Goal: Task Accomplishment & Management: Complete application form

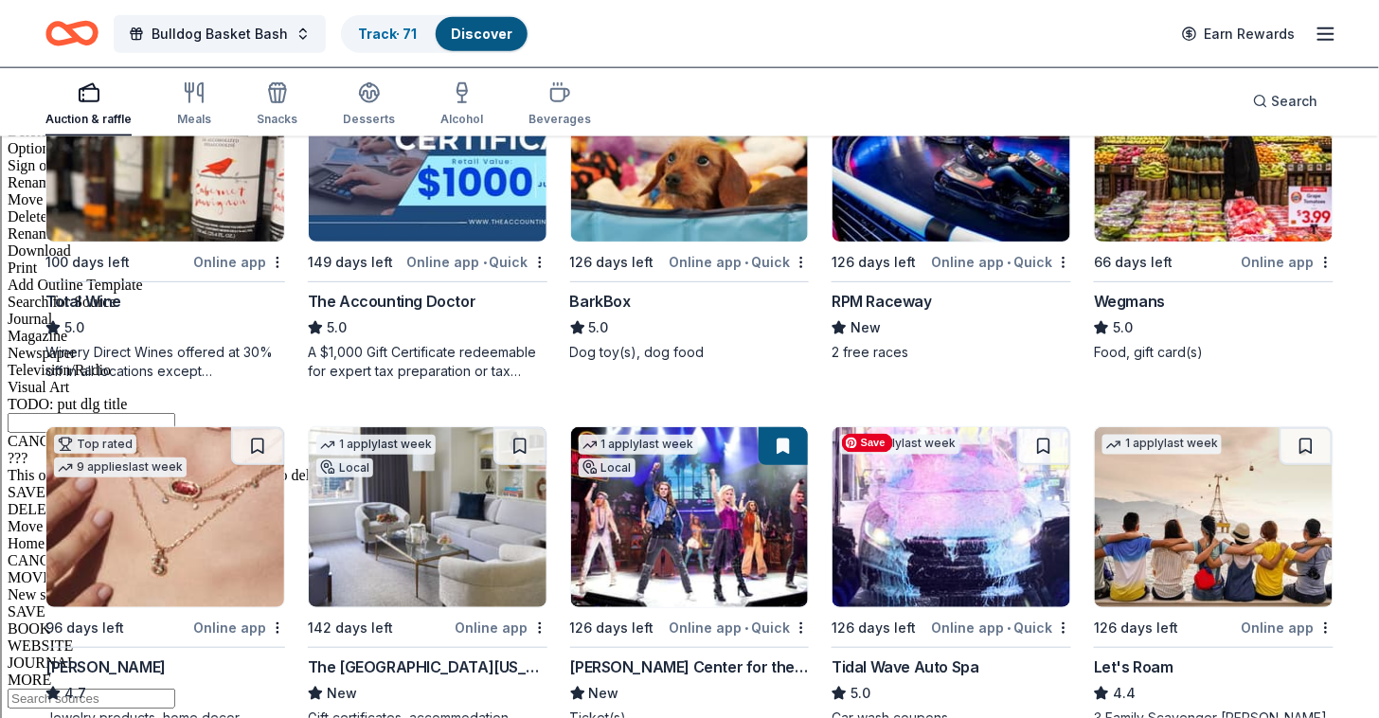
scroll to position [682, 0]
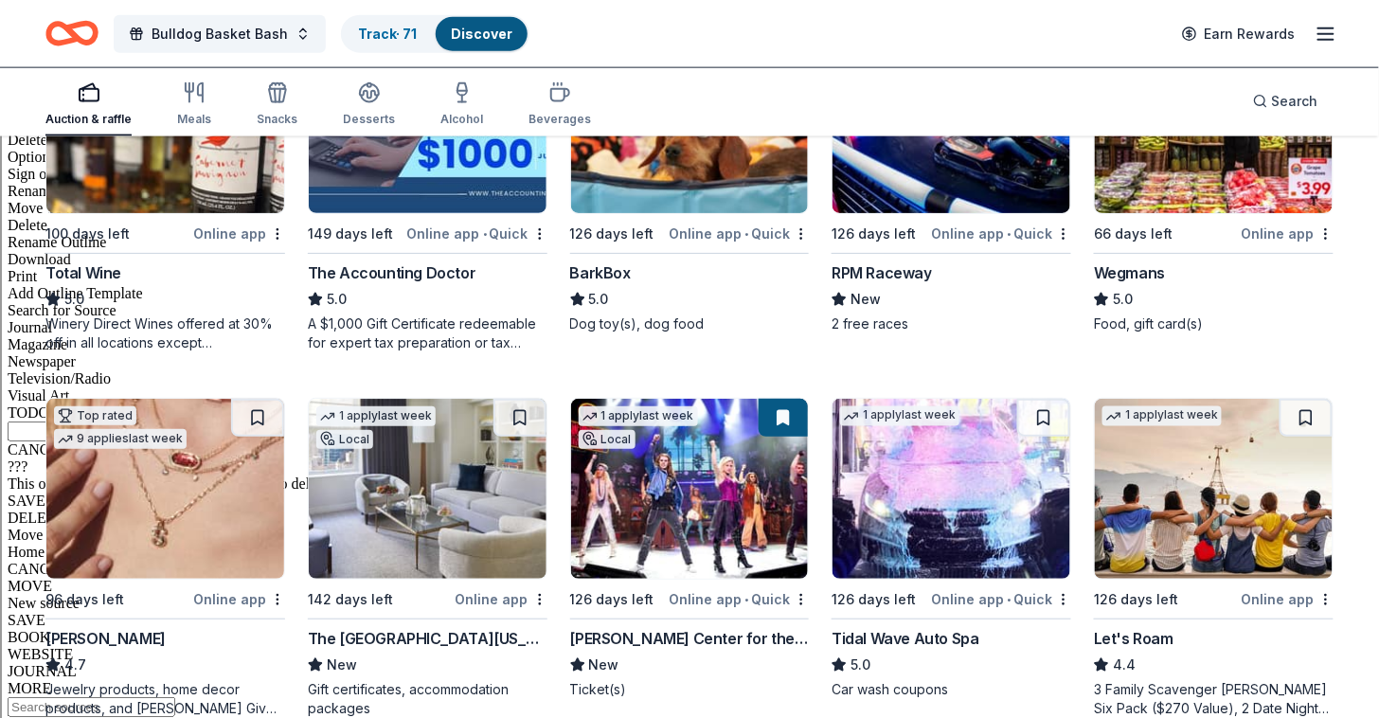
click at [170, 479] on img at bounding box center [165, 489] width 238 height 180
click at [256, 419] on button at bounding box center [257, 418] width 53 height 38
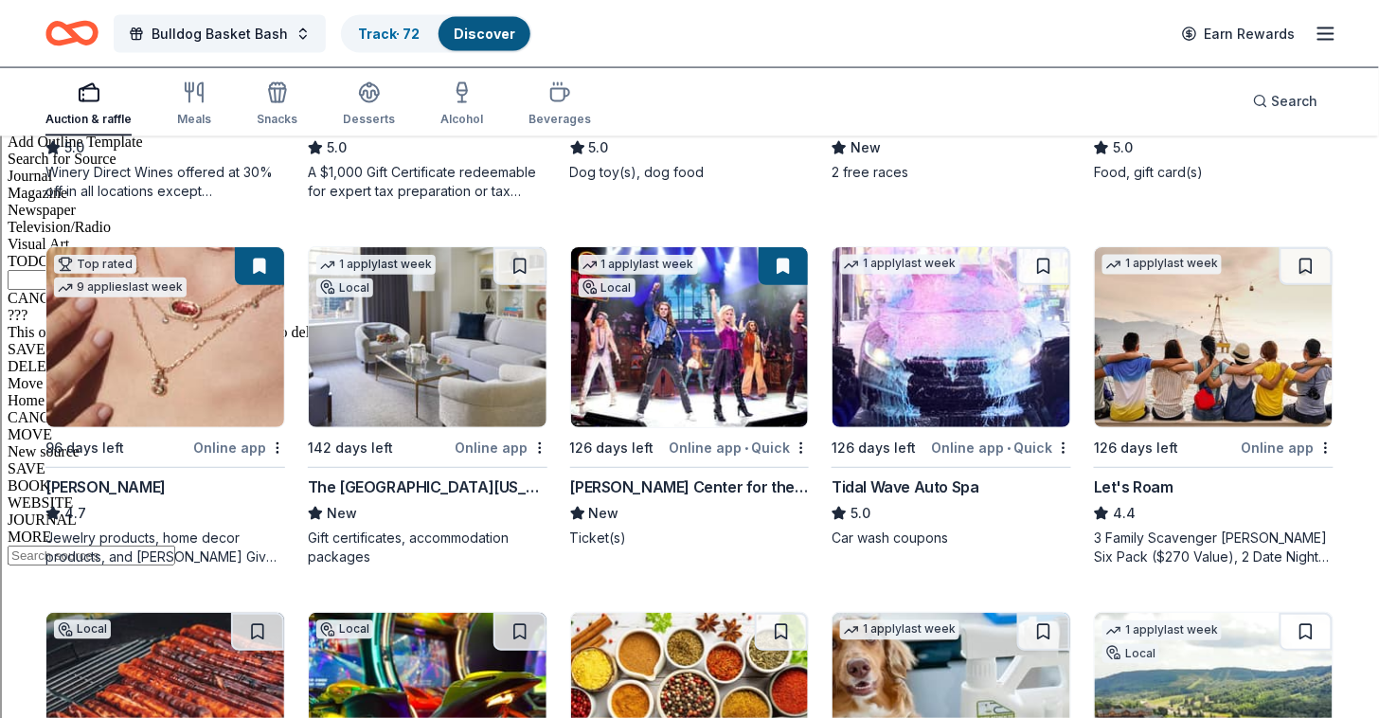
scroll to position [834, 0]
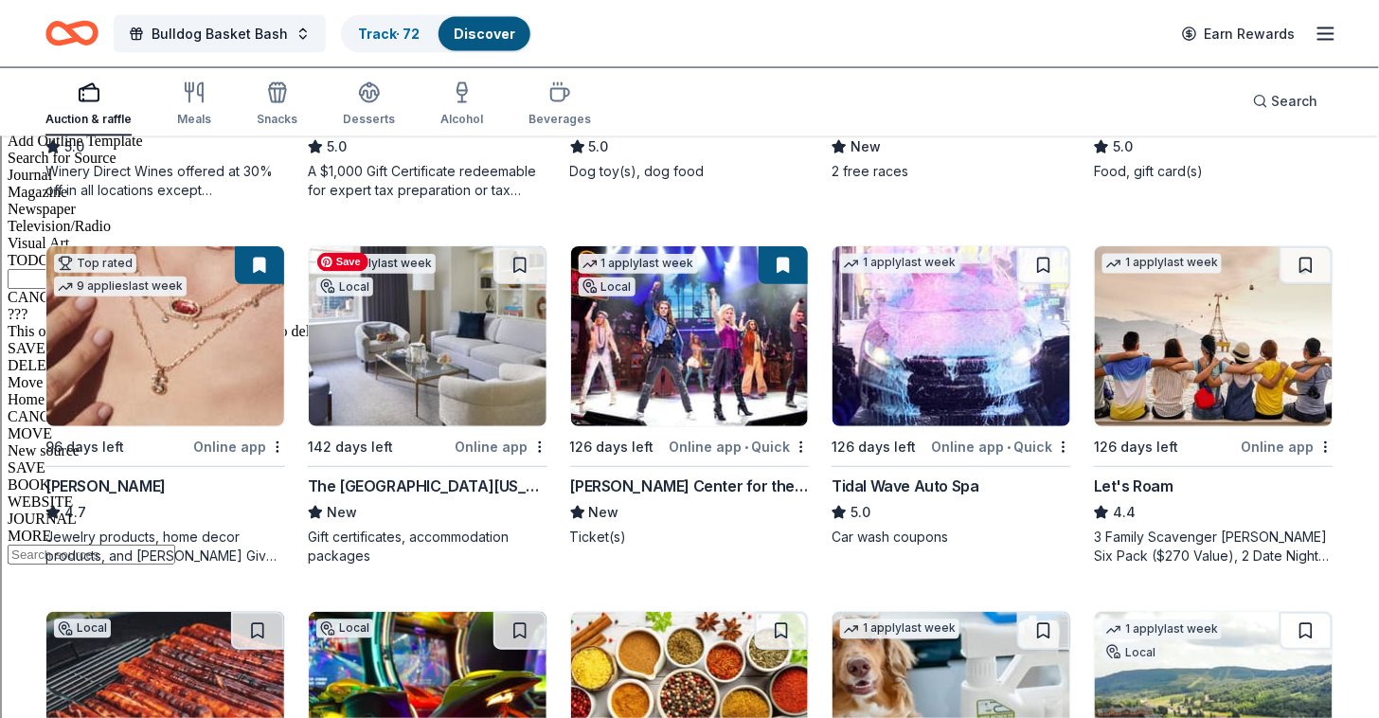
click at [414, 344] on img at bounding box center [428, 336] width 238 height 180
click at [265, 38] on span "Bulldog Basket Bash" at bounding box center [220, 34] width 136 height 23
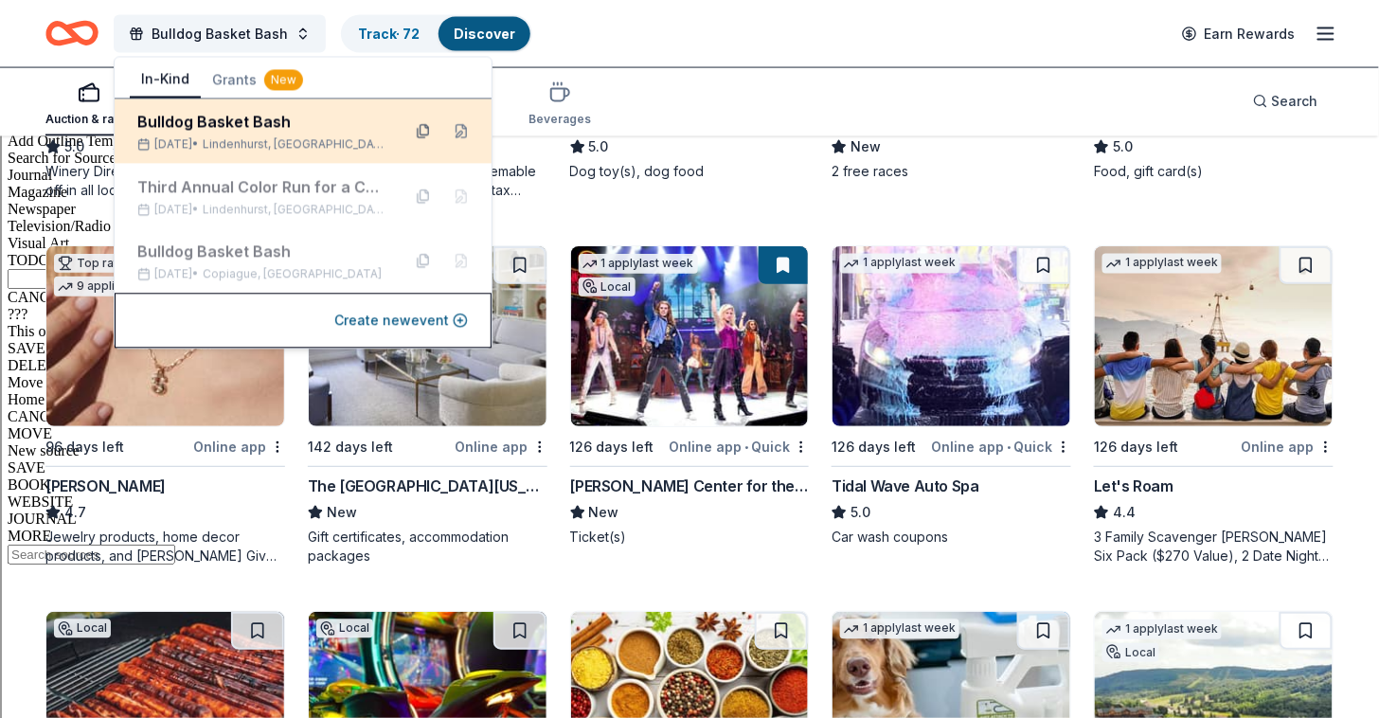
click at [426, 125] on button at bounding box center [423, 131] width 30 height 30
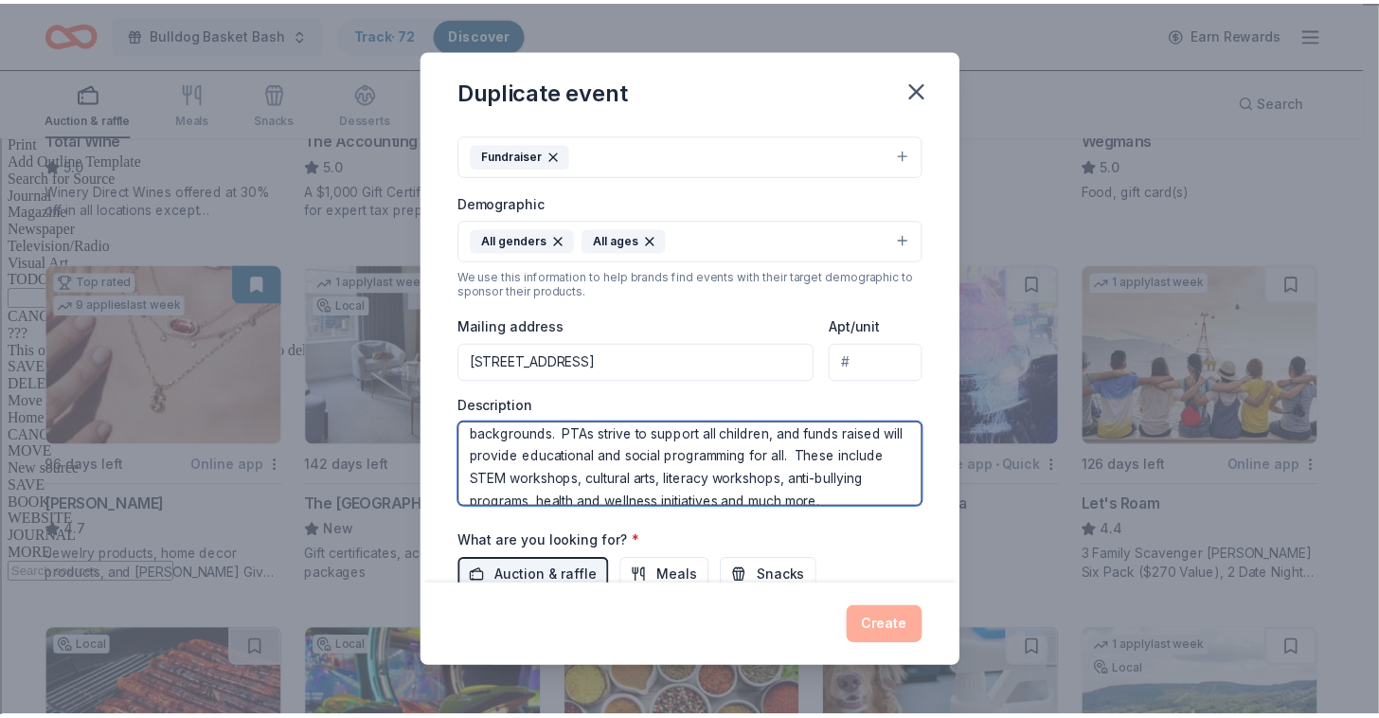
scroll to position [0, 0]
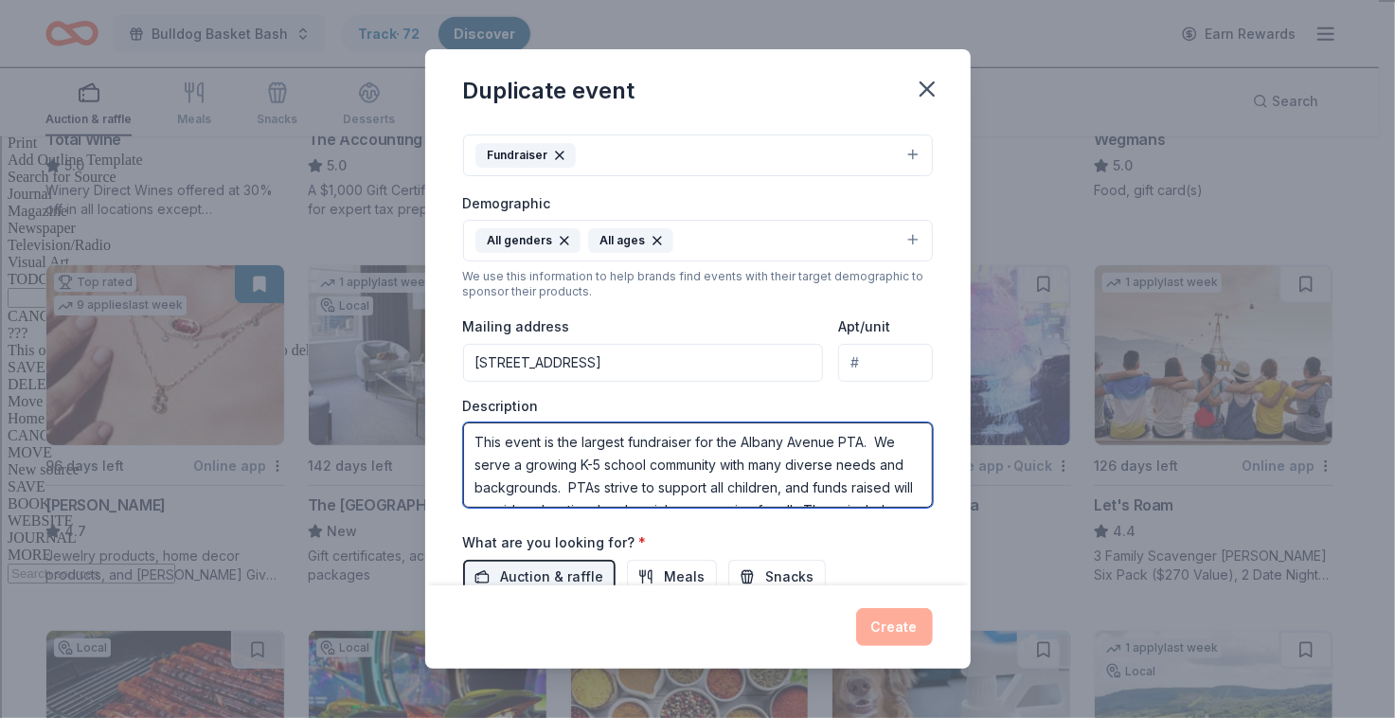
drag, startPoint x: 653, startPoint y: 485, endPoint x: 488, endPoint y: 401, distance: 185.1
click at [488, 401] on div "Description This event is the largest fundraiser for the Albany Avenue PTA. We …" at bounding box center [698, 453] width 470 height 112
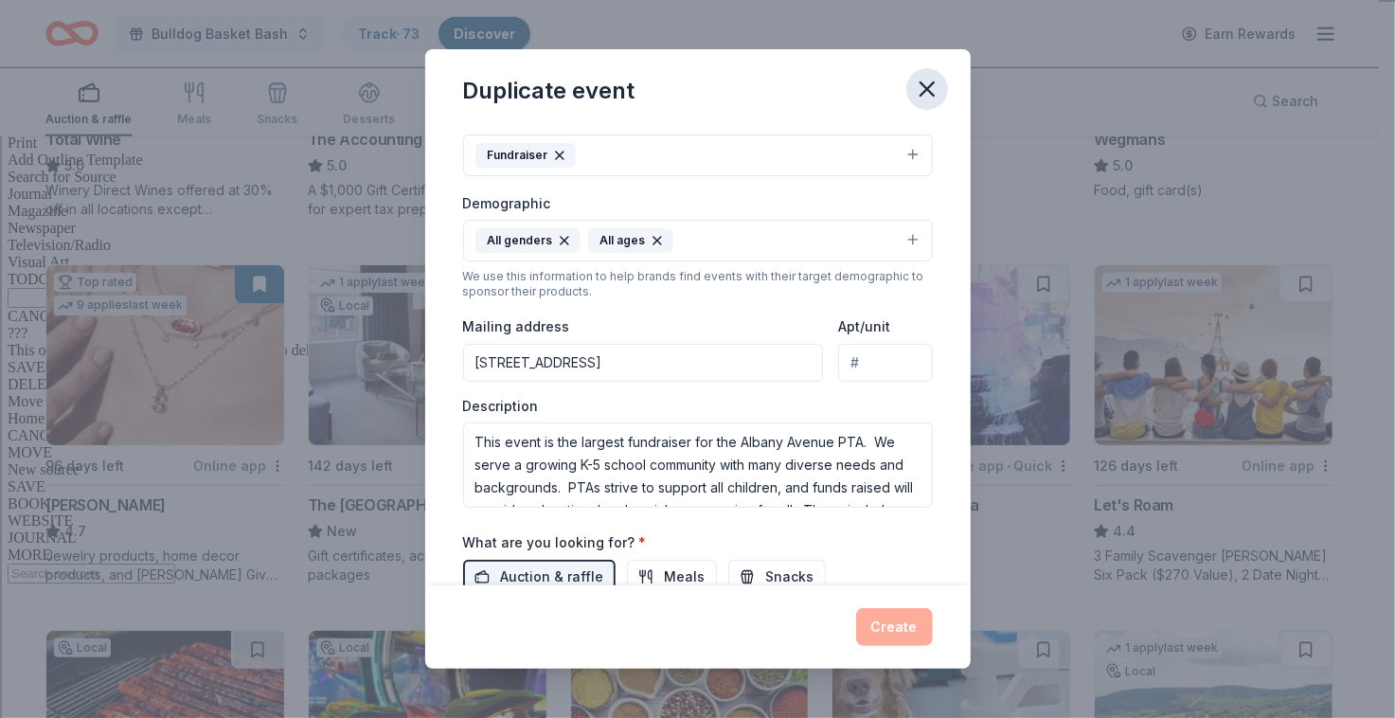
click at [930, 81] on icon "button" at bounding box center [927, 89] width 27 height 27
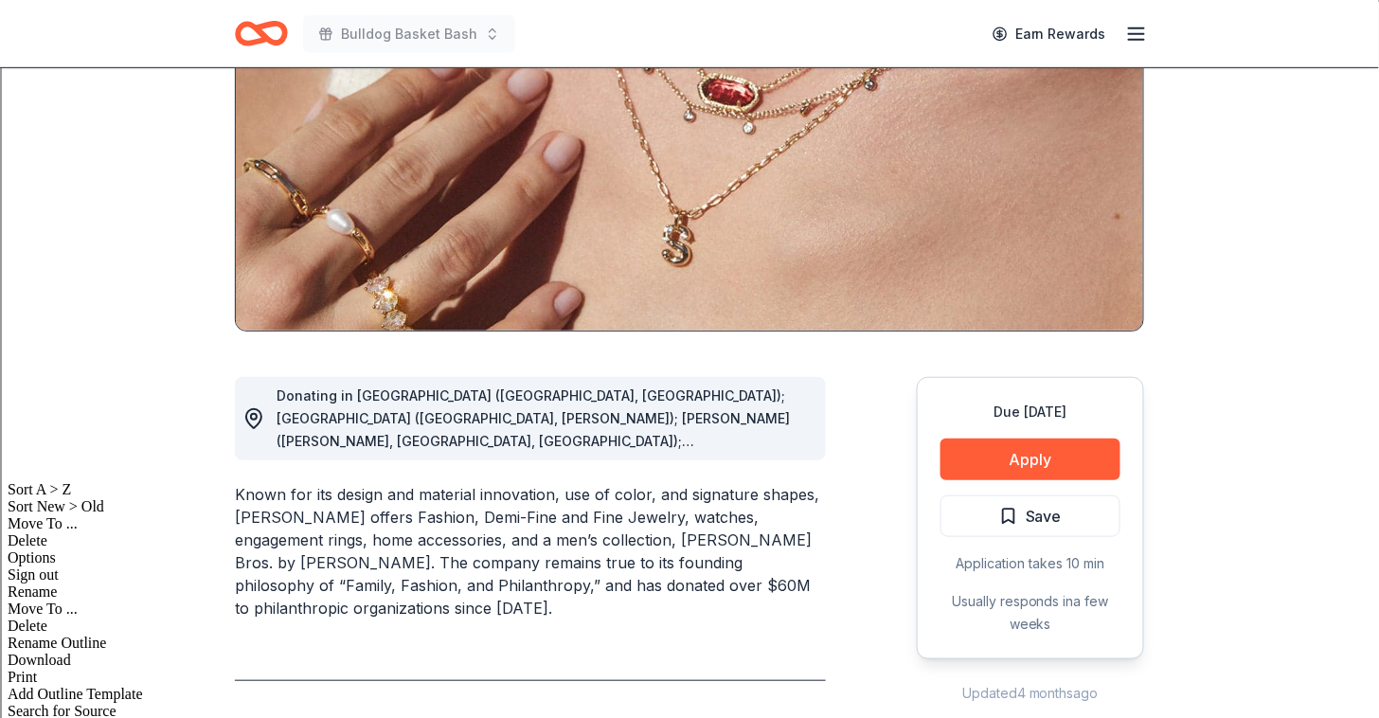
scroll to position [254, 0]
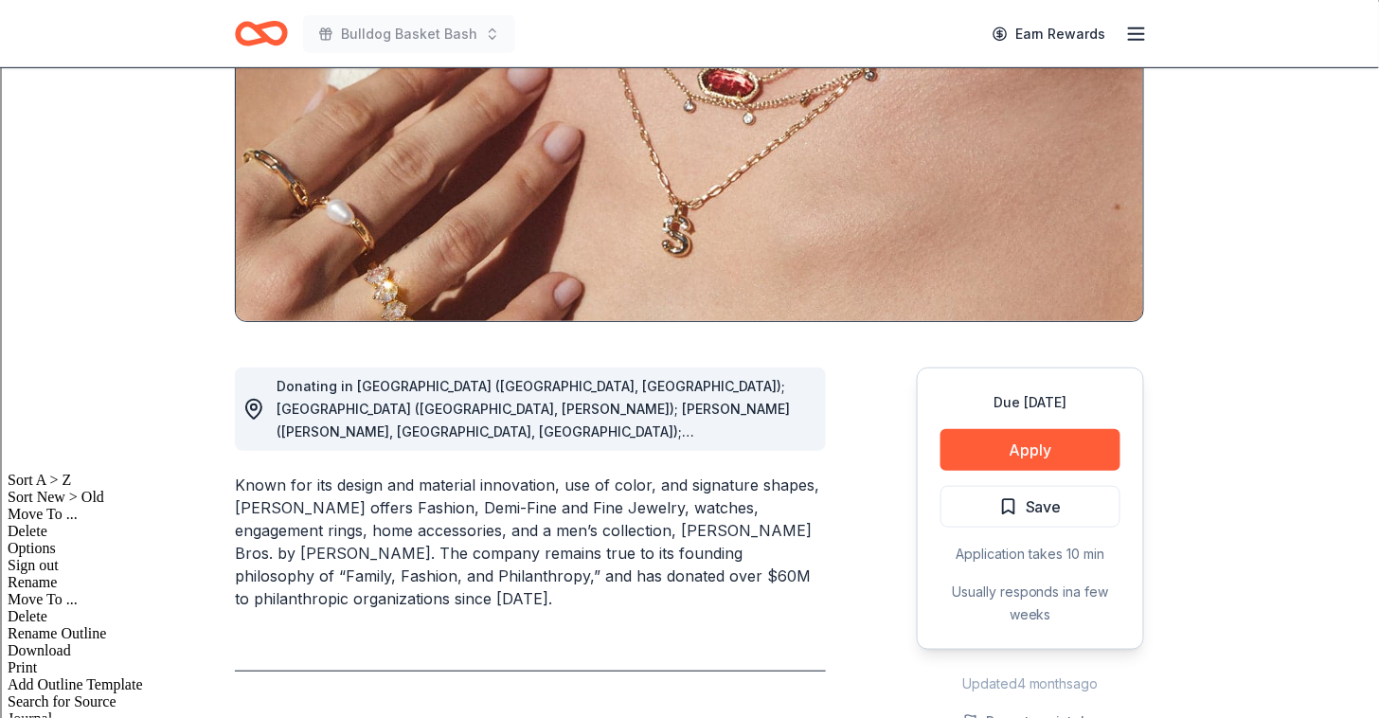
click at [724, 418] on div "Donating in AL (Birmingham, Huntsville); AR (Little Rock, Rogers); AZ (Chandler…" at bounding box center [544, 409] width 534 height 68
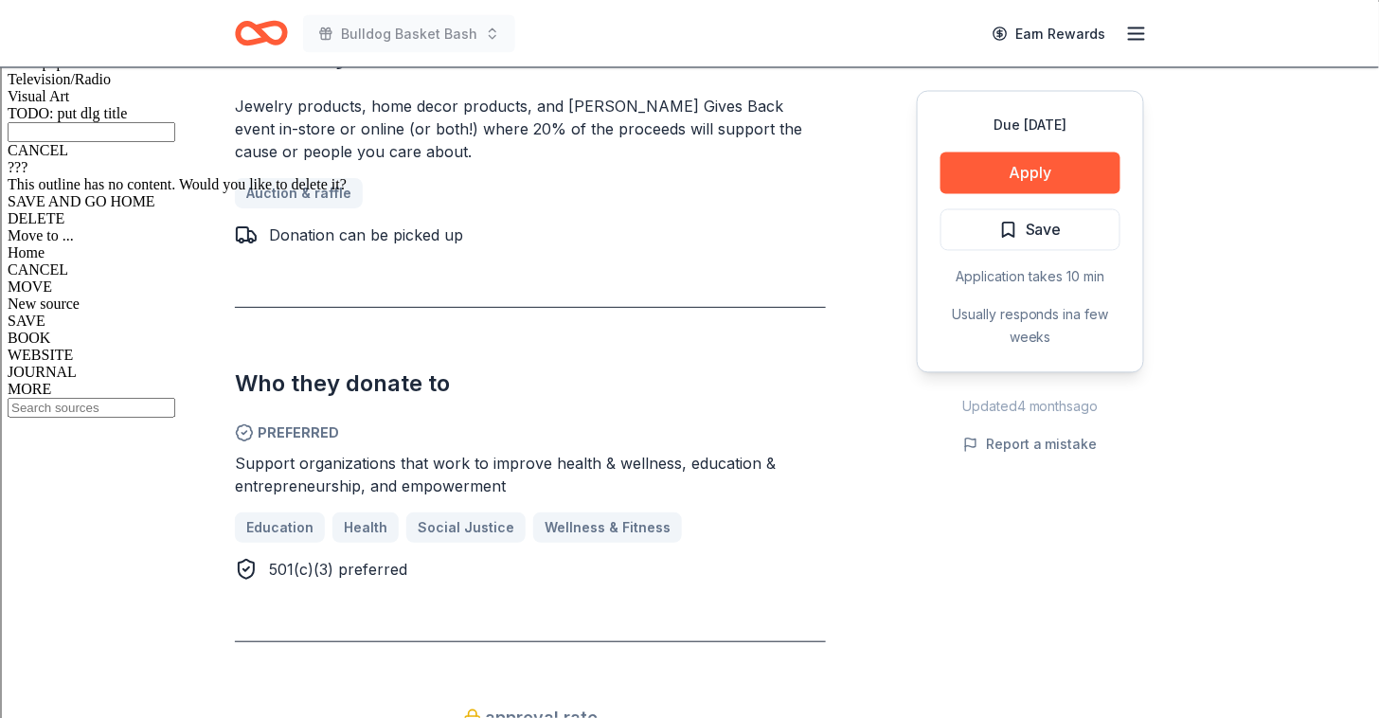
scroll to position [949, 0]
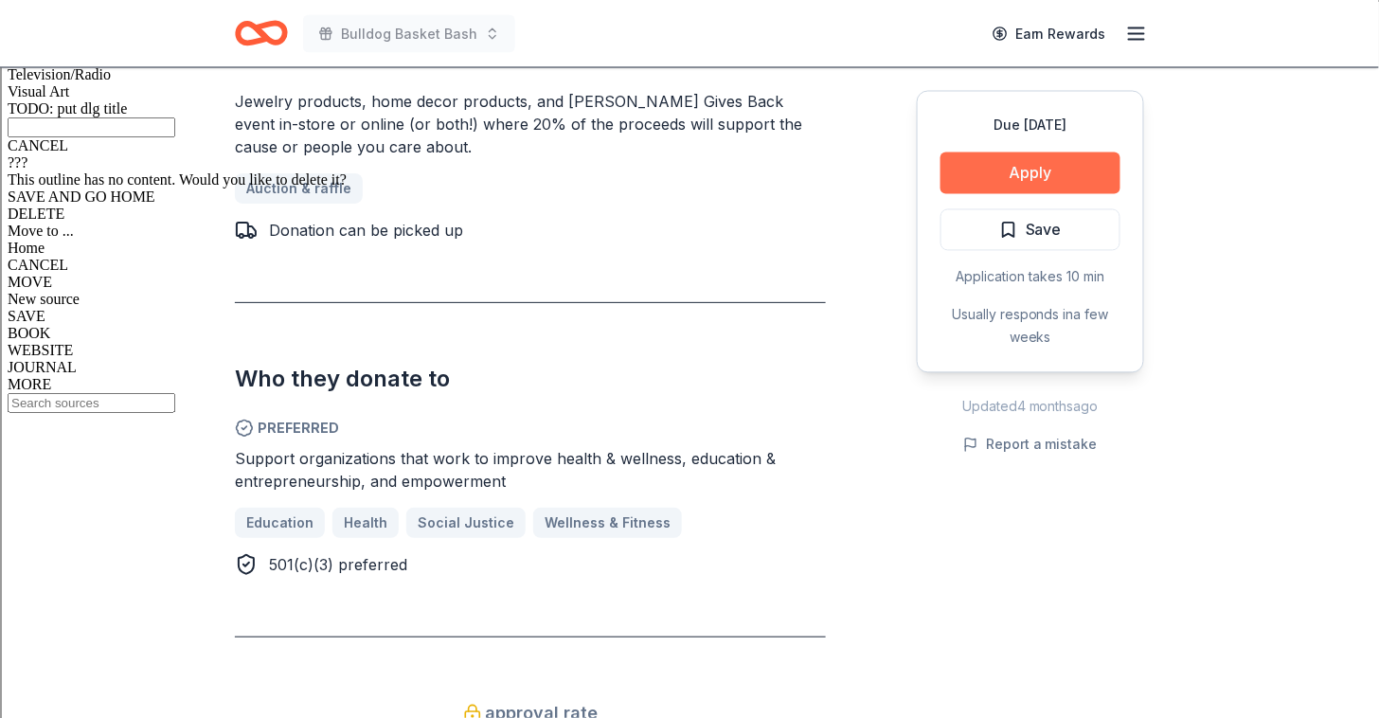
click at [990, 166] on button "Apply" at bounding box center [1031, 173] width 180 height 42
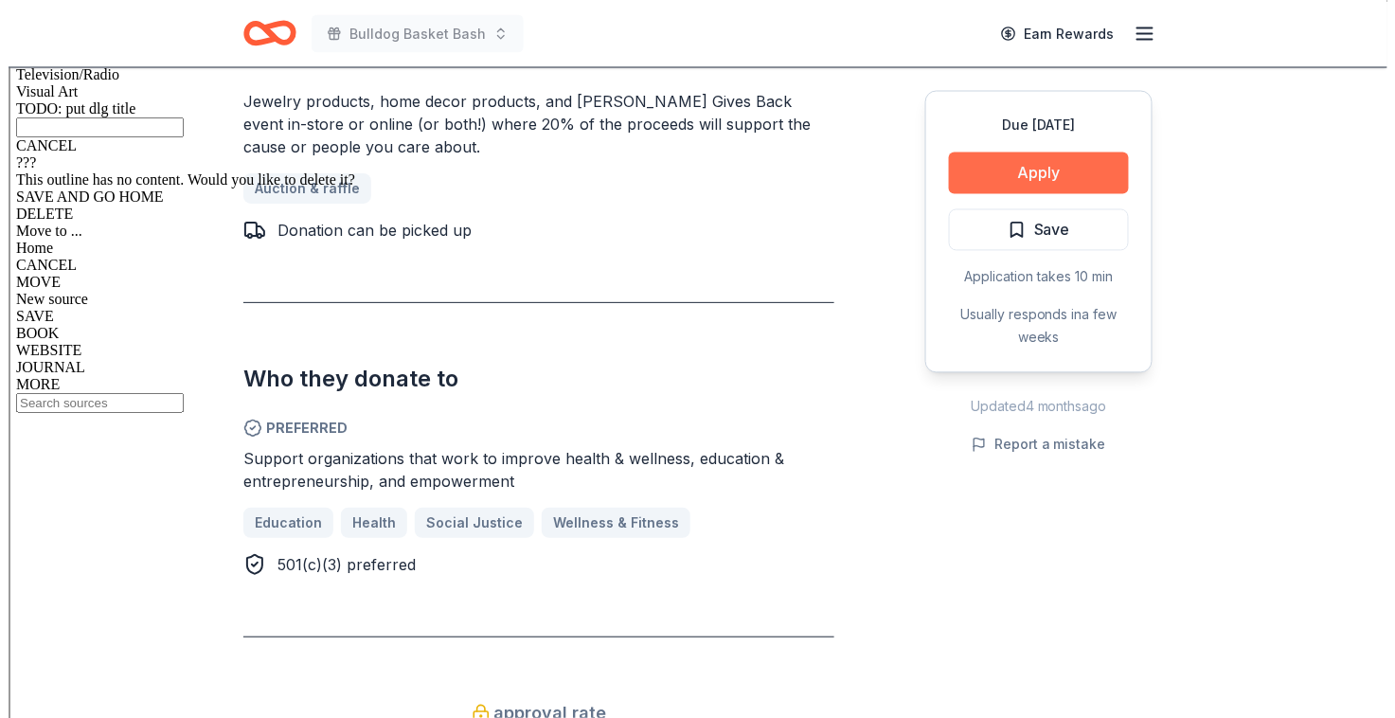
scroll to position [976, 0]
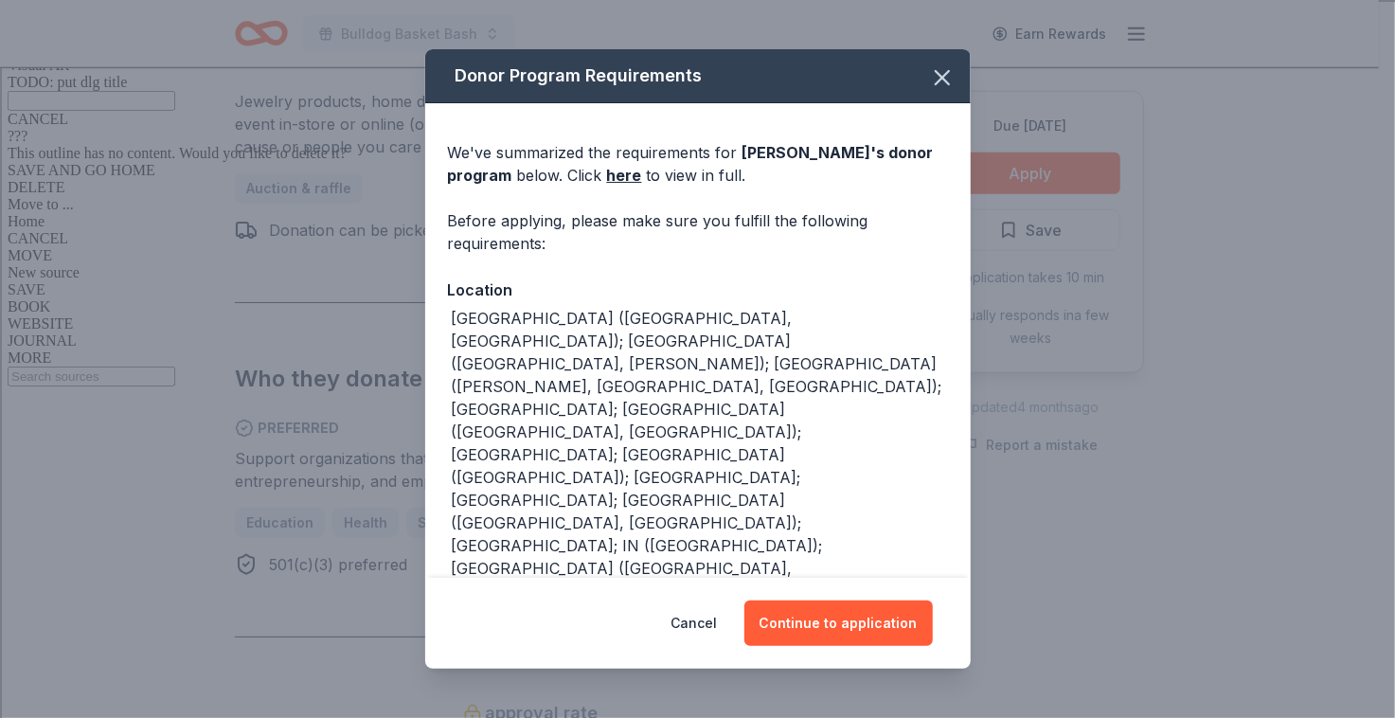
drag, startPoint x: 851, startPoint y: 619, endPoint x: 858, endPoint y: 450, distance: 169.7
click at [858, 450] on div "Donor Program Requirements We've summarized the requirements for Kendra Scott '…" at bounding box center [698, 358] width 546 height 619
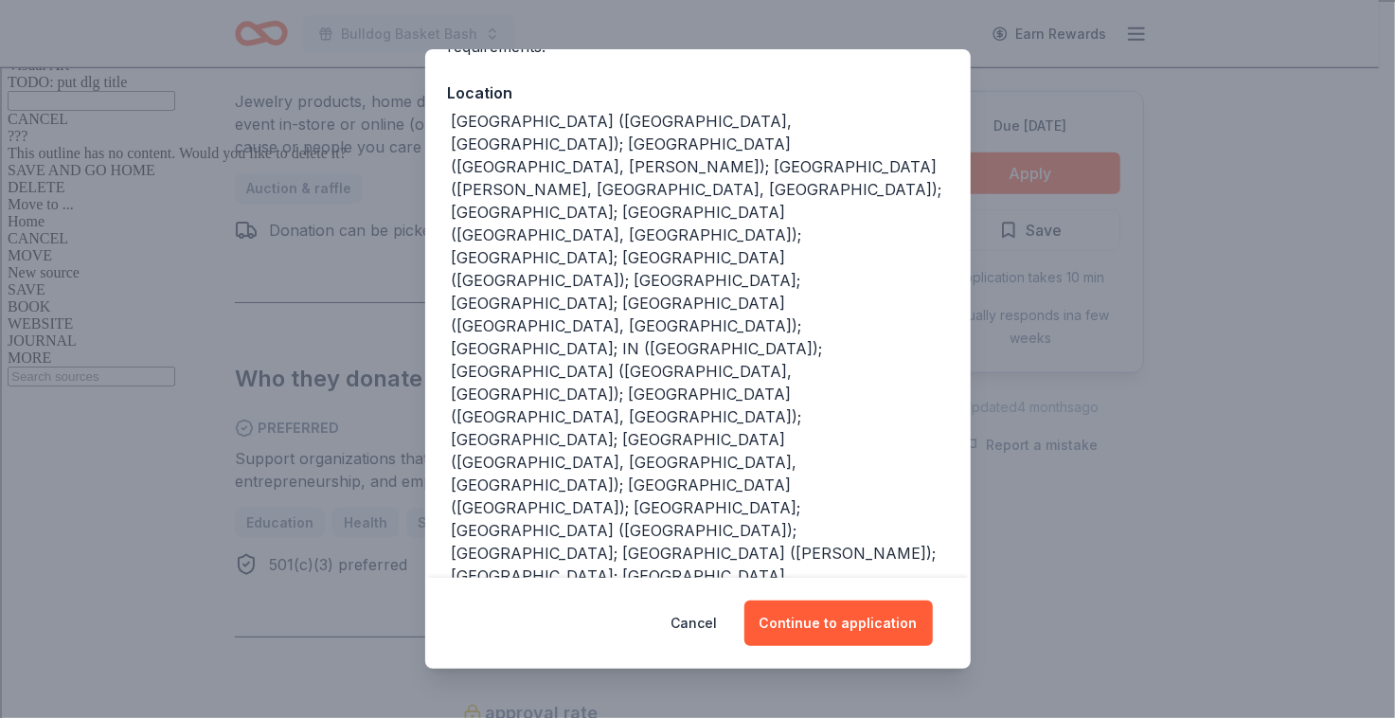
scroll to position [208, 0]
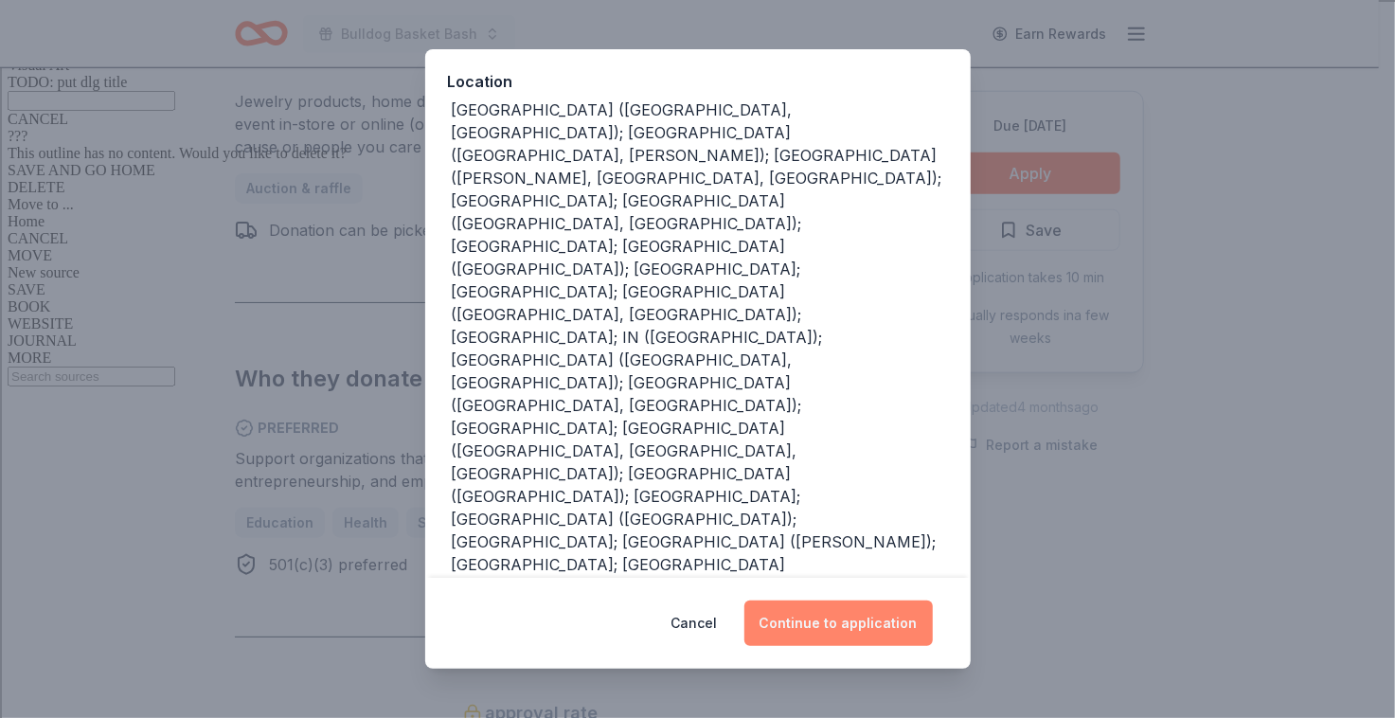
click at [827, 607] on button "Continue to application" at bounding box center [838, 623] width 188 height 45
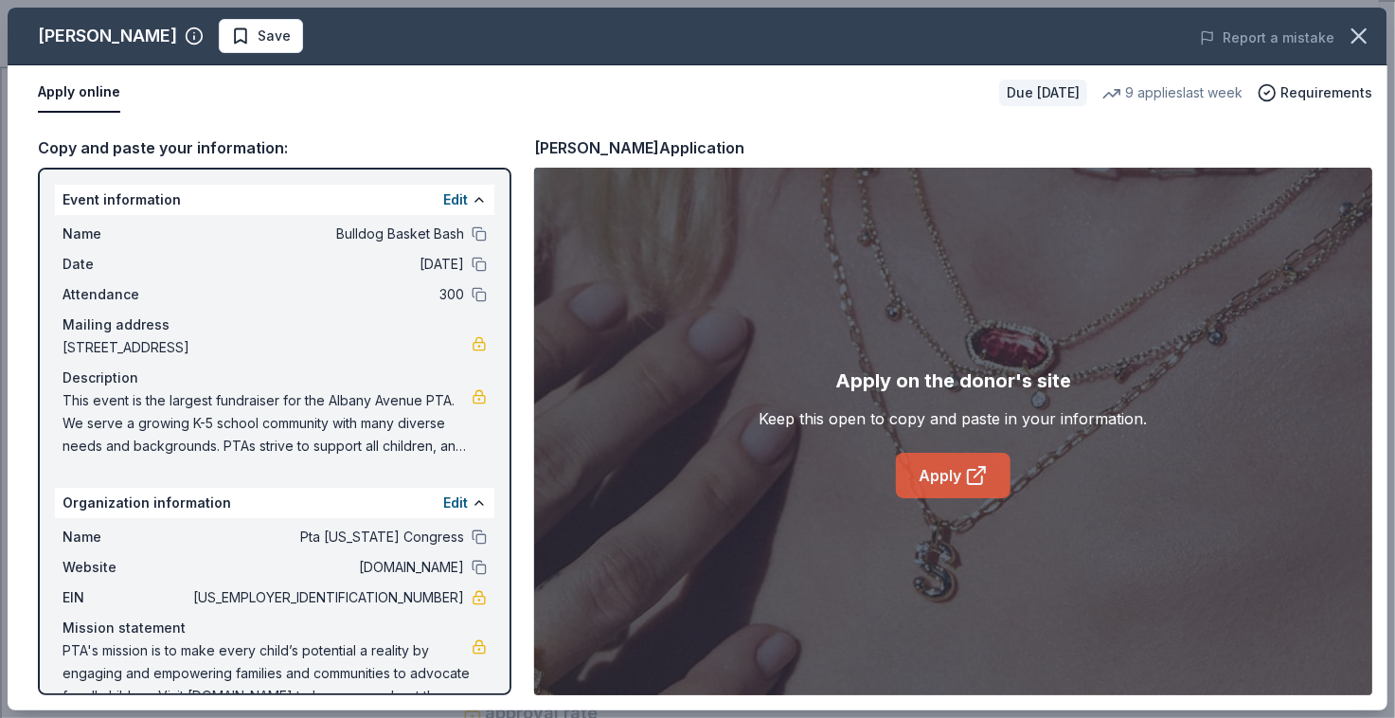
click at [914, 463] on link "Apply" at bounding box center [953, 475] width 115 height 45
click at [232, 127] on div "Copy and paste your information: Event information Edit Name Bulldog Basket Bas…" at bounding box center [698, 415] width 1380 height 590
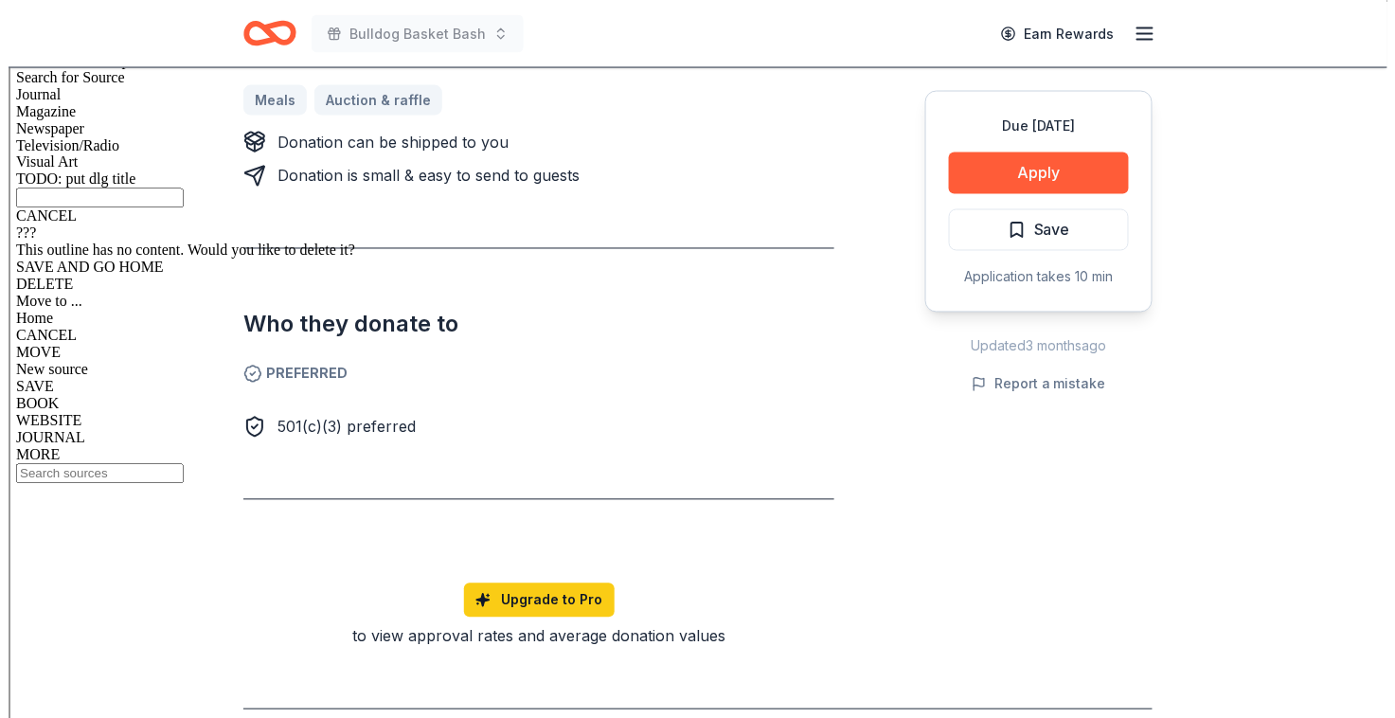
scroll to position [900, 0]
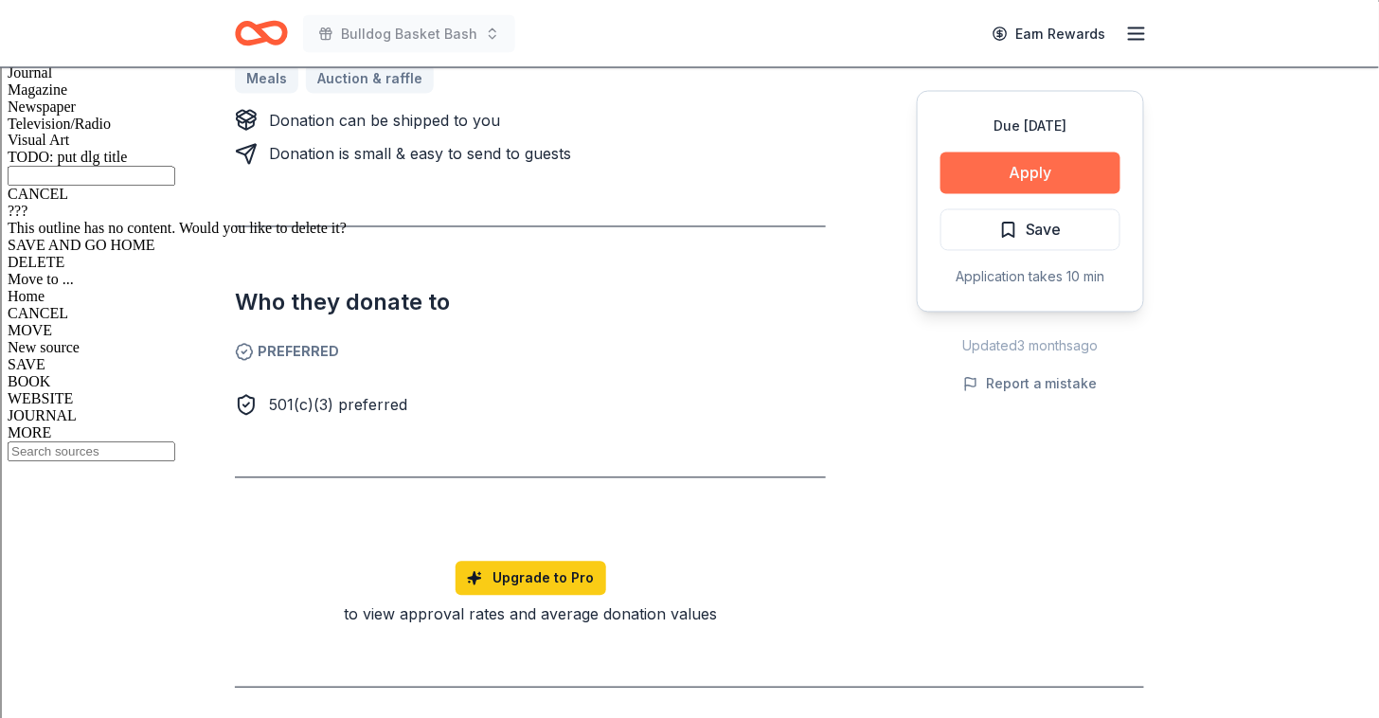
click at [1027, 168] on button "Apply" at bounding box center [1031, 173] width 180 height 42
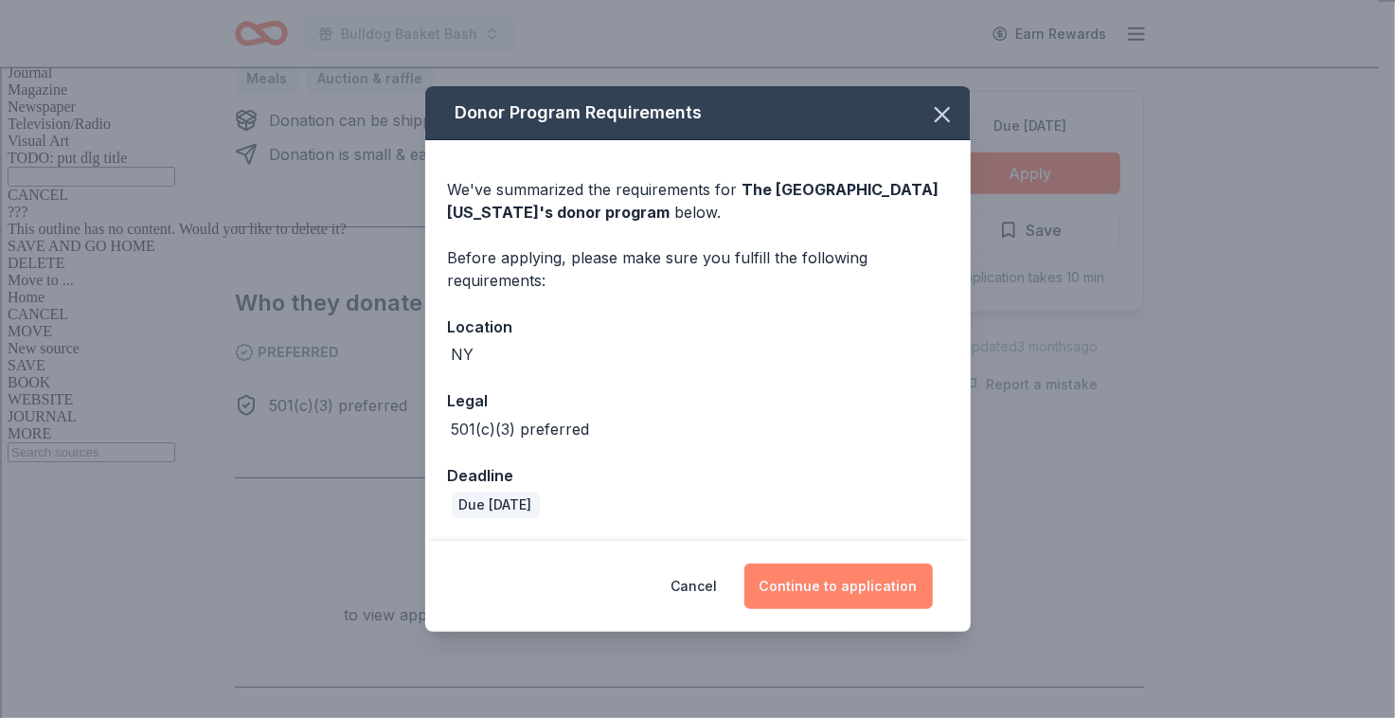
click at [852, 596] on button "Continue to application" at bounding box center [838, 586] width 188 height 45
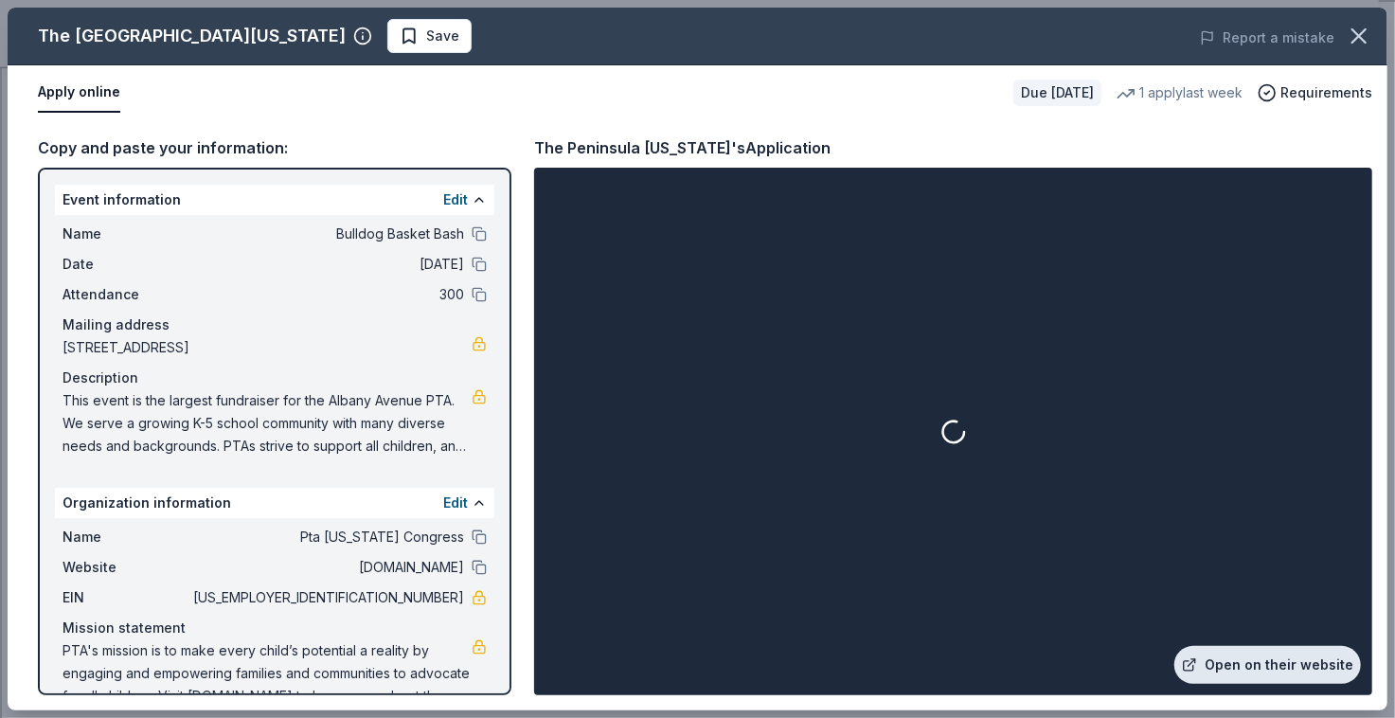
click at [1265, 664] on link "Open on their website" at bounding box center [1268, 665] width 187 height 38
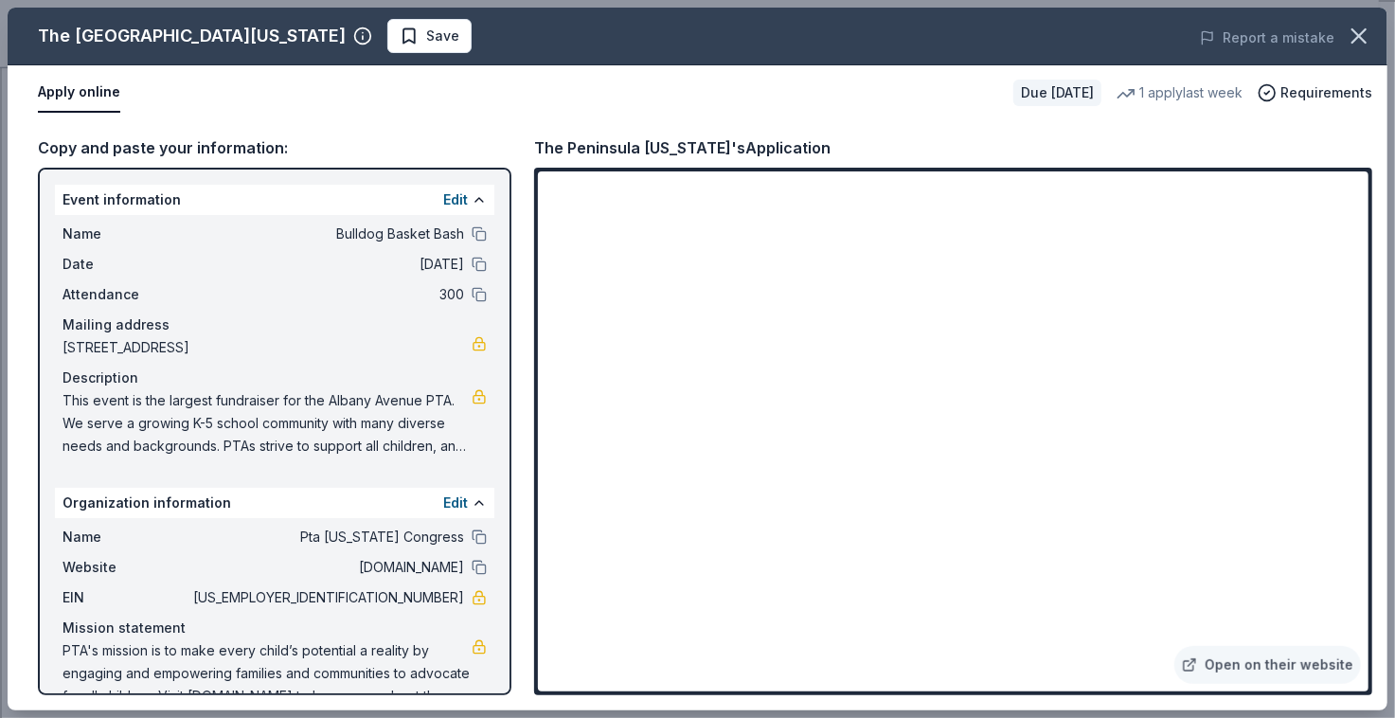
click at [58, 48] on div "The [GEOGRAPHIC_DATA][US_STATE]" at bounding box center [192, 36] width 308 height 30
click at [1362, 31] on icon "button" at bounding box center [1359, 35] width 13 height 13
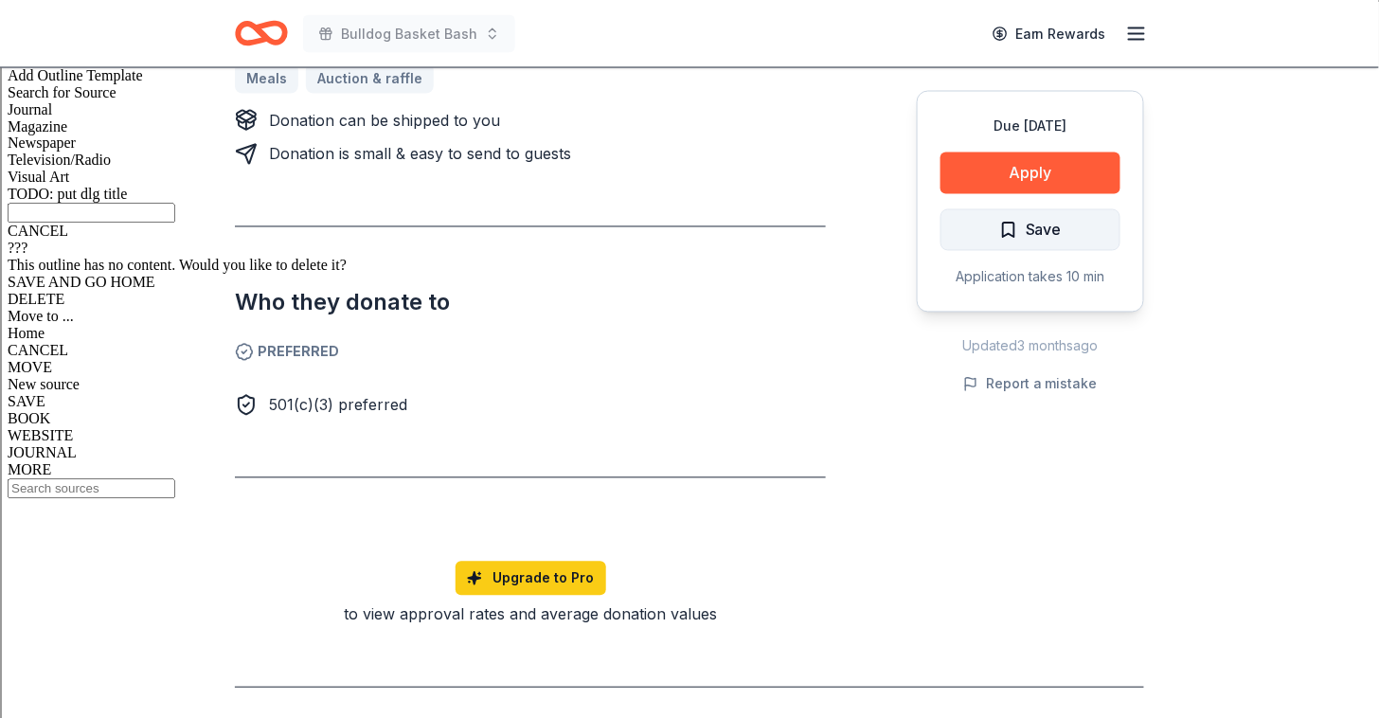
click at [1039, 236] on span "Save" at bounding box center [1044, 230] width 36 height 25
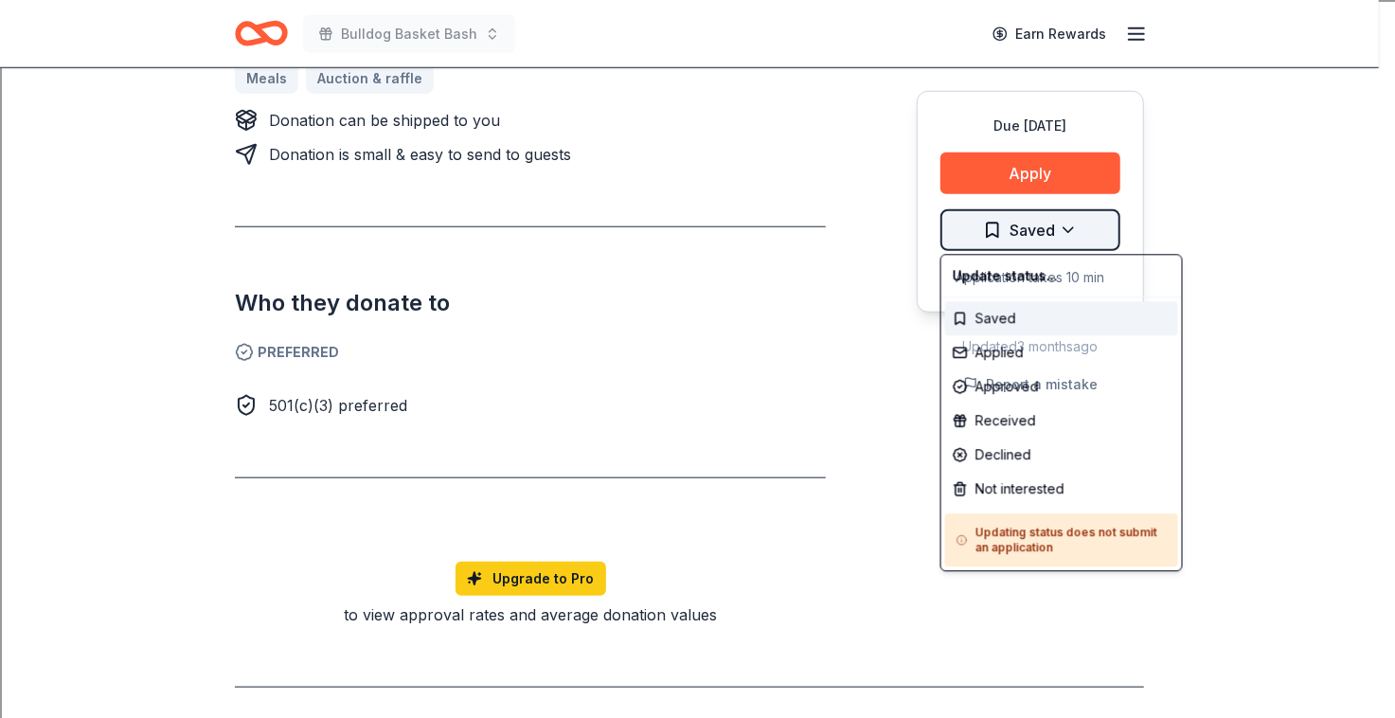
click at [1003, 355] on div "Applied" at bounding box center [1061, 352] width 233 height 34
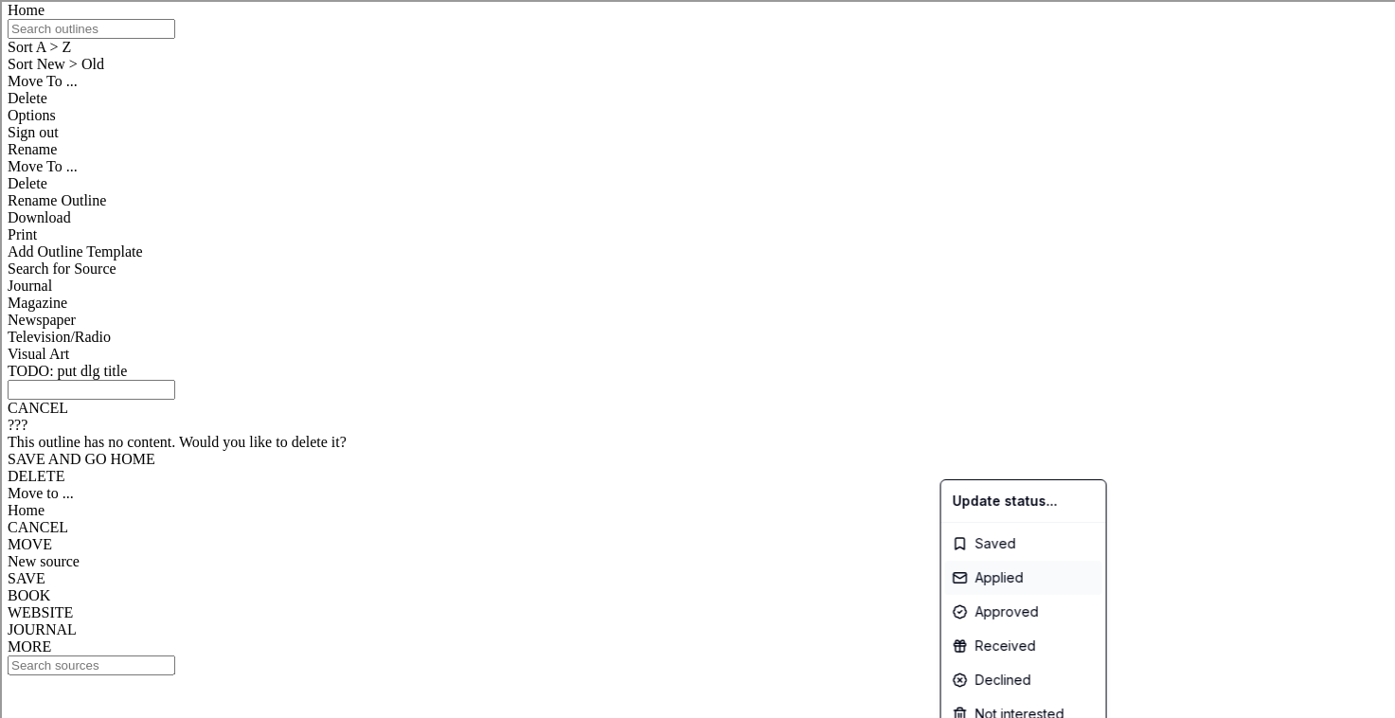
scroll to position [0, 0]
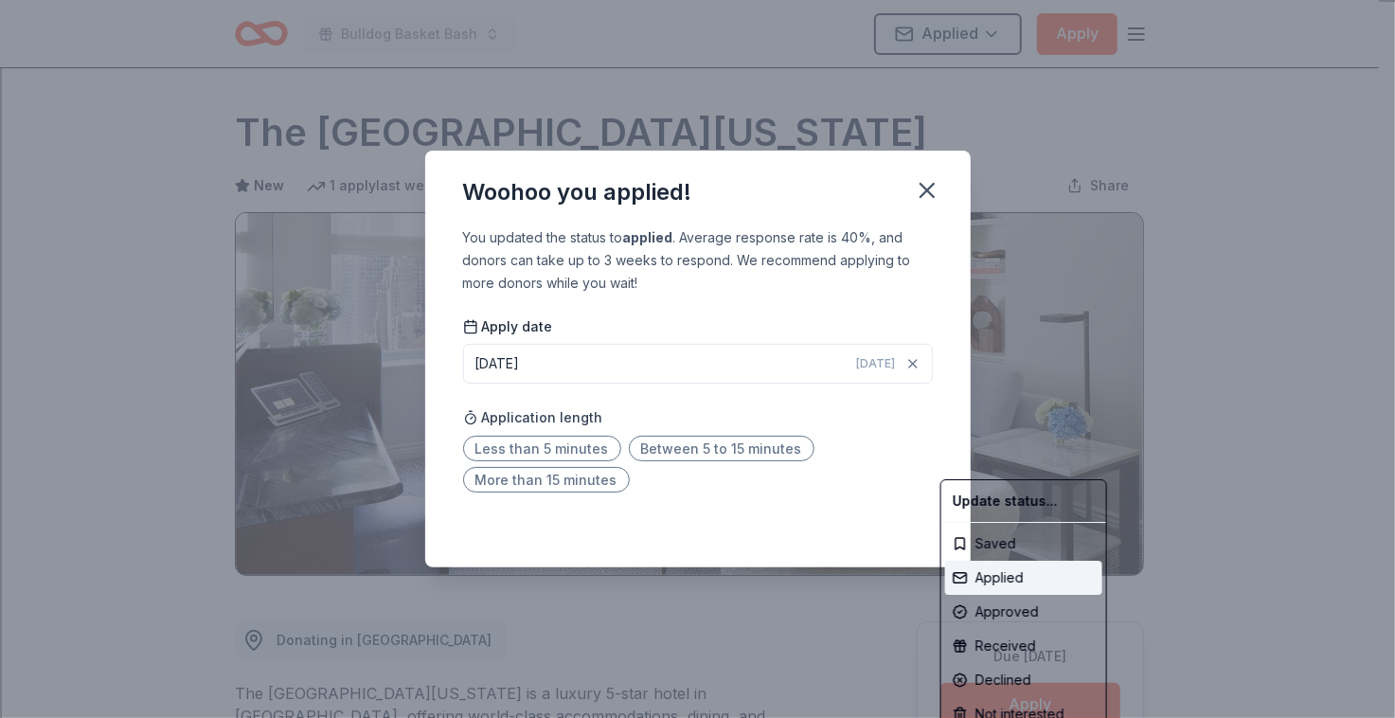
click at [580, 446] on html "Bulldog Basket Bash Applied Apply Due in 142 days Share The Peninsula New York …" at bounding box center [697, 359] width 1395 height 718
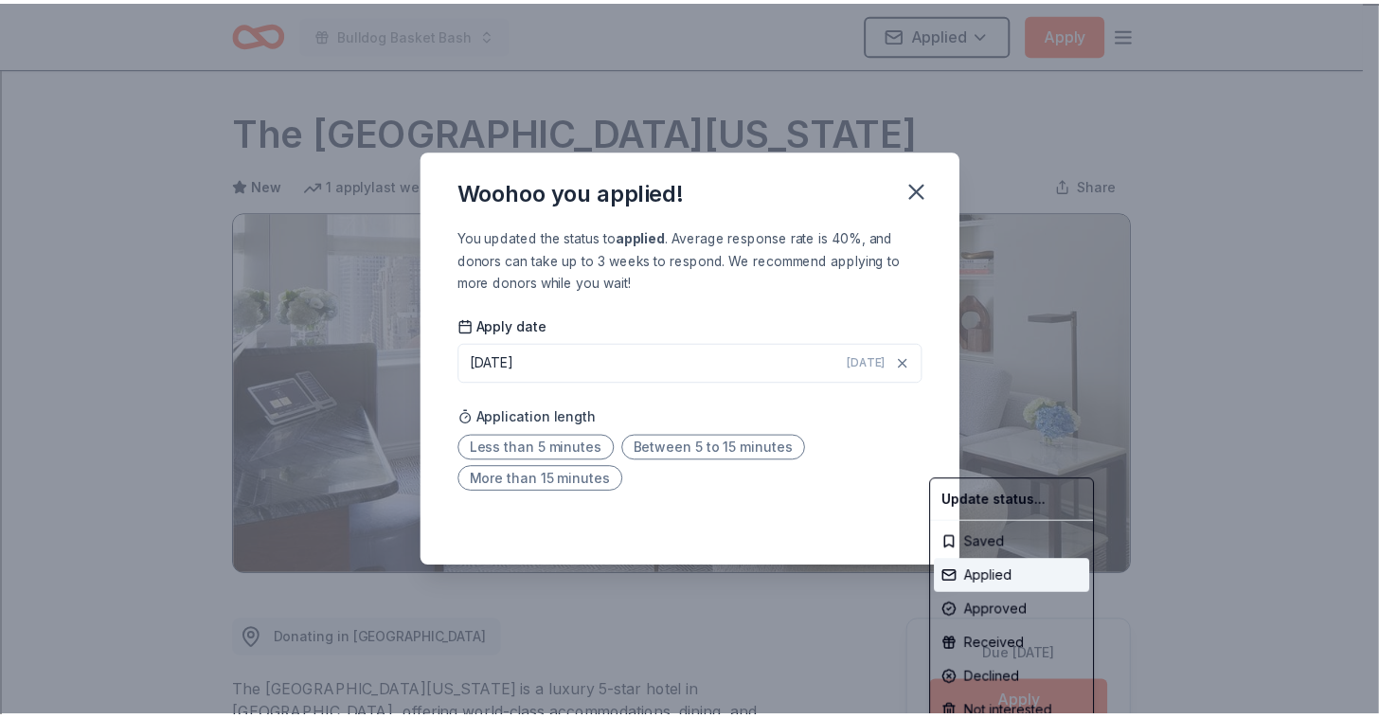
scroll to position [401, 0]
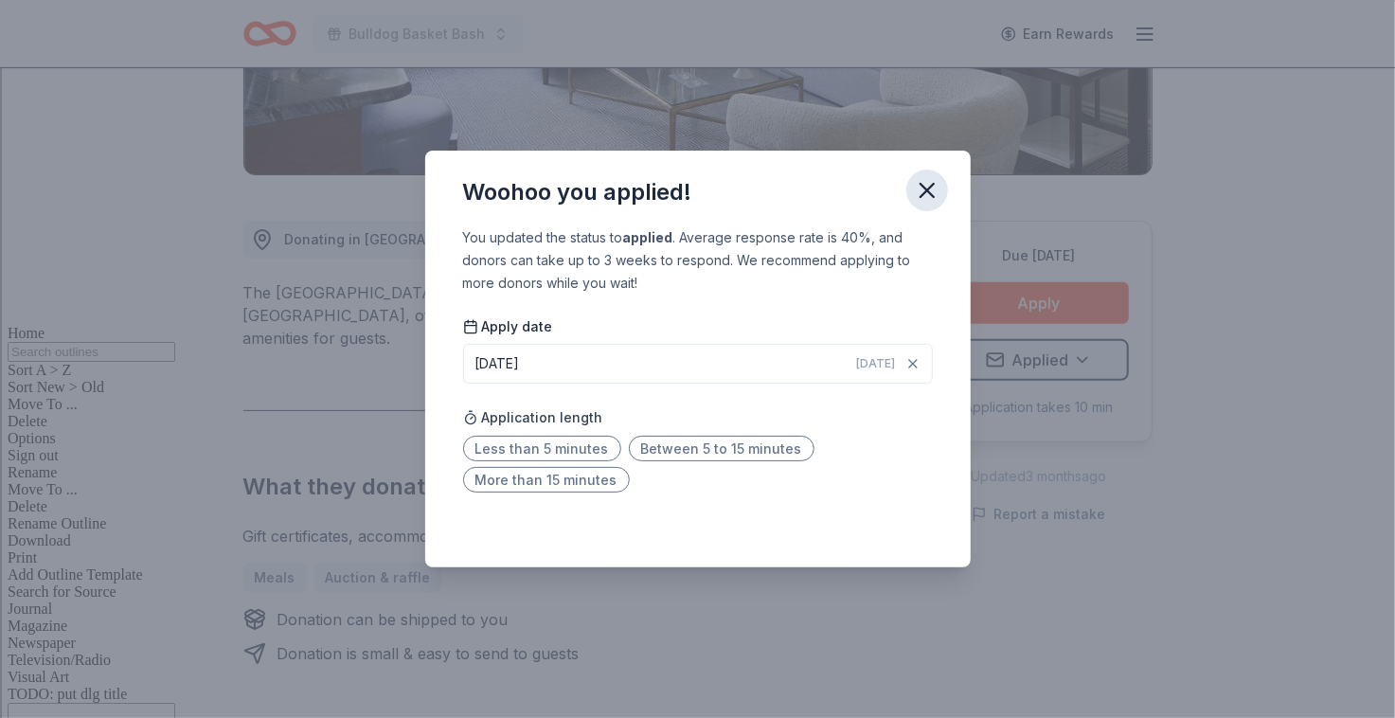
click at [930, 184] on icon "button" at bounding box center [927, 190] width 27 height 27
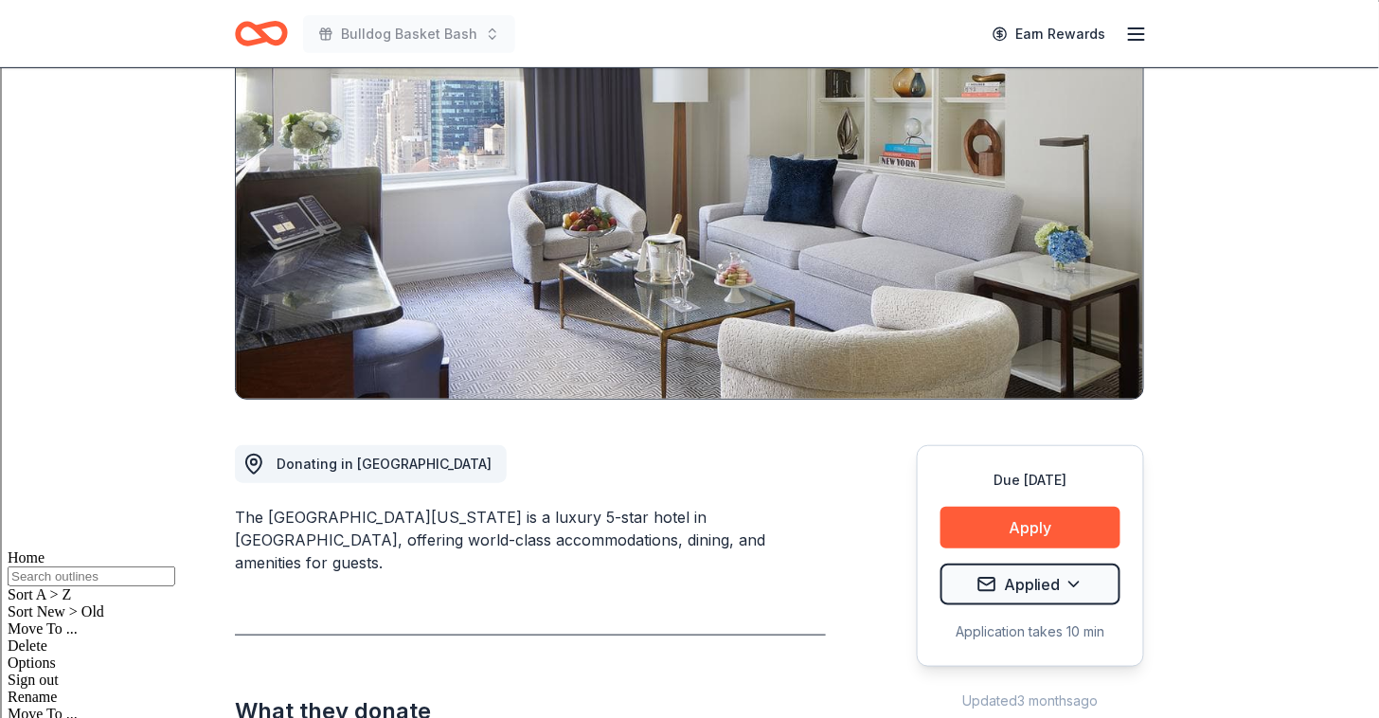
scroll to position [0, 0]
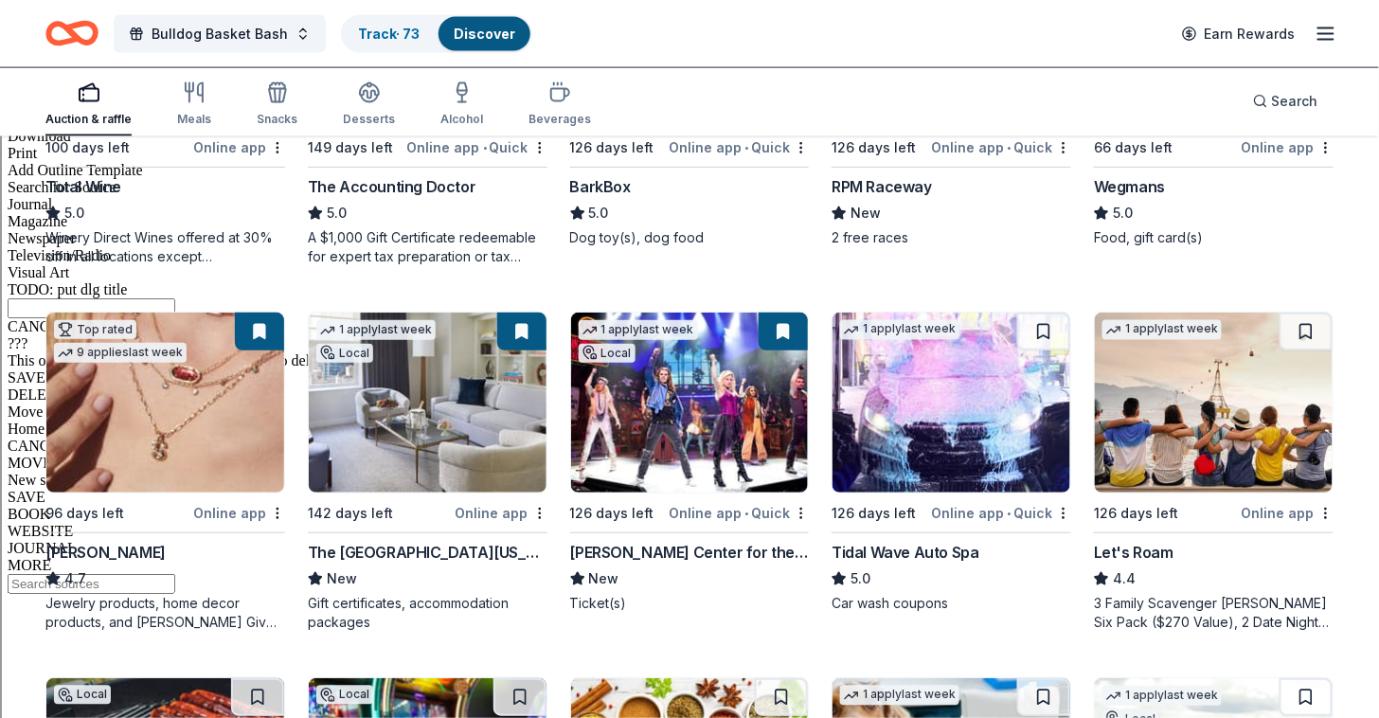
scroll to position [772, 0]
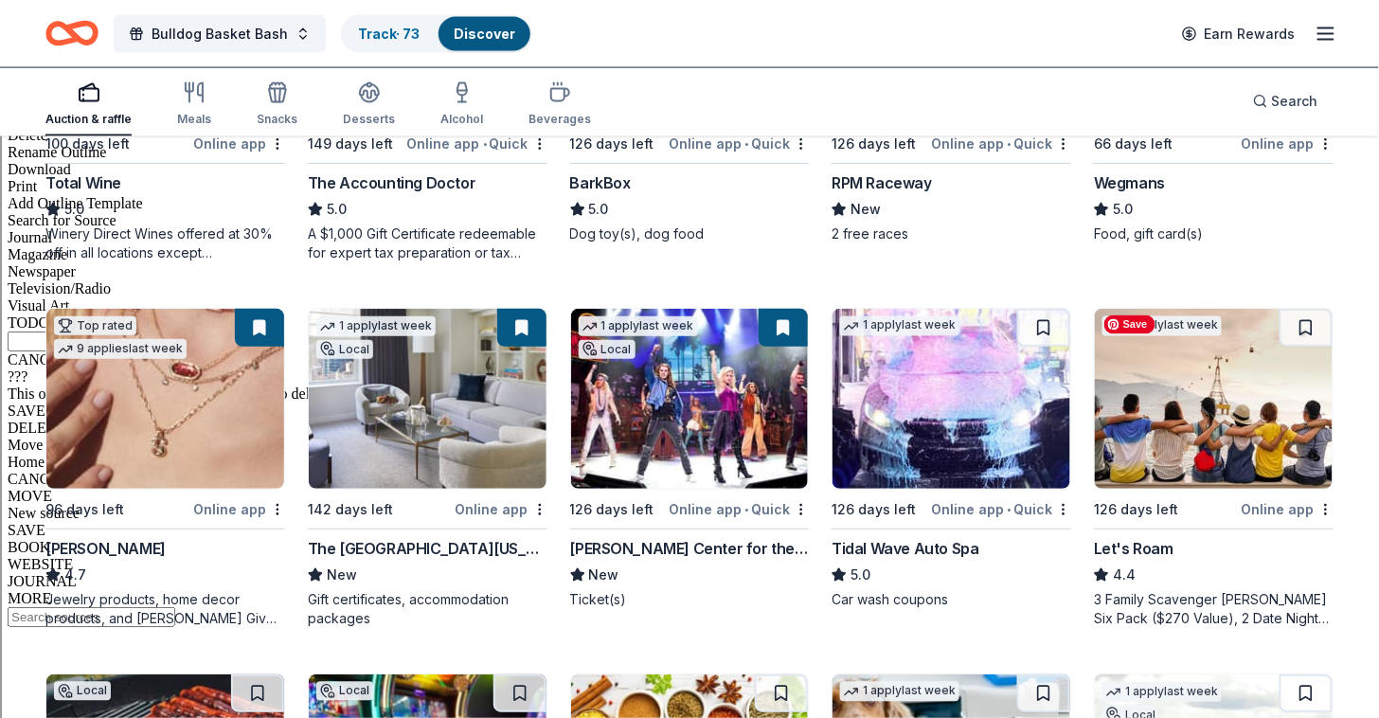
click at [1220, 411] on img at bounding box center [1214, 399] width 238 height 180
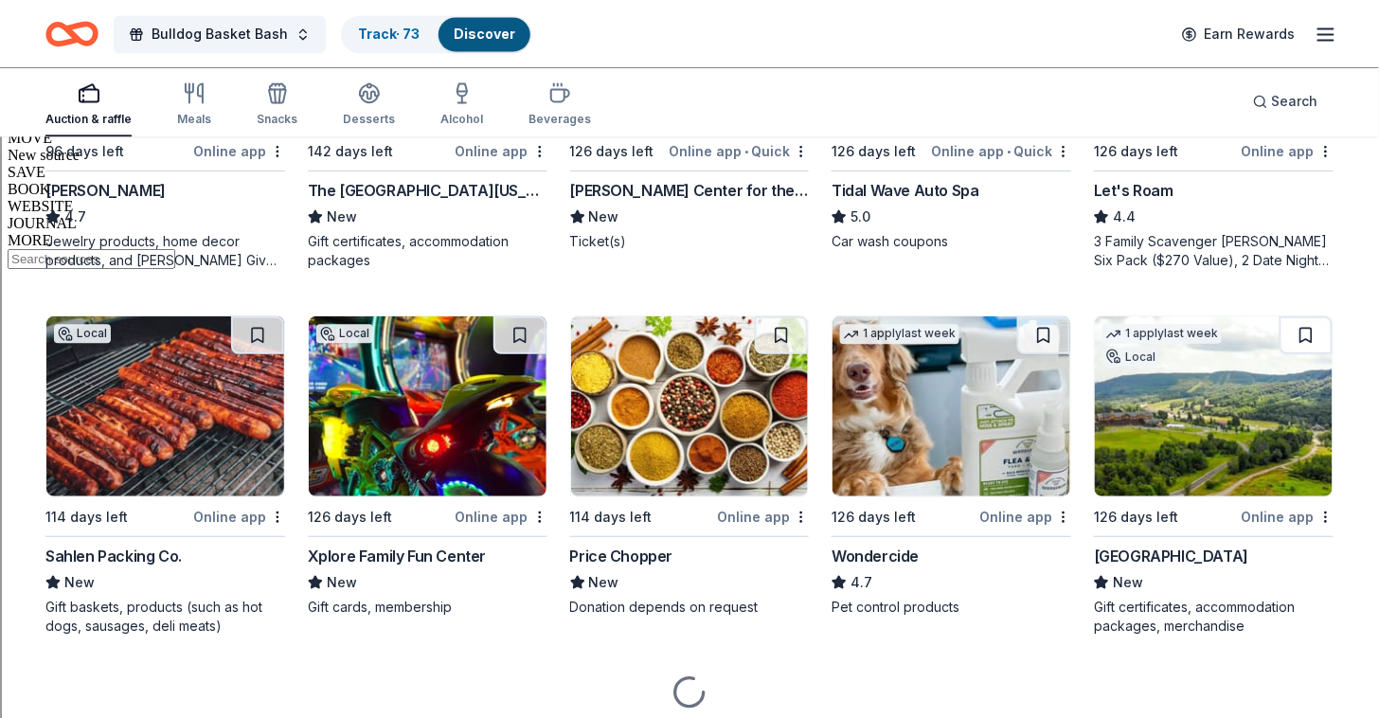
scroll to position [1132, 0]
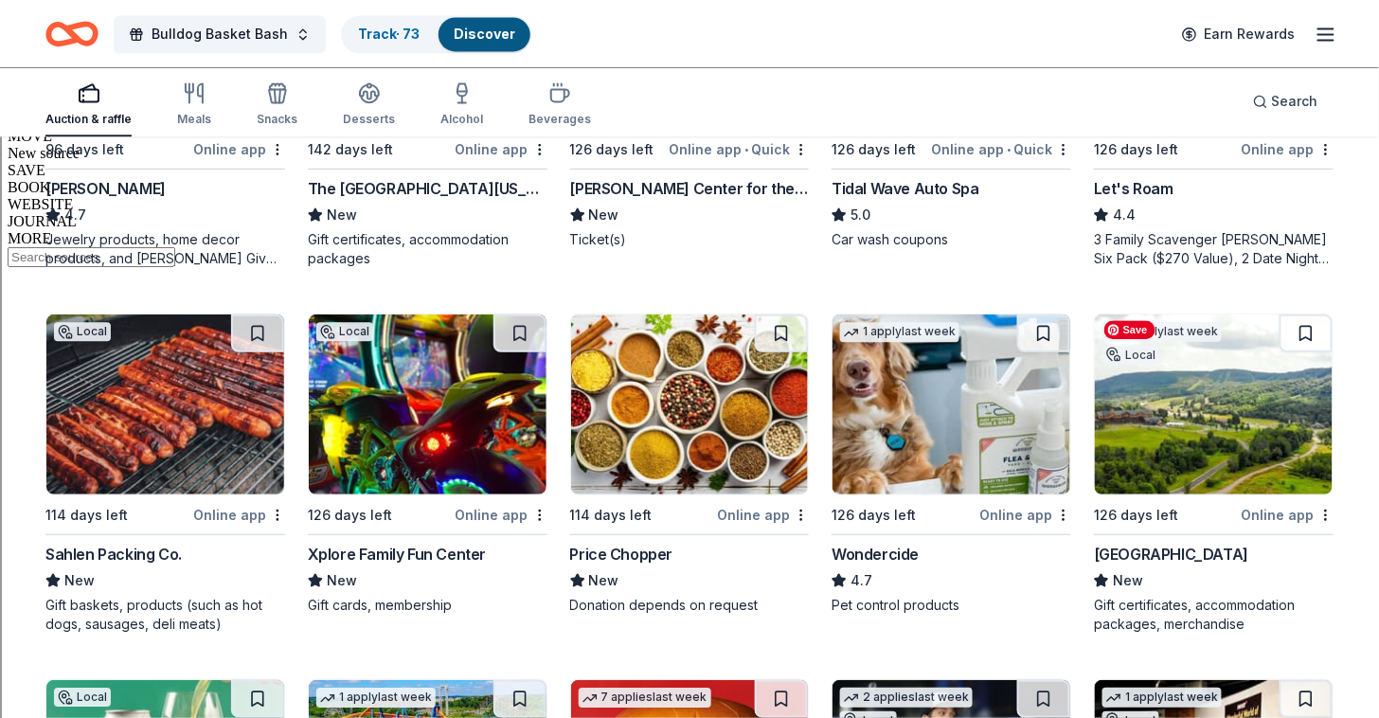
click at [1179, 447] on img at bounding box center [1214, 404] width 238 height 180
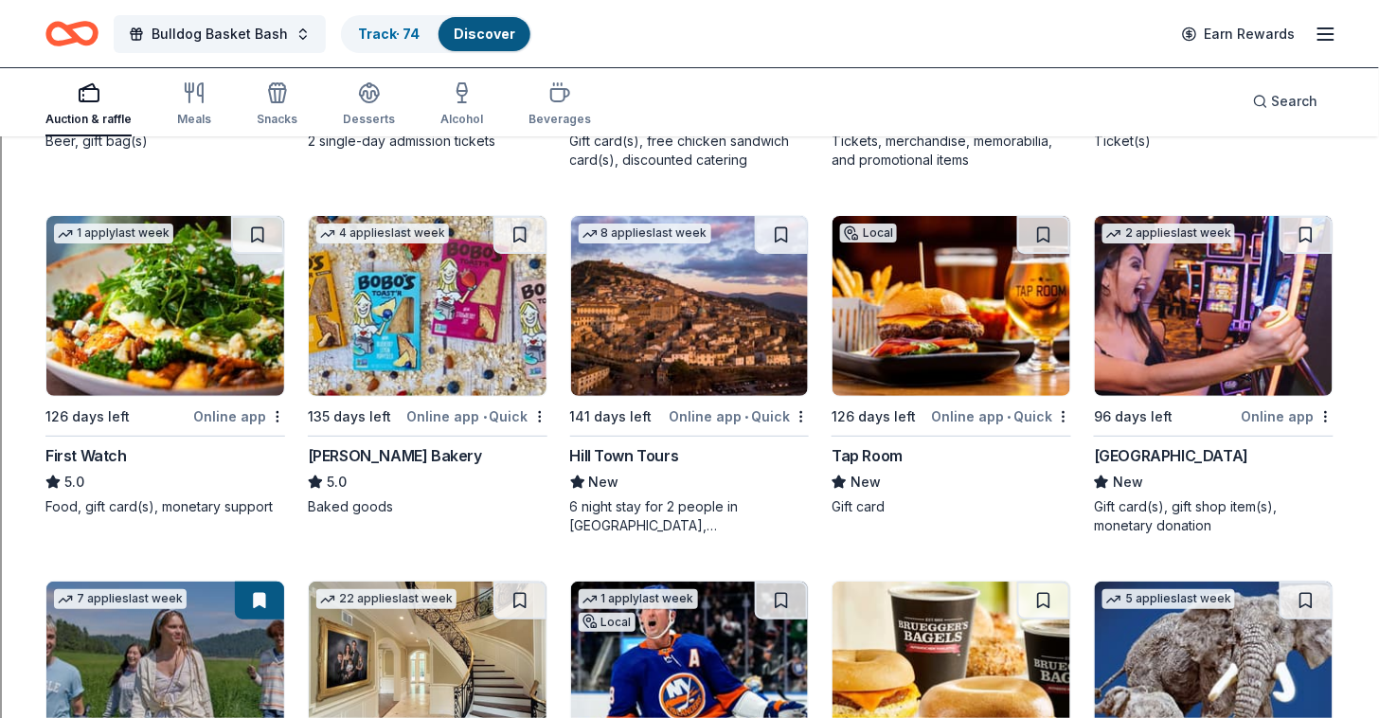
scroll to position [1964, 0]
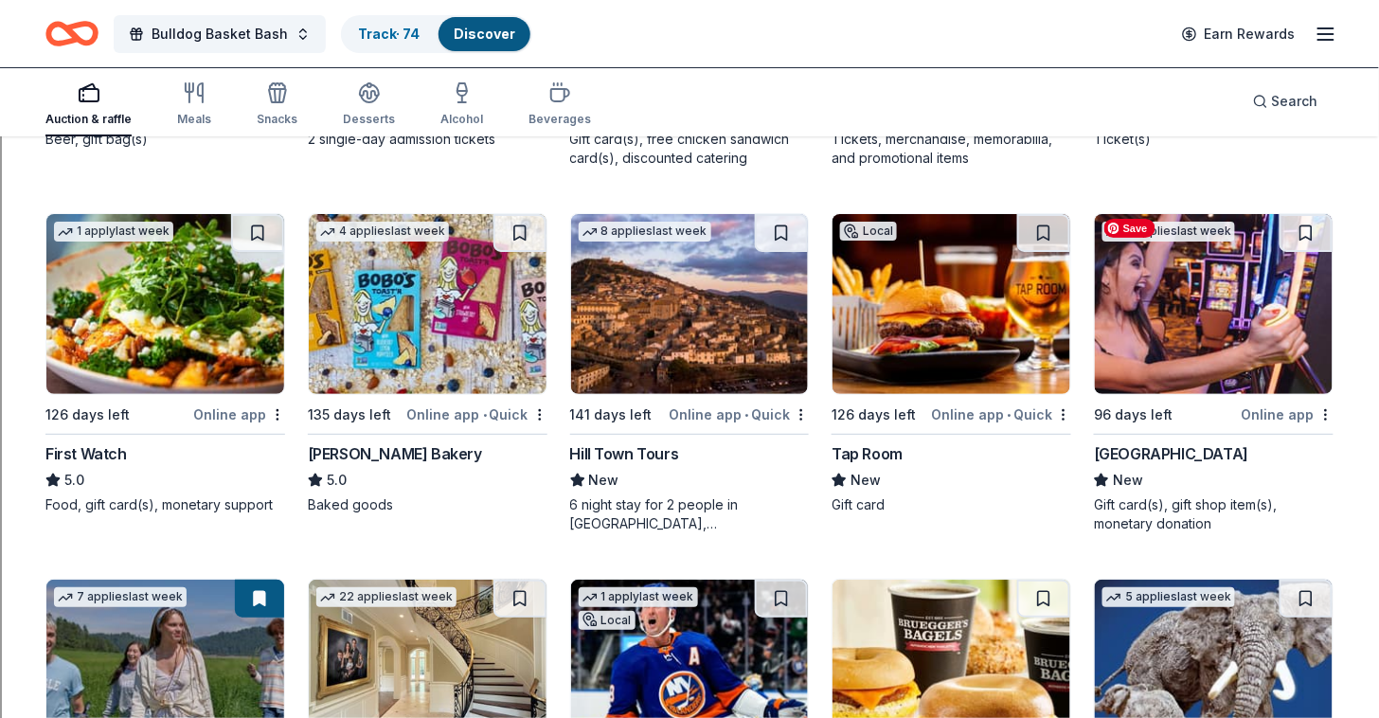
click at [1165, 332] on img at bounding box center [1214, 304] width 238 height 180
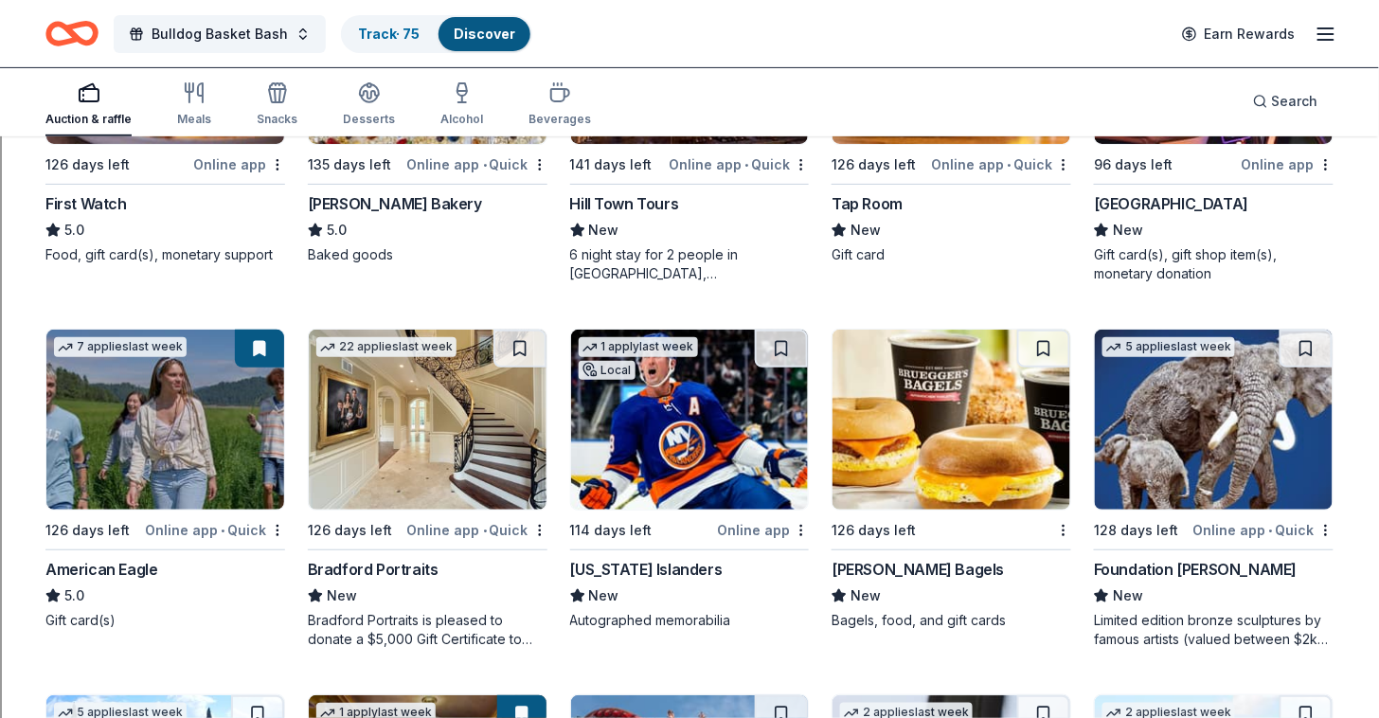
scroll to position [2216, 0]
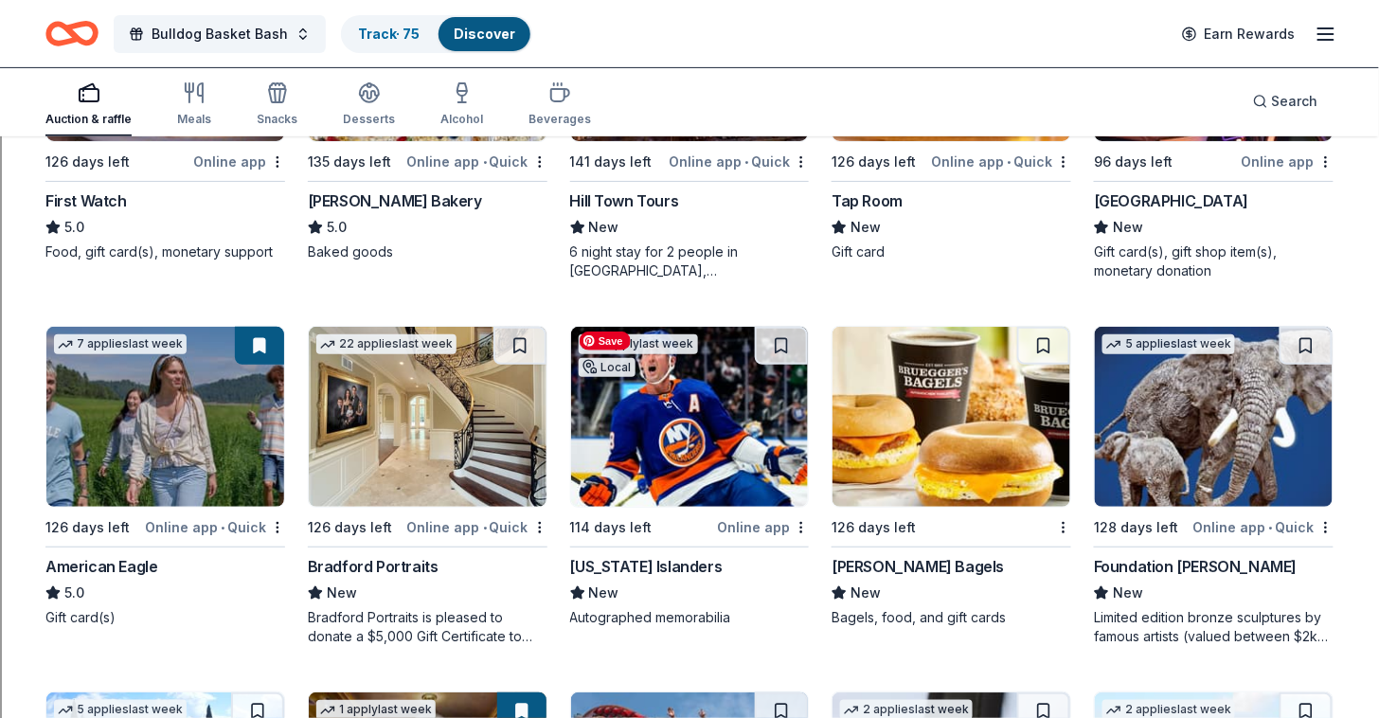
click at [727, 404] on img at bounding box center [690, 417] width 238 height 180
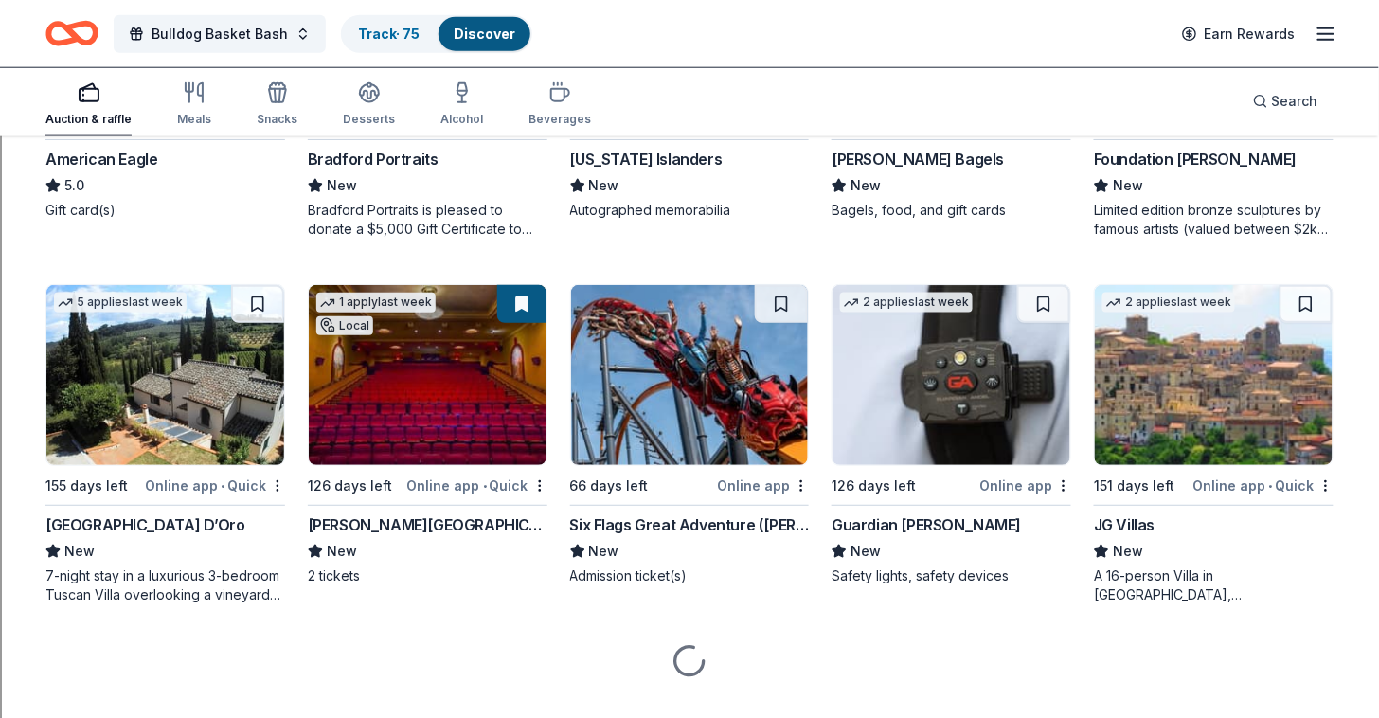
scroll to position [2627, 0]
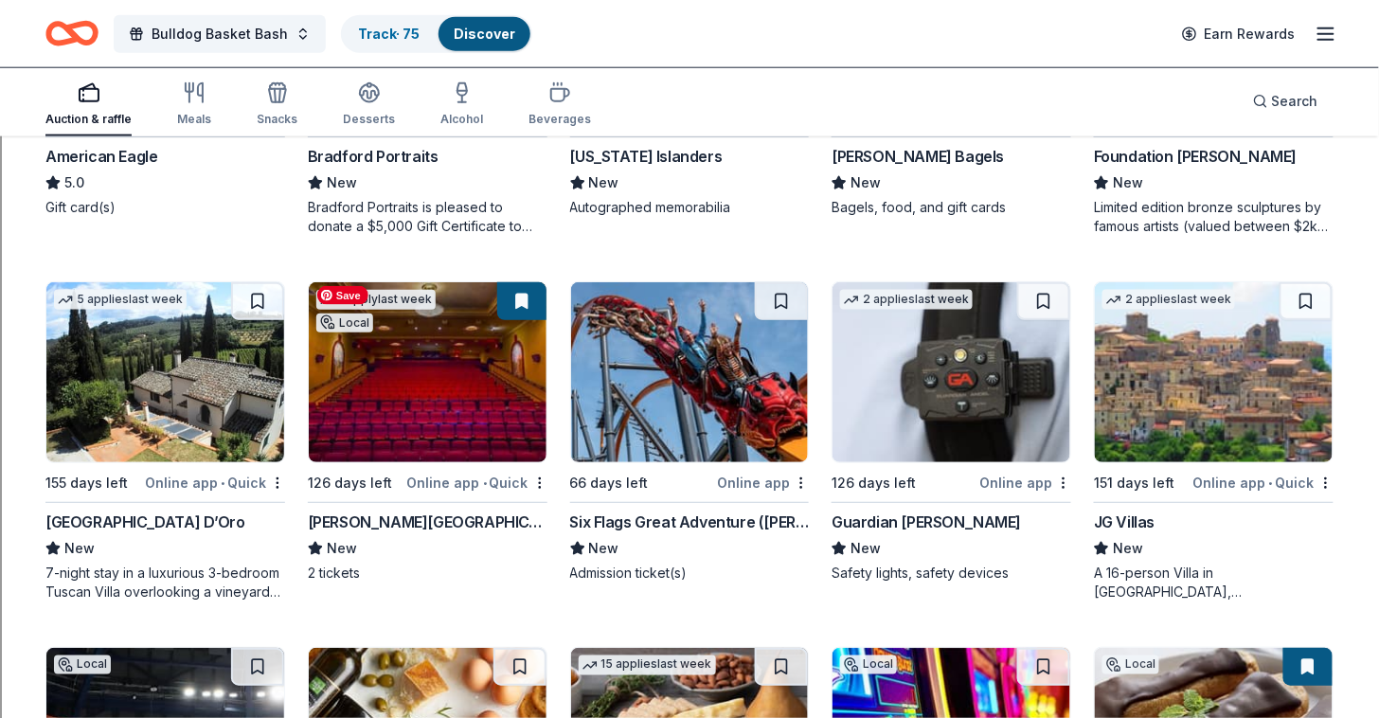
click at [430, 396] on img at bounding box center [428, 372] width 238 height 180
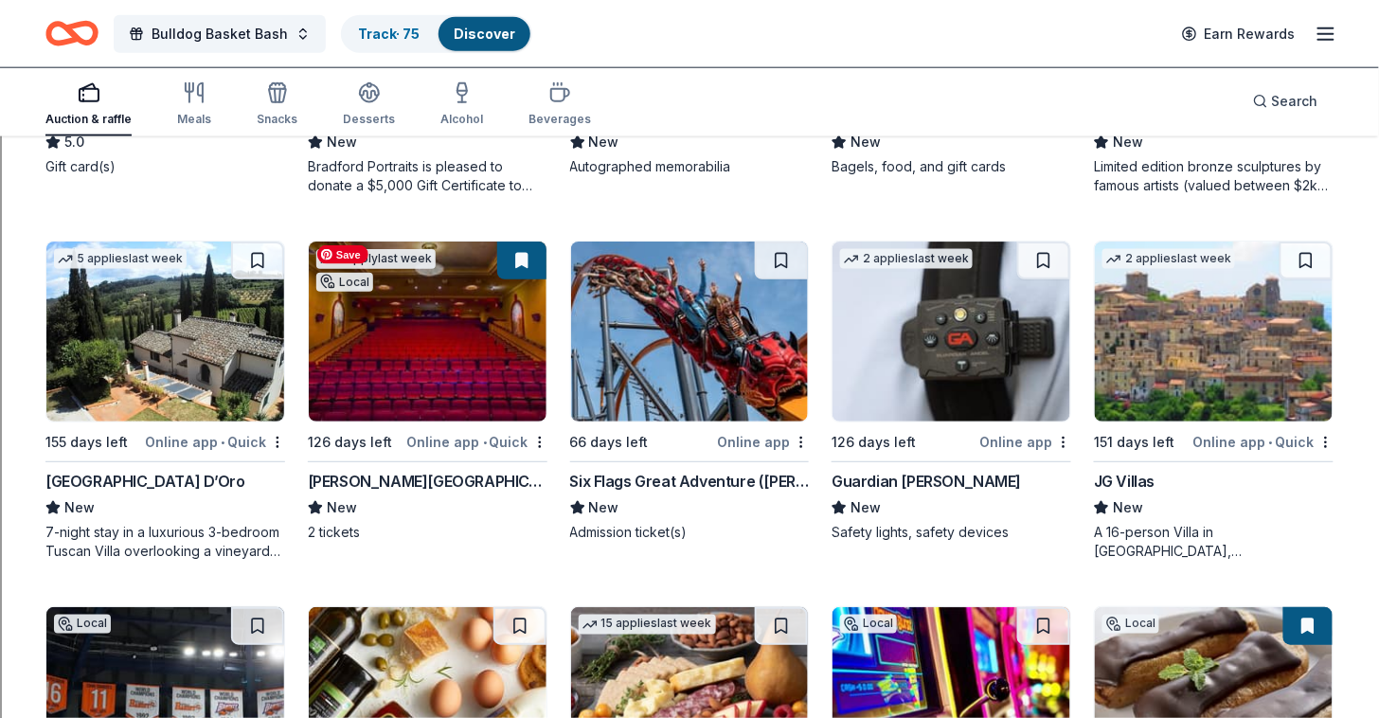
scroll to position [2677, 0]
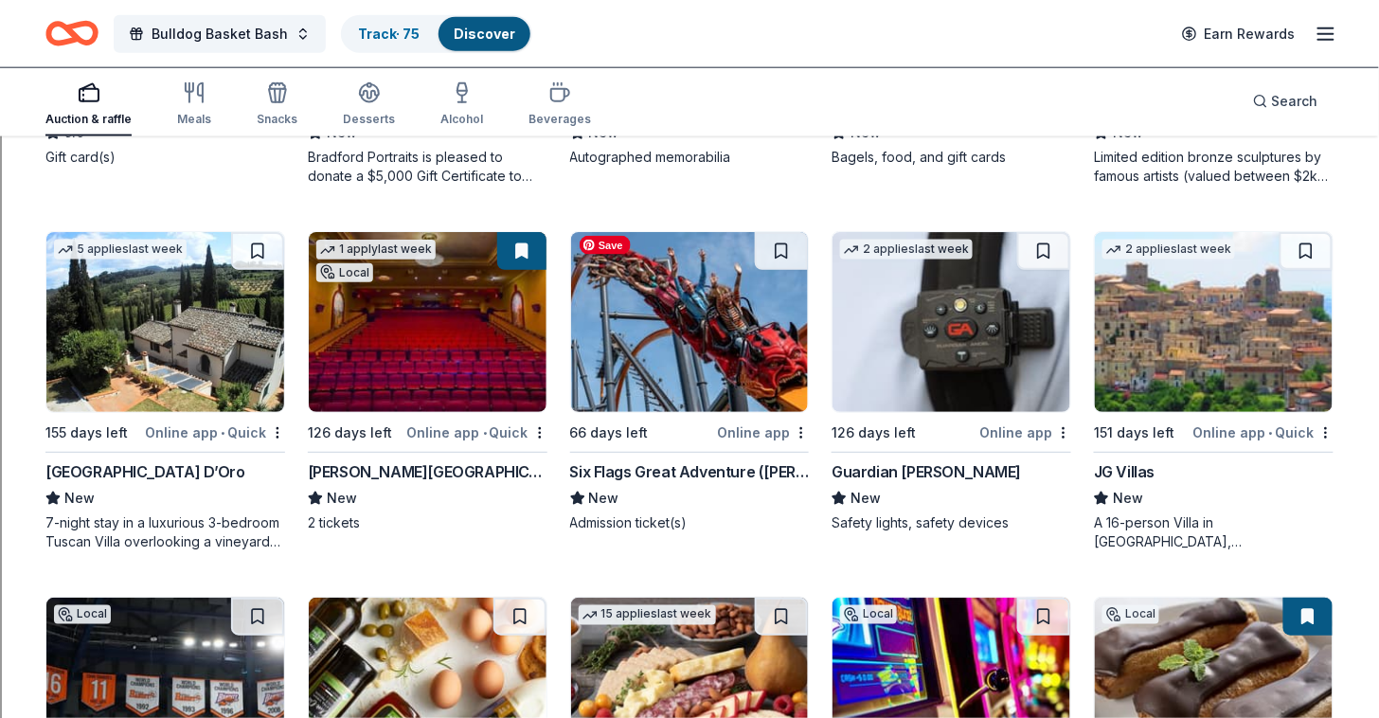
click at [643, 332] on img at bounding box center [690, 322] width 238 height 180
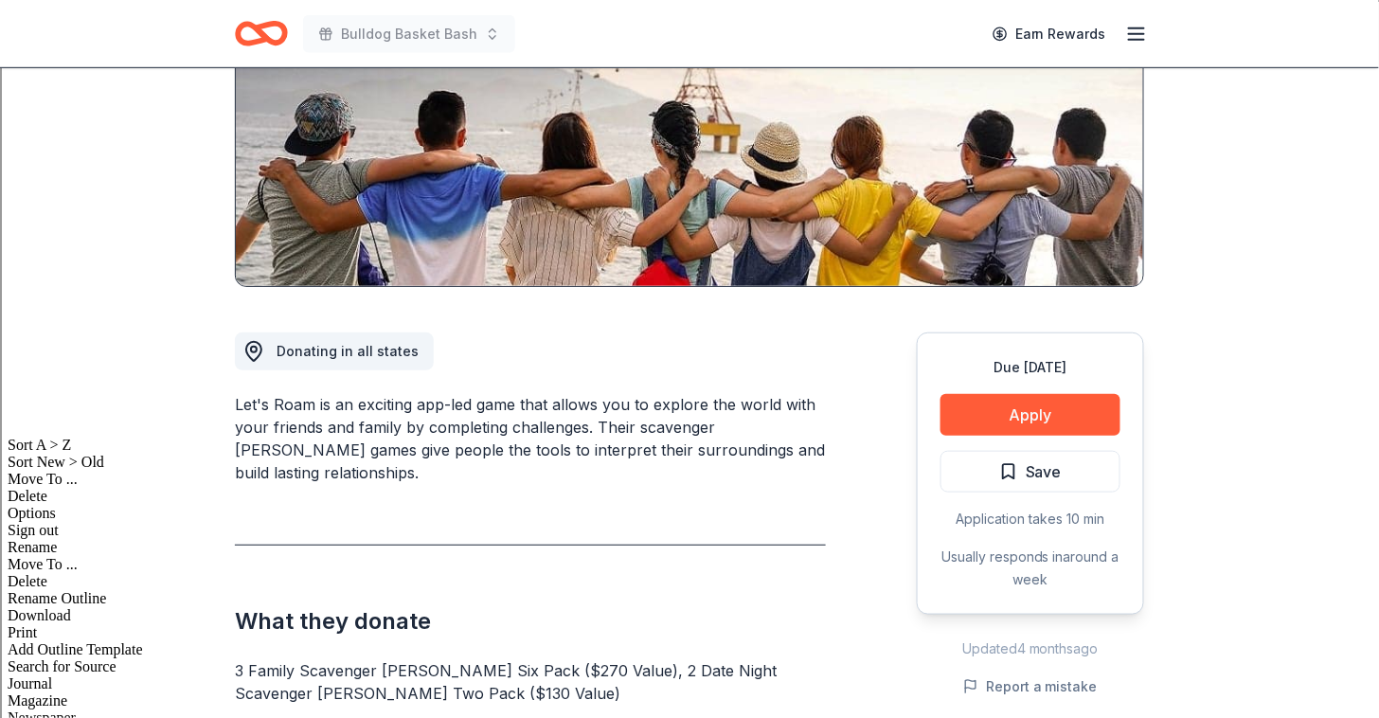
scroll to position [296, 0]
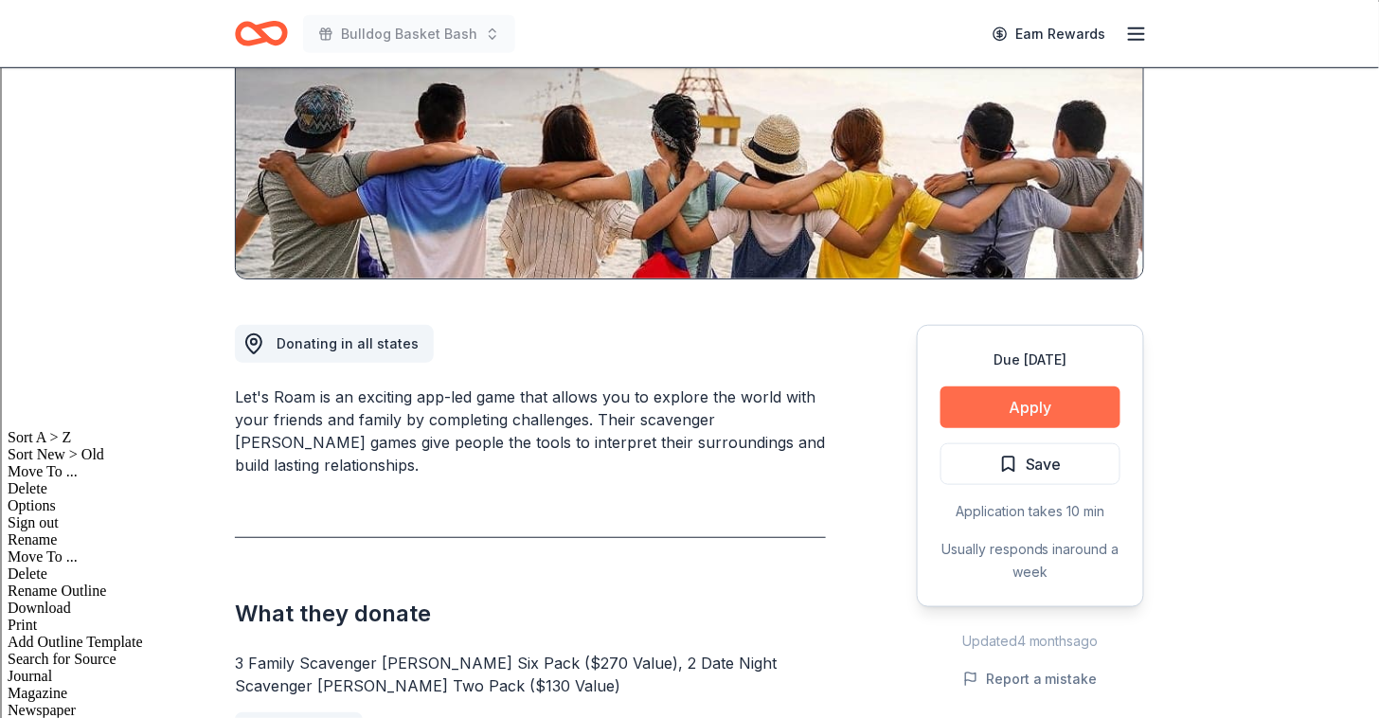
click at [994, 386] on button "Apply" at bounding box center [1031, 407] width 180 height 42
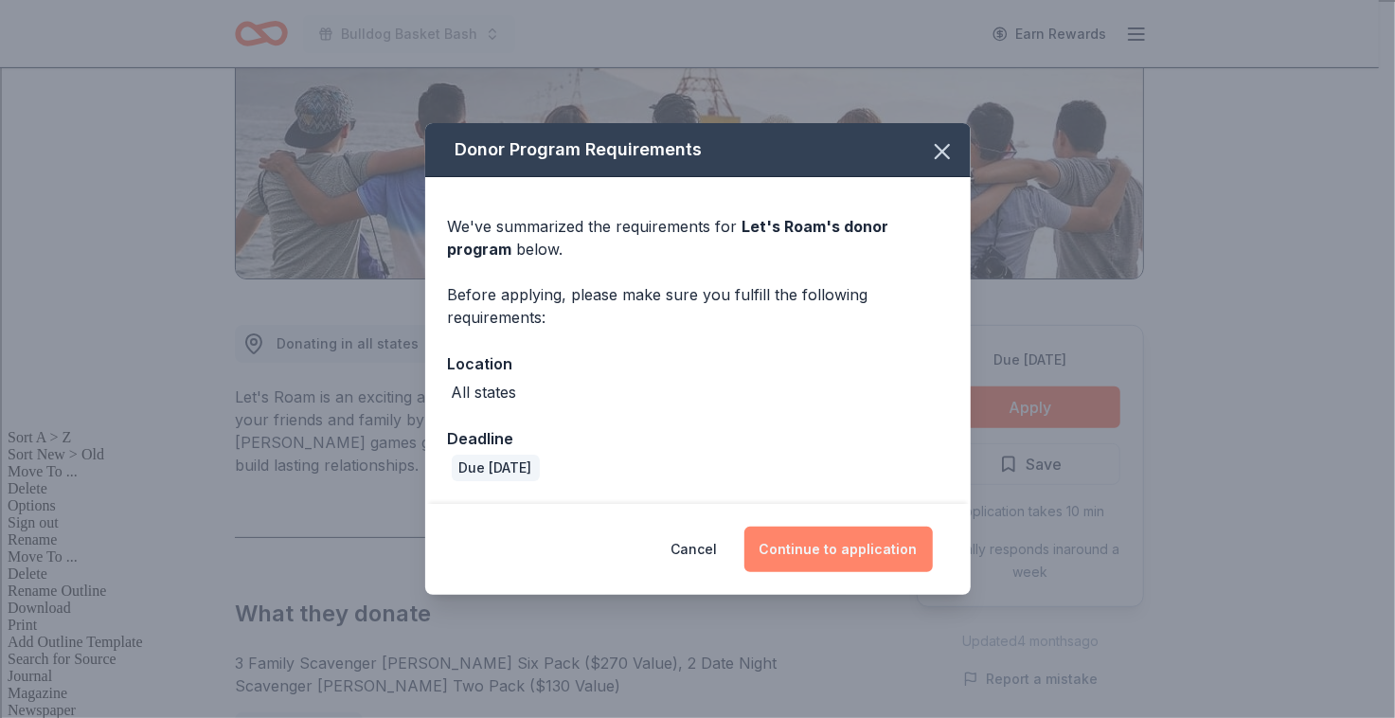
click at [821, 545] on button "Continue to application" at bounding box center [838, 549] width 188 height 45
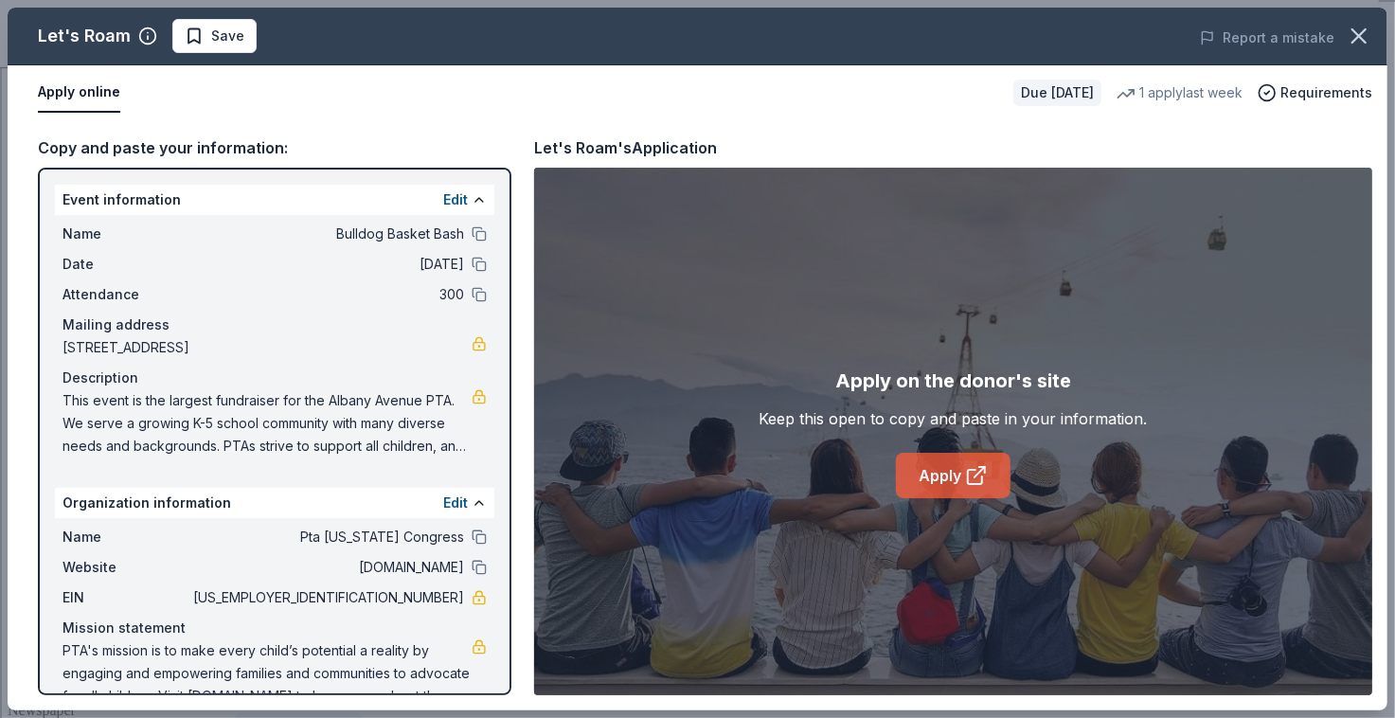
click at [936, 461] on link "Apply" at bounding box center [953, 475] width 115 height 45
click at [1358, 45] on icon "button" at bounding box center [1359, 36] width 27 height 27
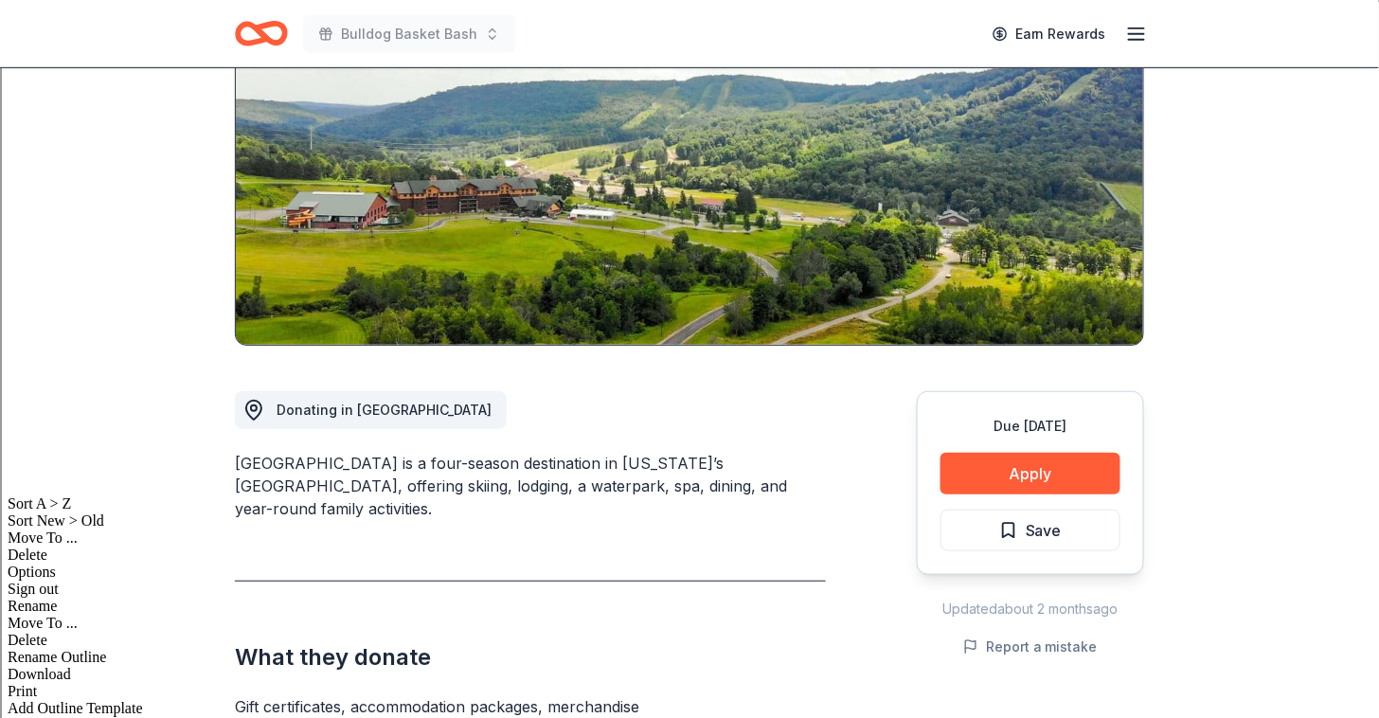
scroll to position [237, 0]
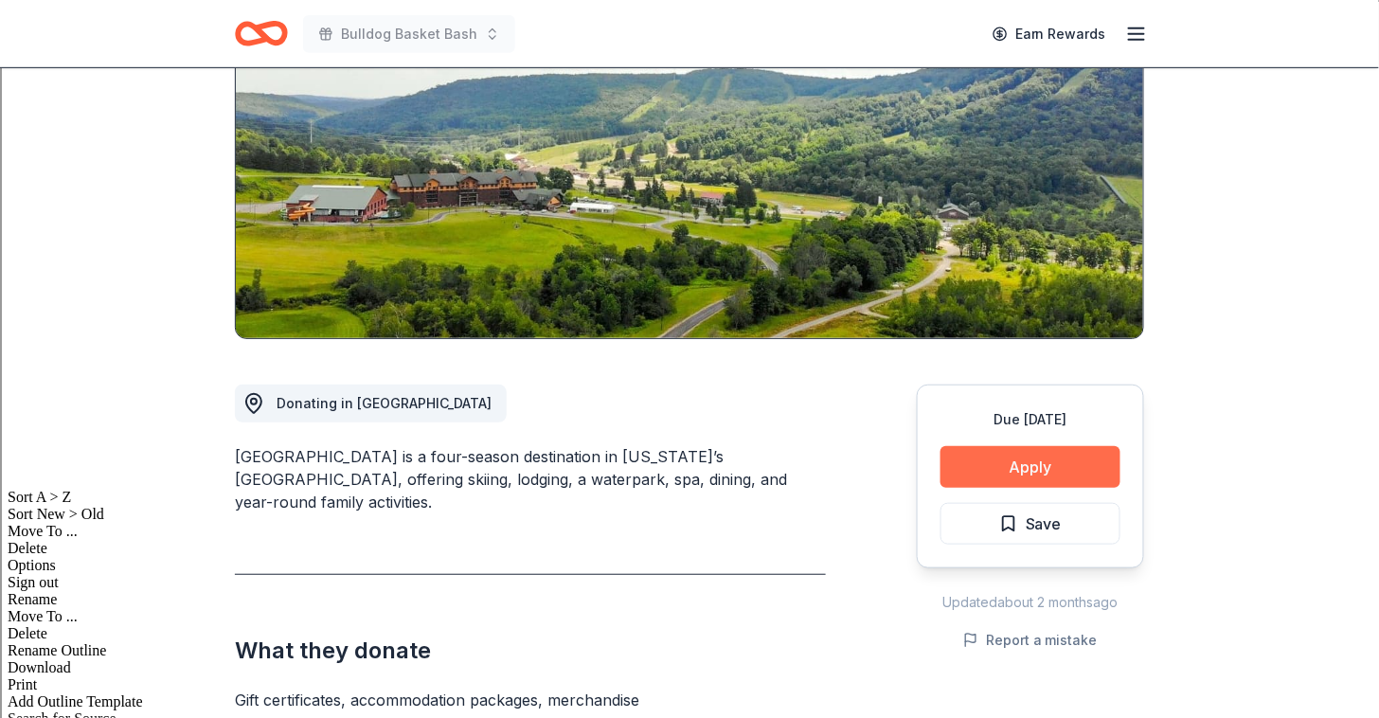
click at [1008, 453] on button "Apply" at bounding box center [1031, 467] width 180 height 42
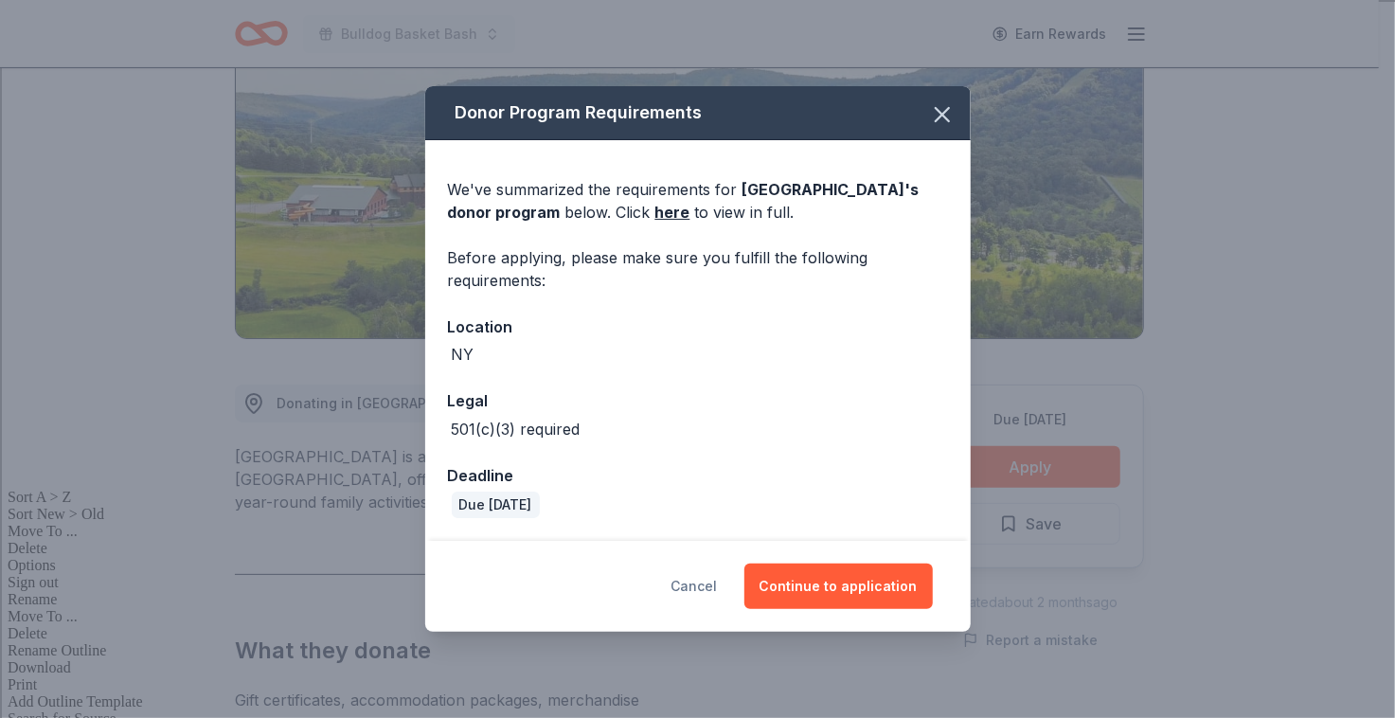
click at [698, 592] on button "Cancel" at bounding box center [695, 586] width 46 height 45
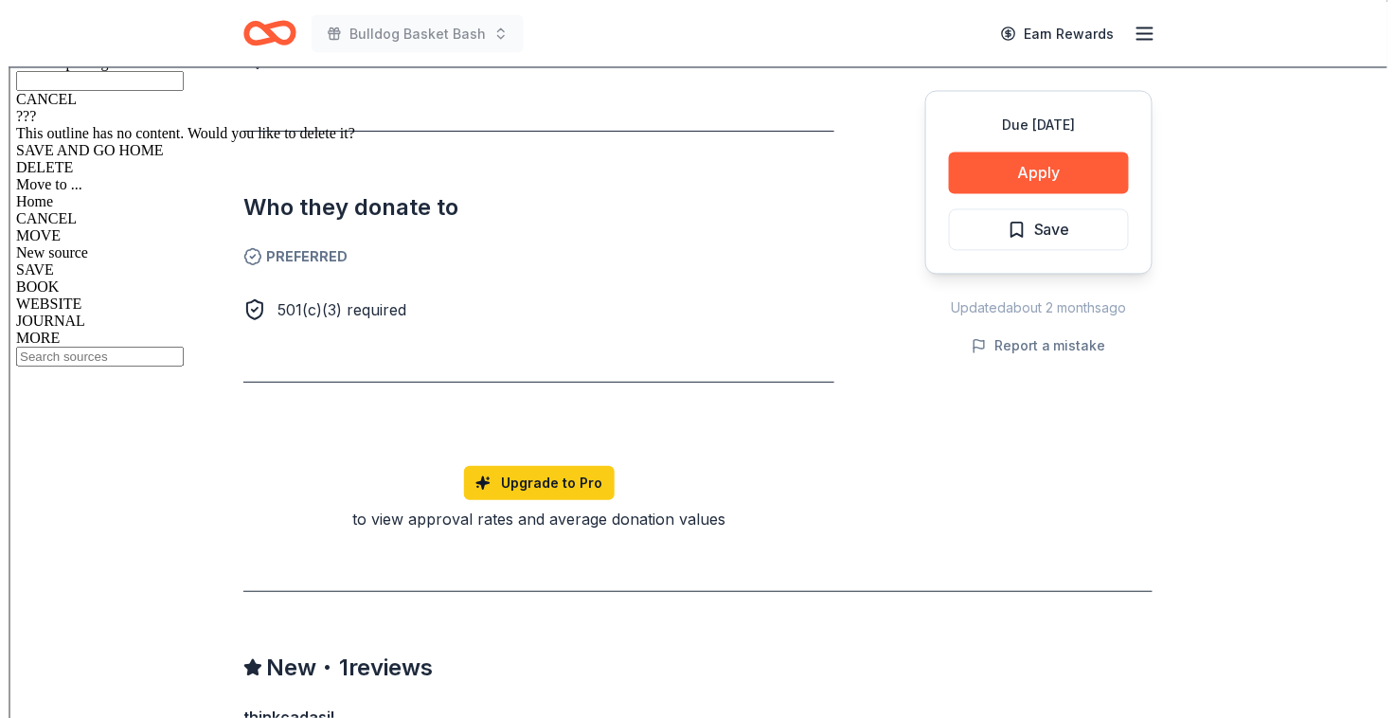
scroll to position [1004, 0]
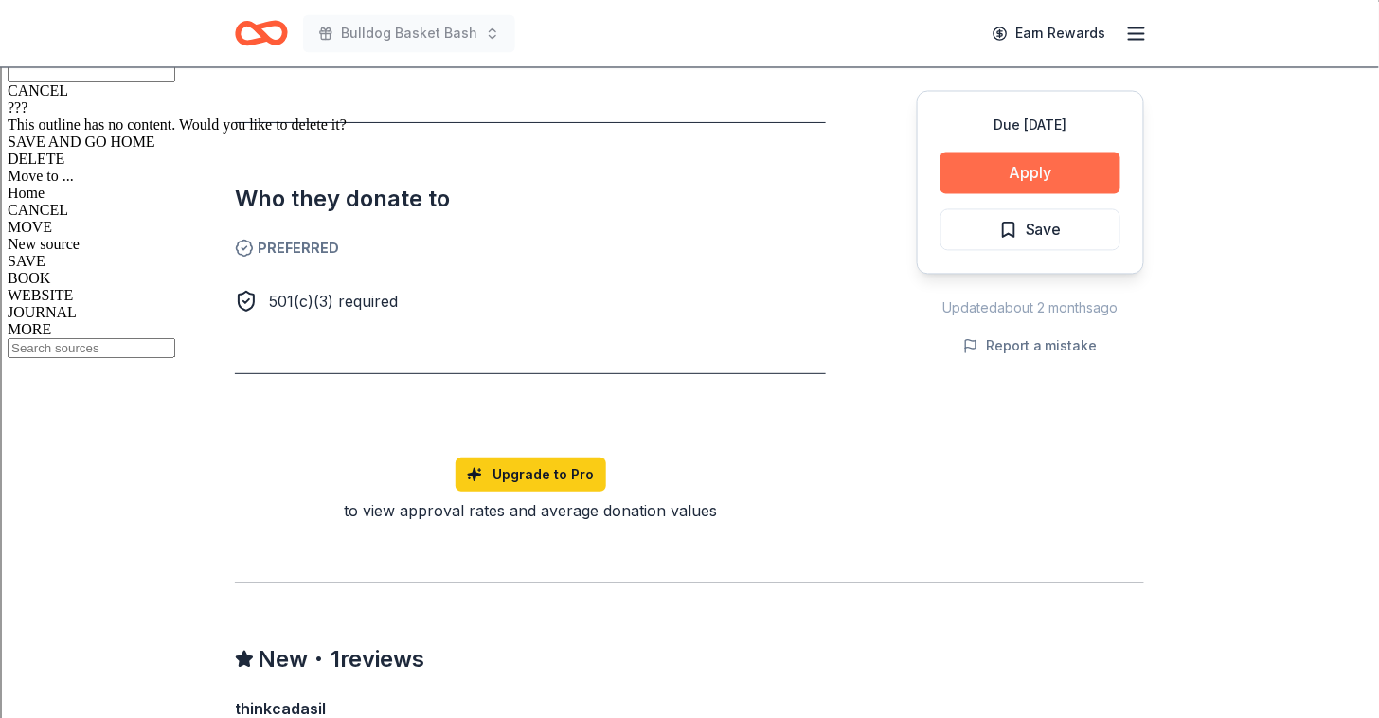
click at [993, 162] on button "Apply" at bounding box center [1031, 173] width 180 height 42
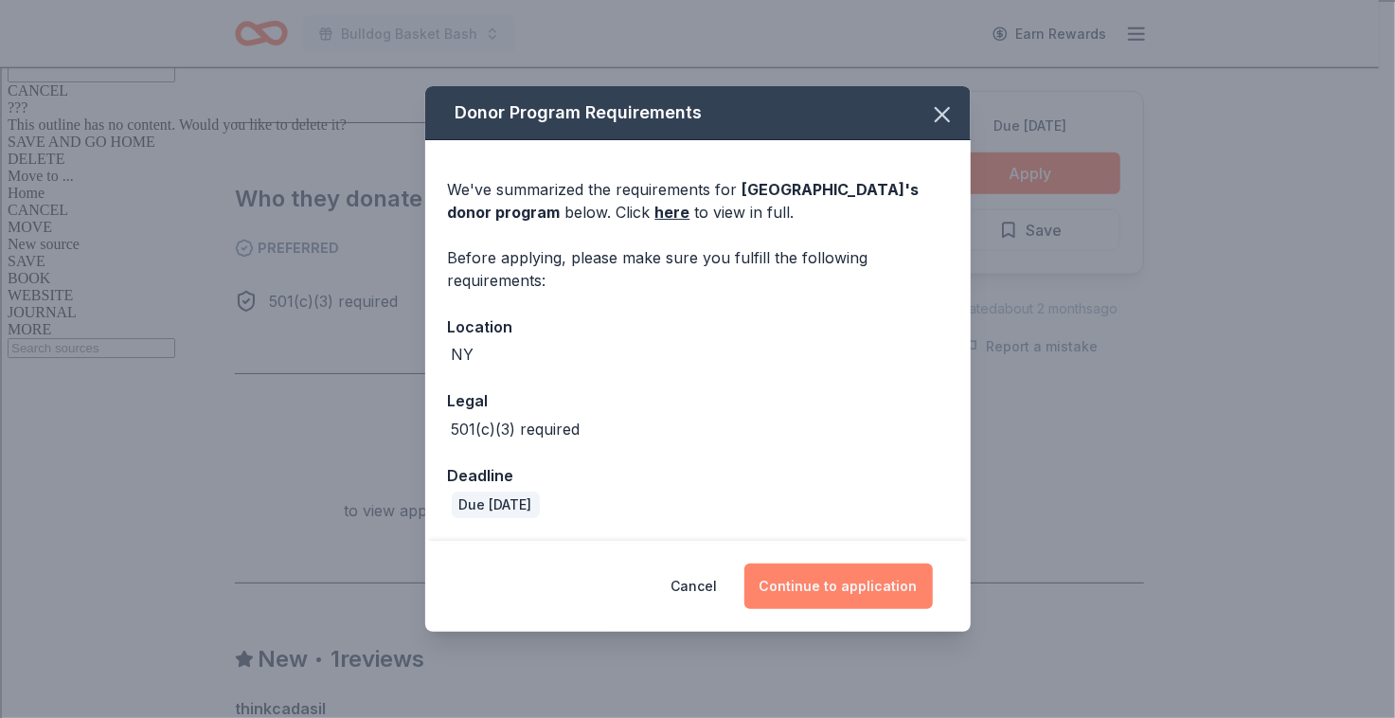
click at [847, 590] on button "Continue to application" at bounding box center [838, 586] width 188 height 45
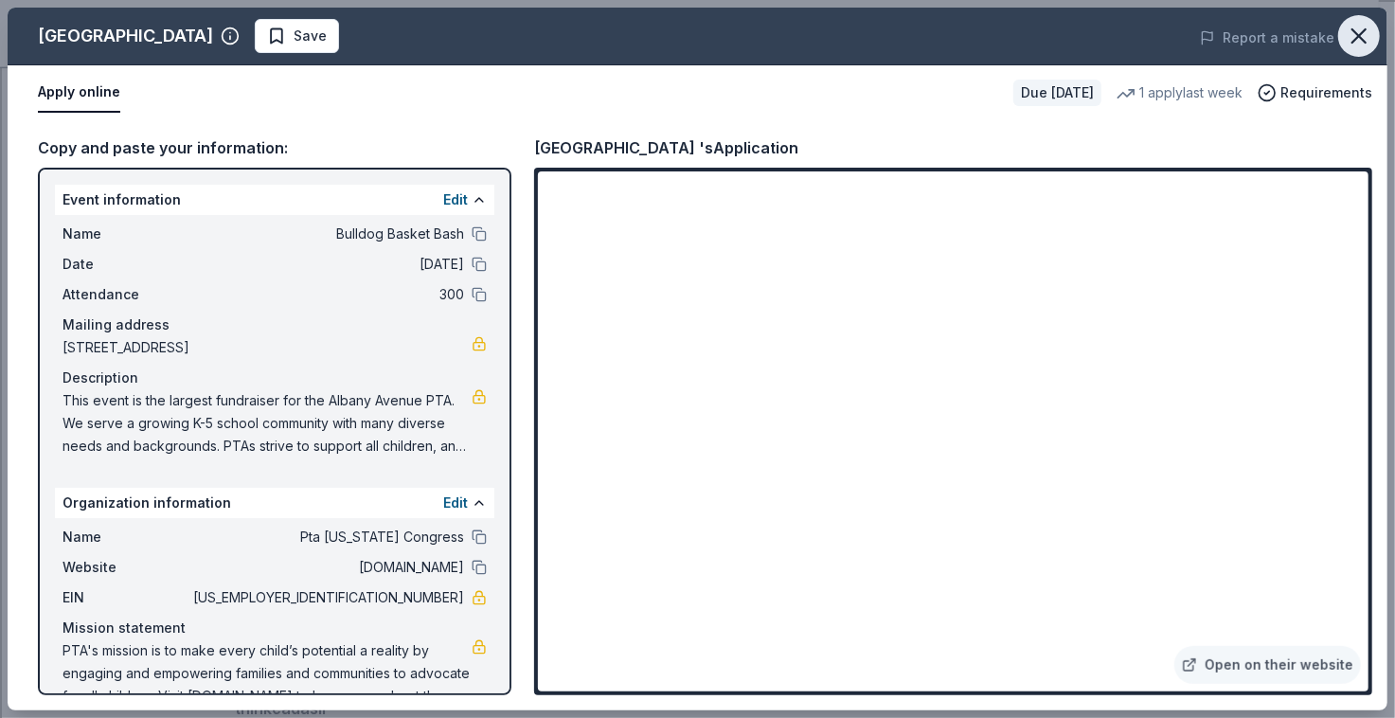
click at [1357, 33] on icon "button" at bounding box center [1359, 35] width 13 height 13
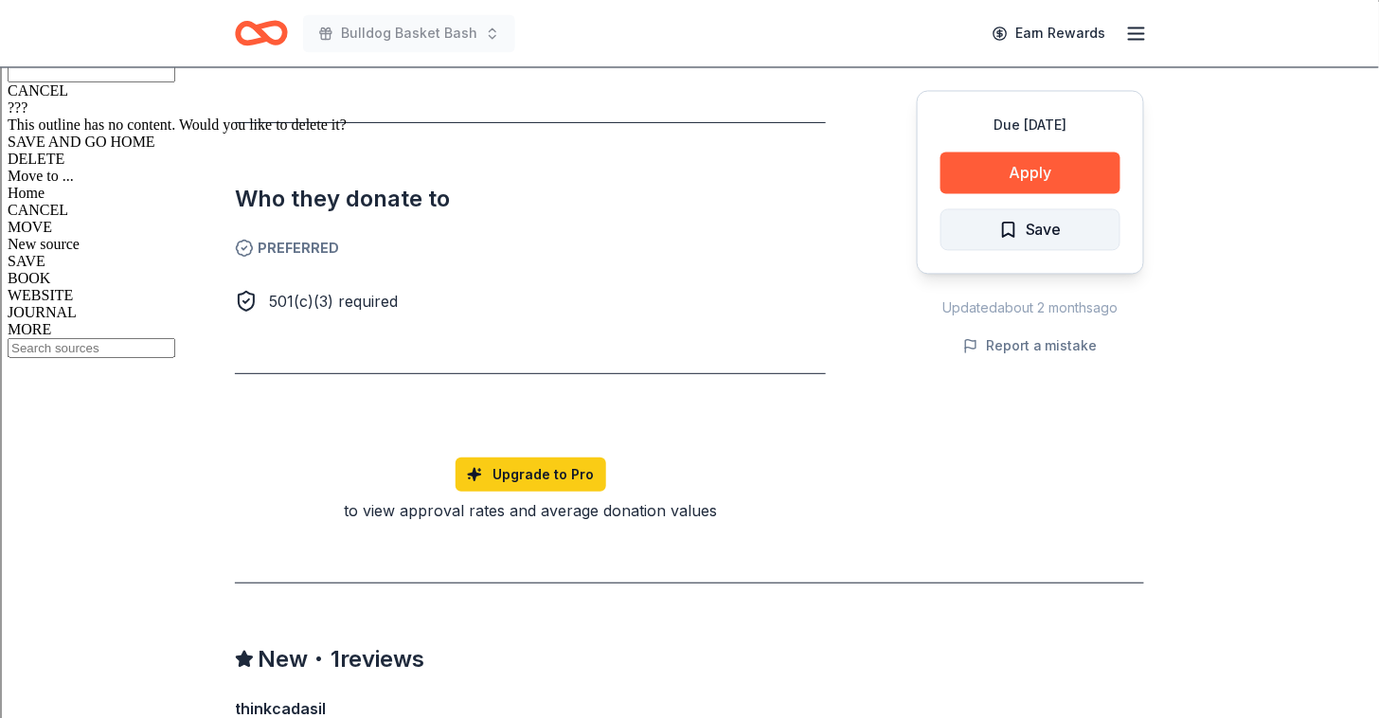
click at [1058, 241] on span "Save" at bounding box center [1044, 230] width 36 height 25
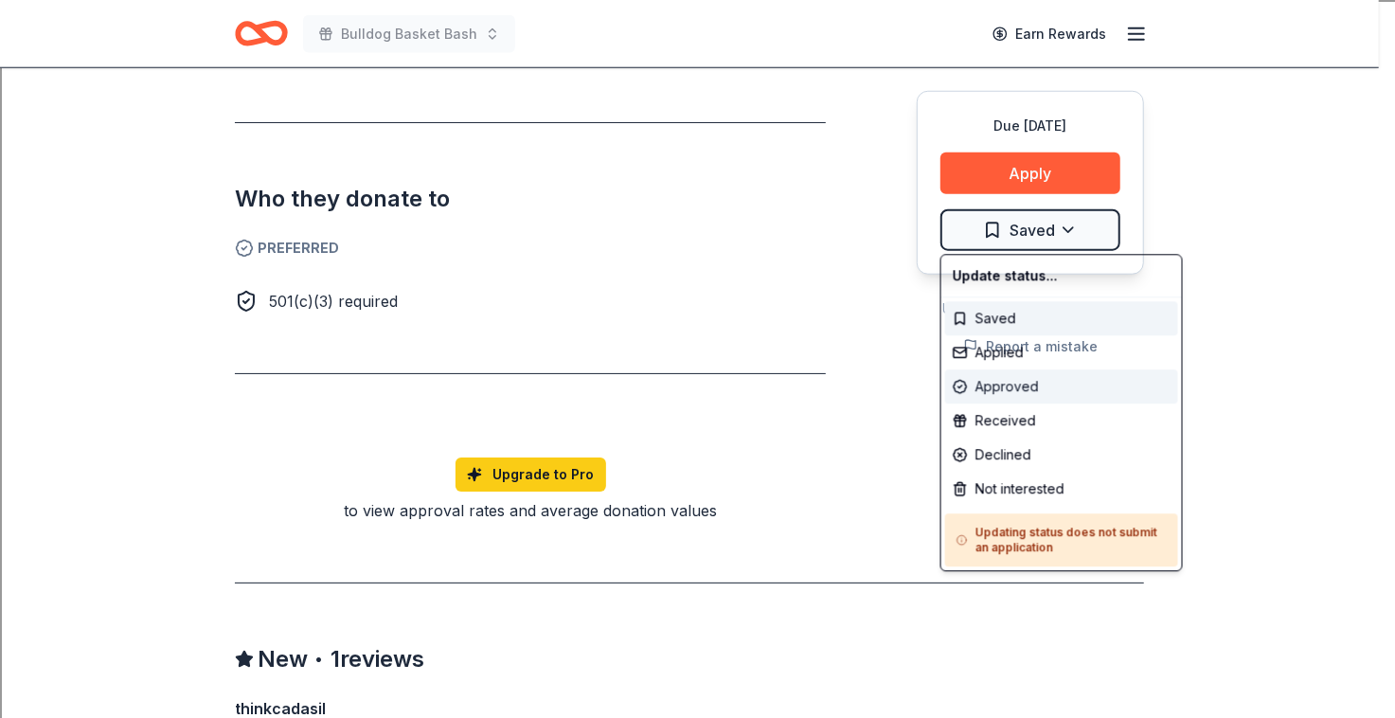
click at [1009, 379] on div "Approved" at bounding box center [1061, 386] width 233 height 34
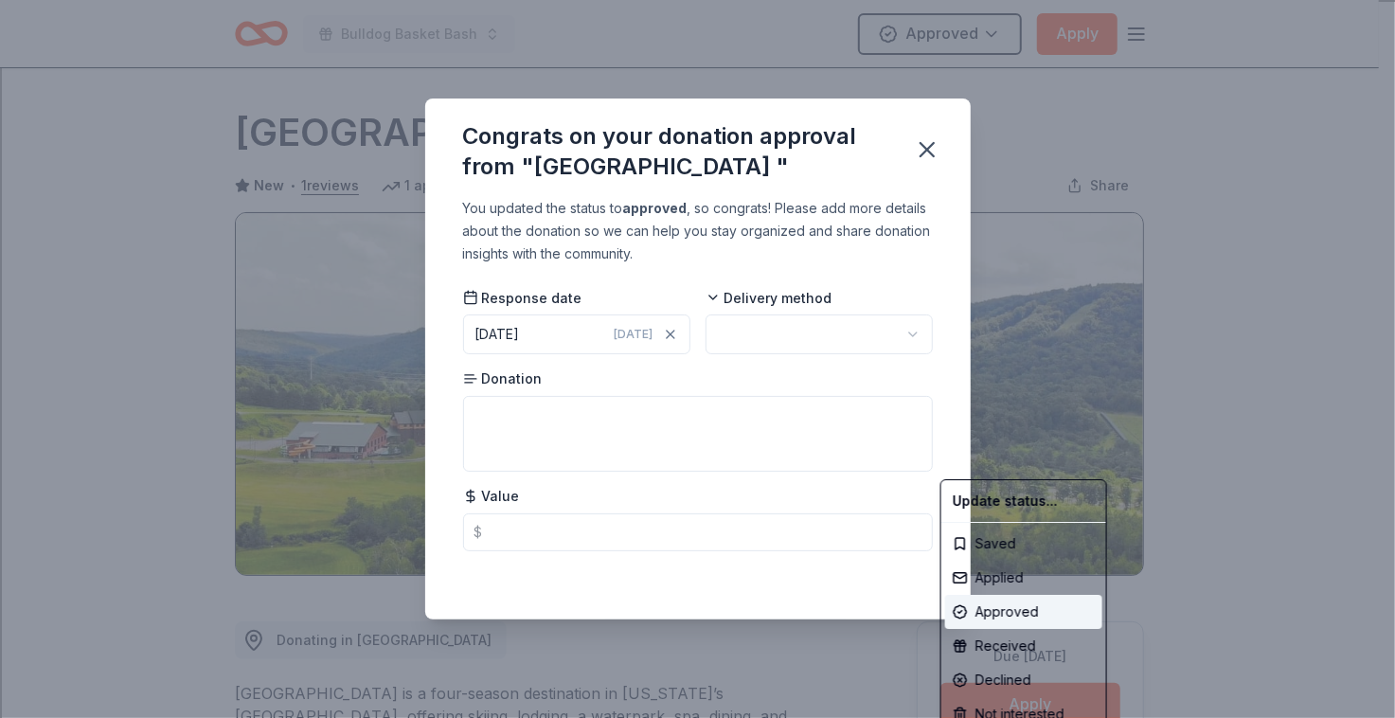
click at [934, 146] on html "Bulldog Basket Bash Approved Apply Due in 126 days Share Greek Peak Mountain Re…" at bounding box center [697, 359] width 1395 height 718
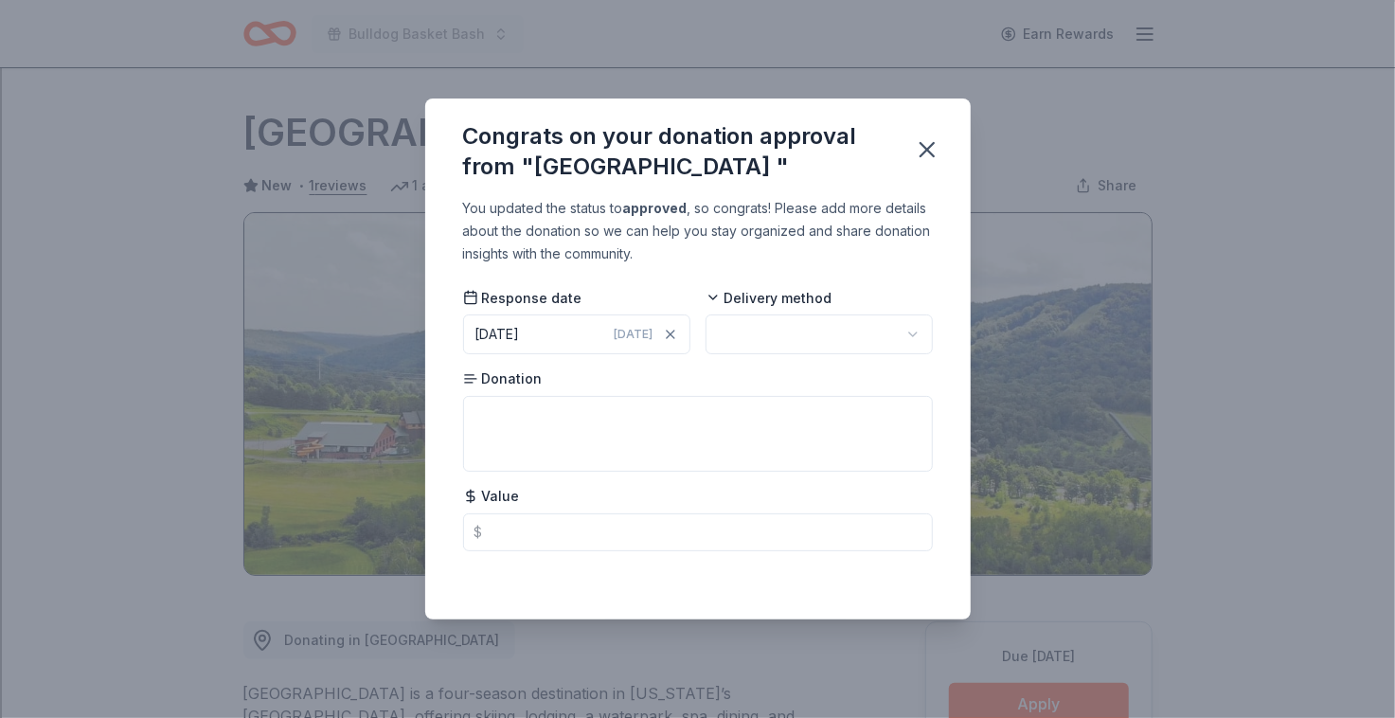
scroll to position [401, 0]
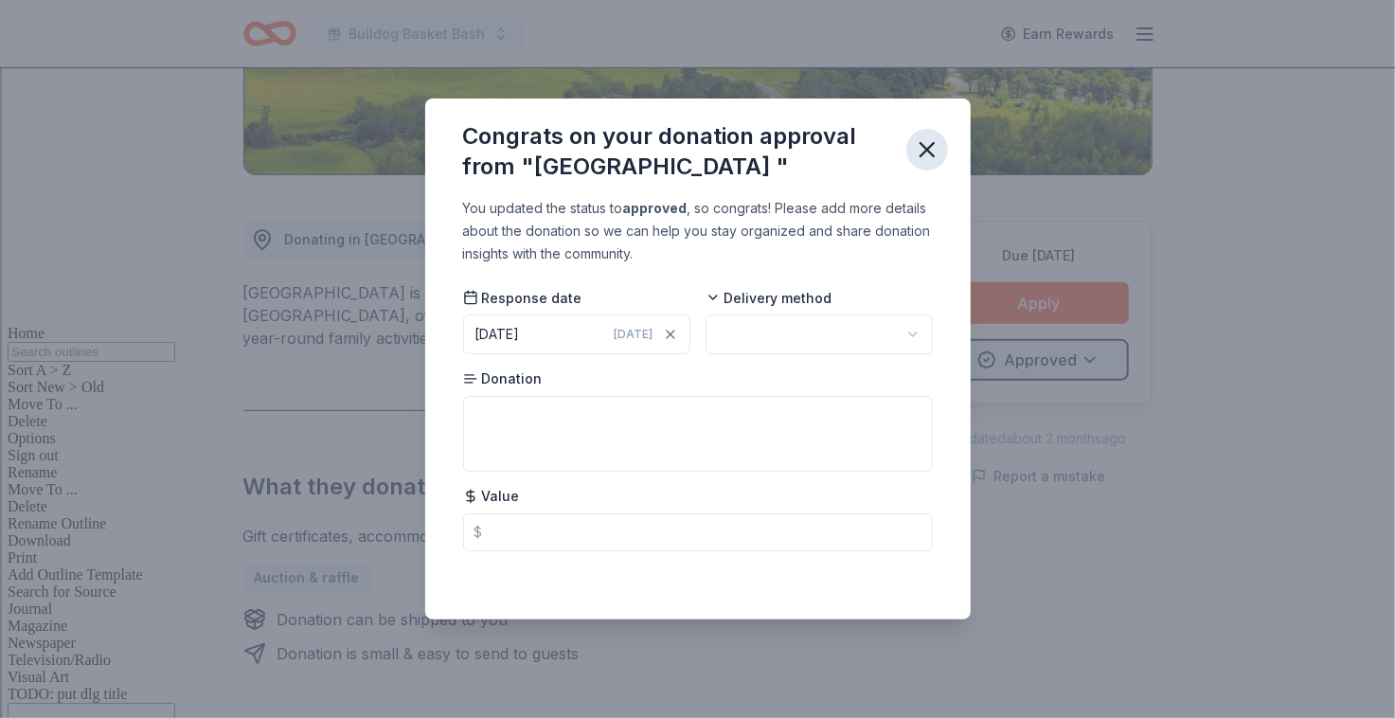
click at [930, 140] on icon "button" at bounding box center [927, 149] width 27 height 27
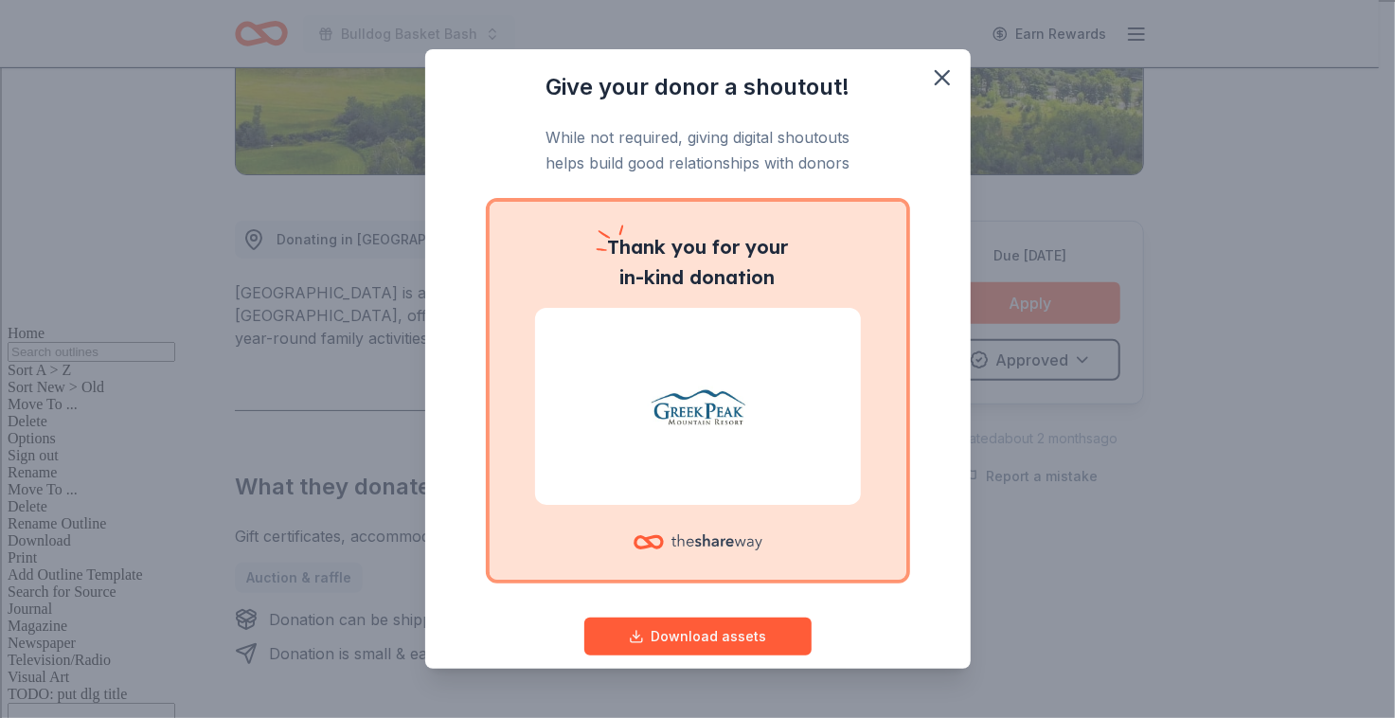
click at [992, 308] on div "Give your donor a shoutout! While not required, giving digital shoutouts helps …" at bounding box center [697, 359] width 1395 height 718
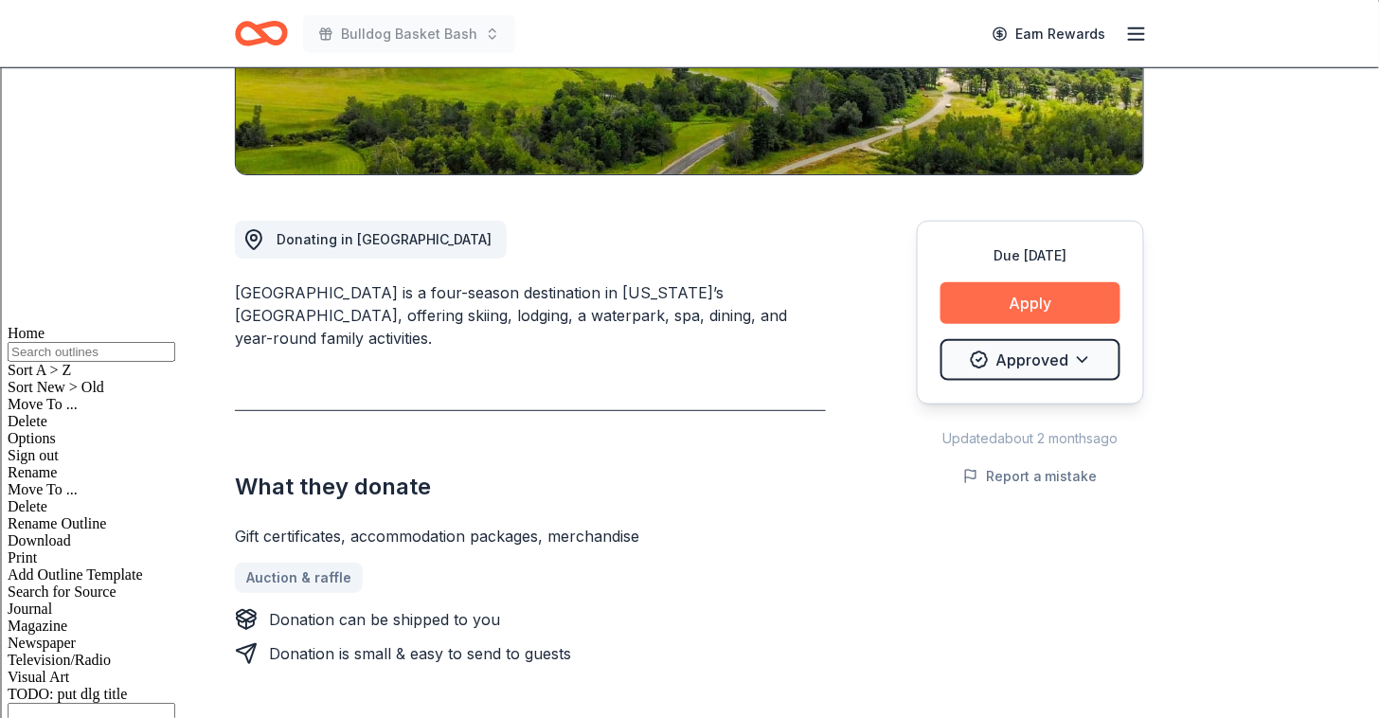
click at [992, 303] on button "Apply" at bounding box center [1031, 303] width 180 height 42
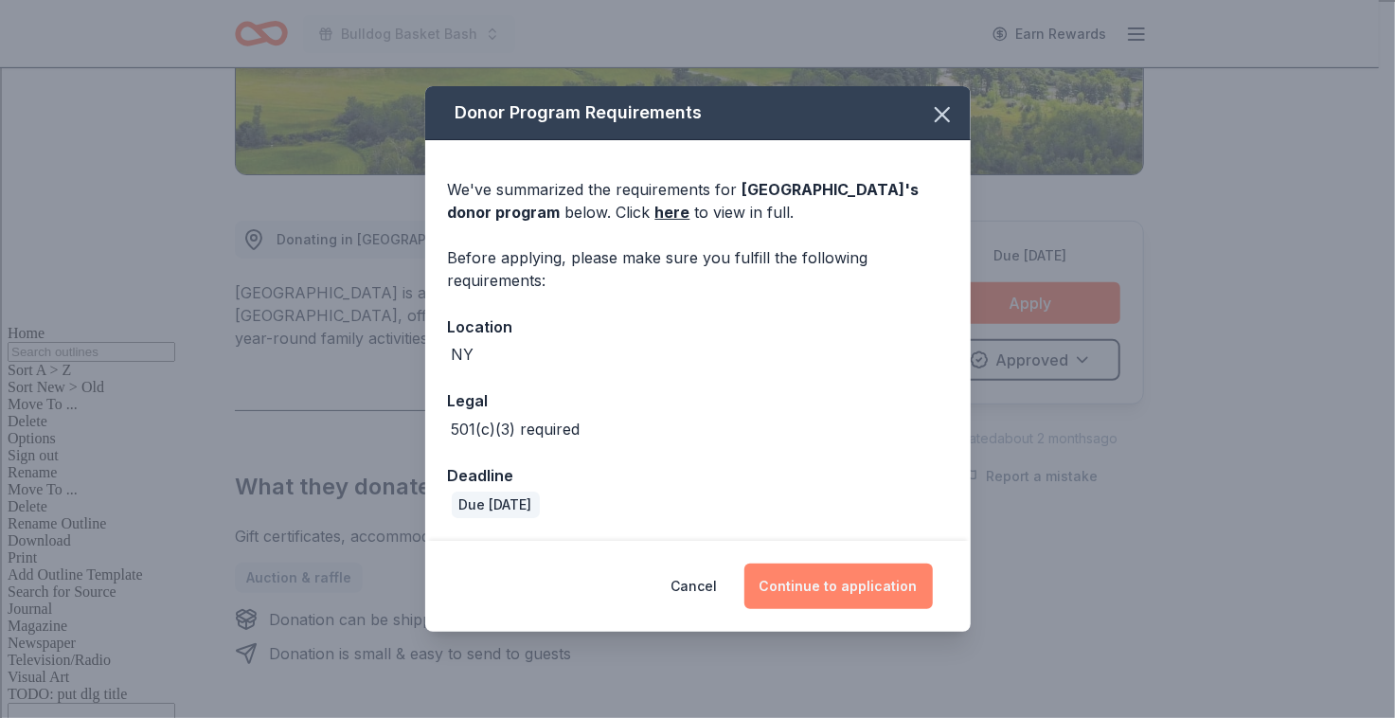
click at [834, 583] on button "Continue to application" at bounding box center [838, 586] width 188 height 45
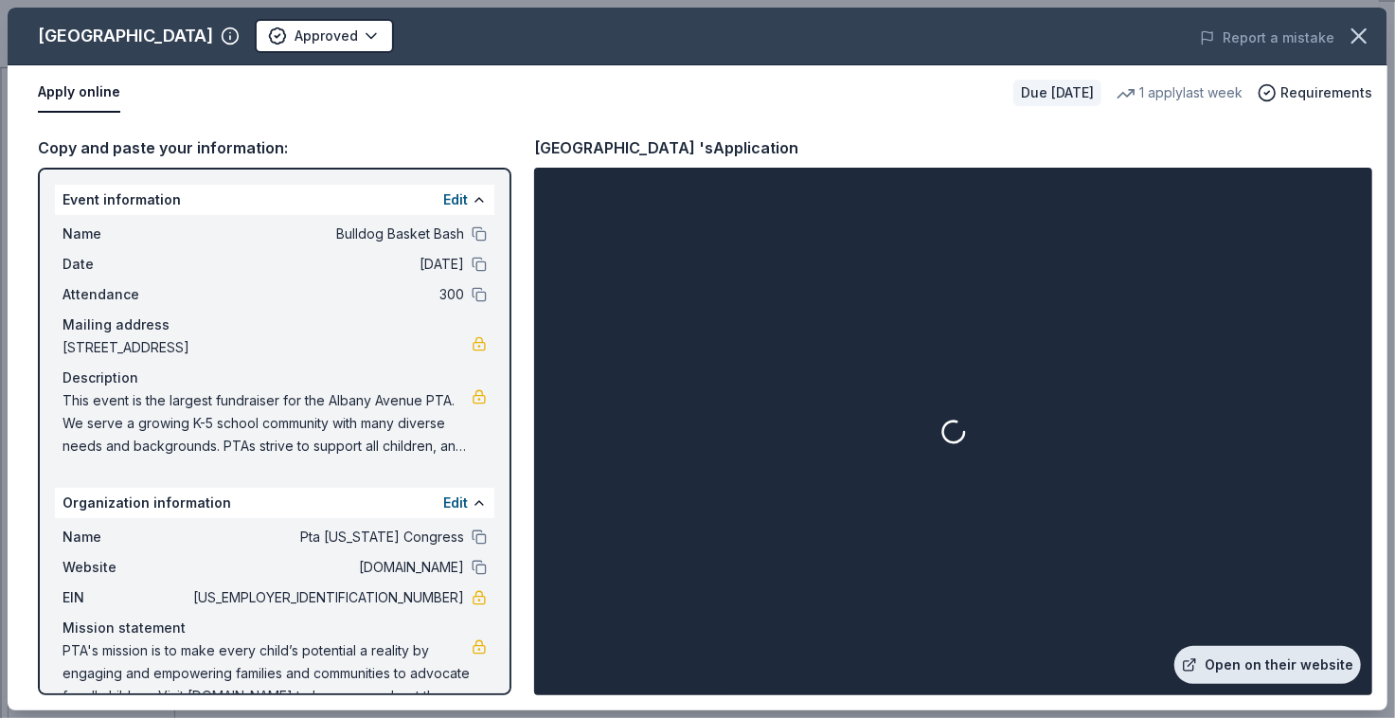
click at [1273, 665] on link "Open on their website" at bounding box center [1268, 665] width 187 height 38
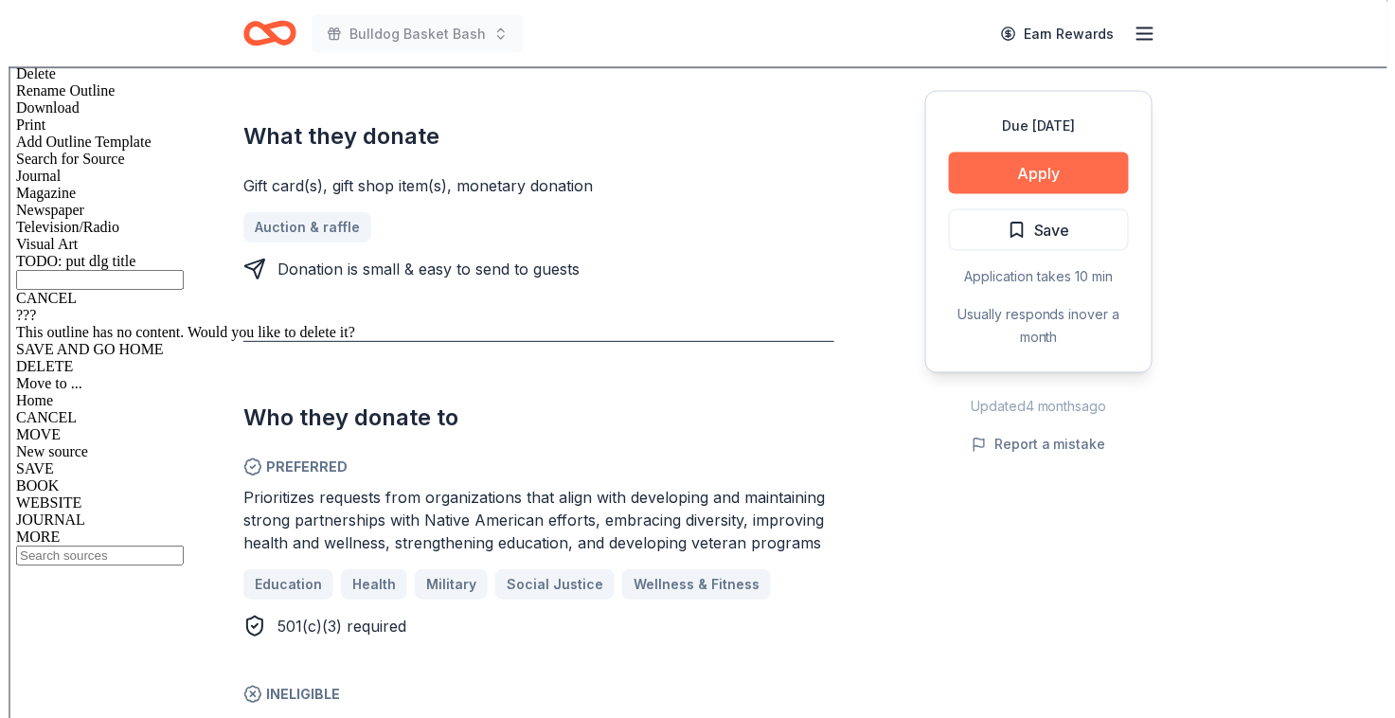
scroll to position [806, 0]
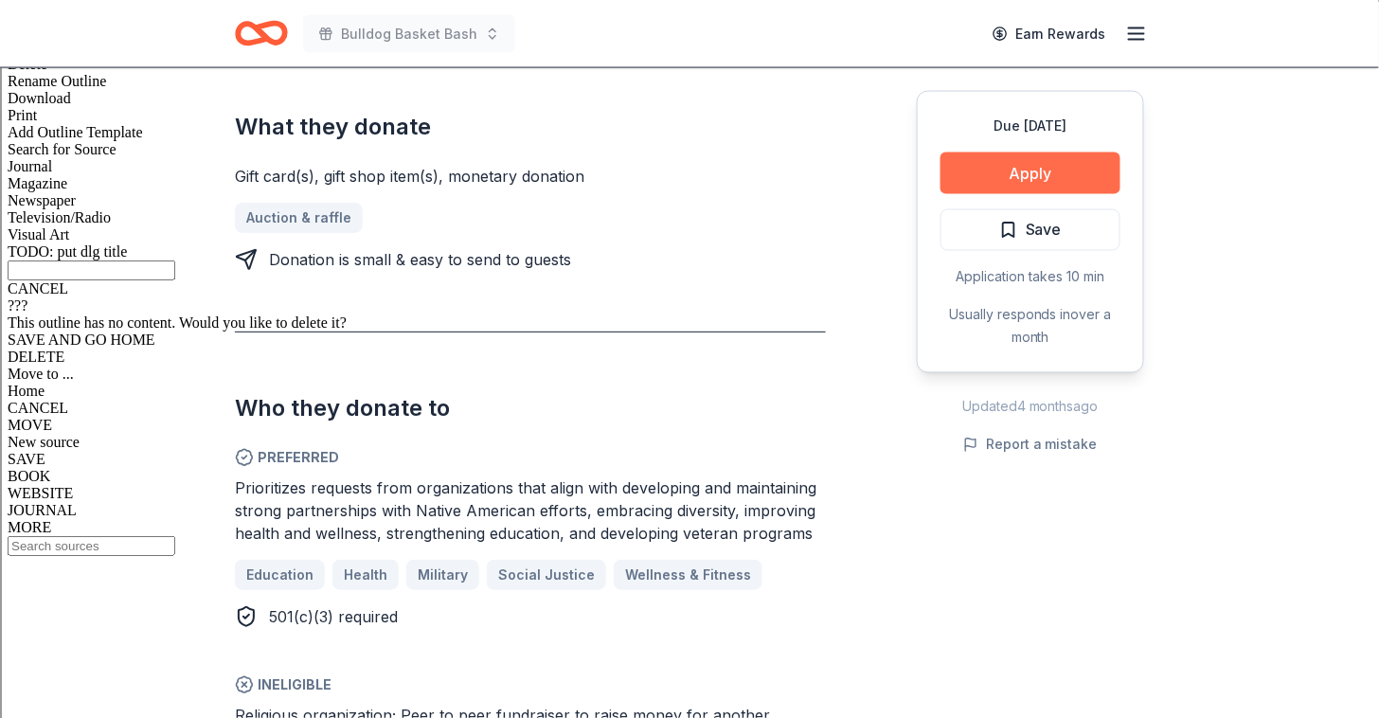
click at [1059, 177] on button "Apply" at bounding box center [1031, 173] width 180 height 42
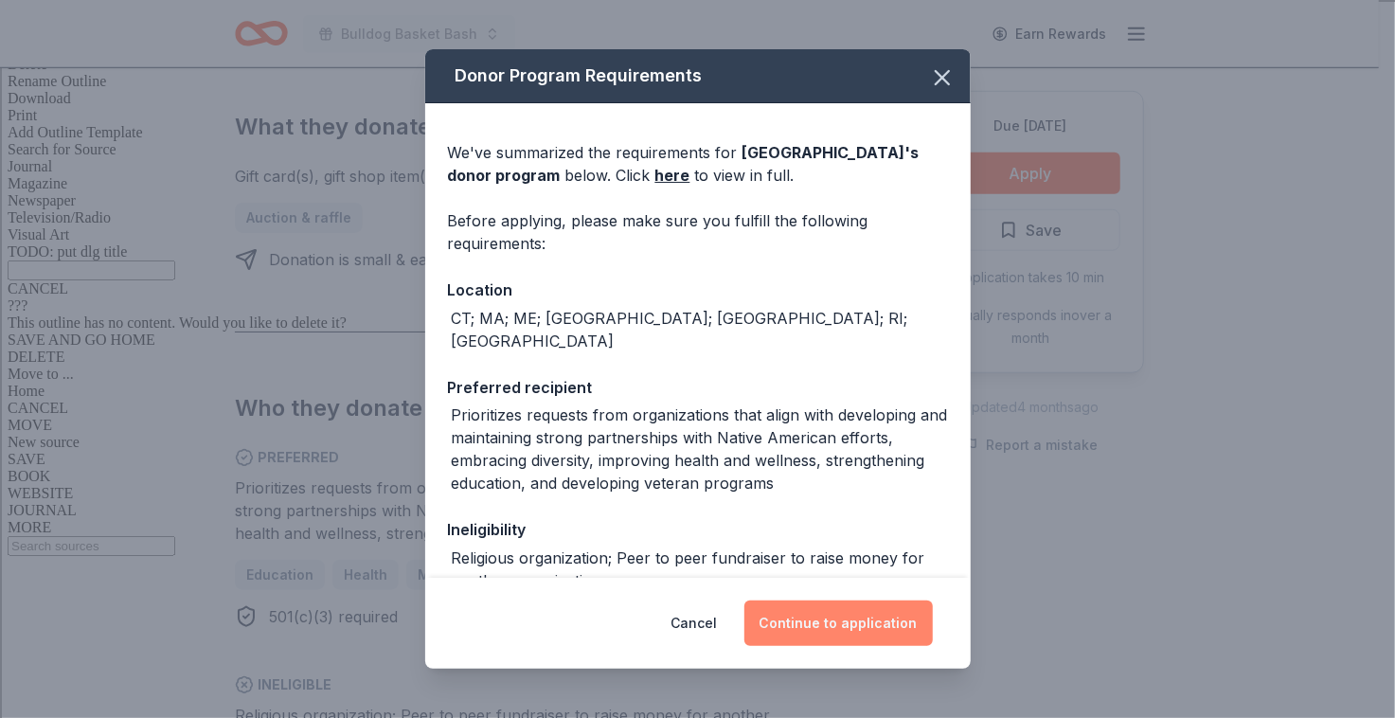
click at [890, 616] on button "Continue to application" at bounding box center [838, 623] width 188 height 45
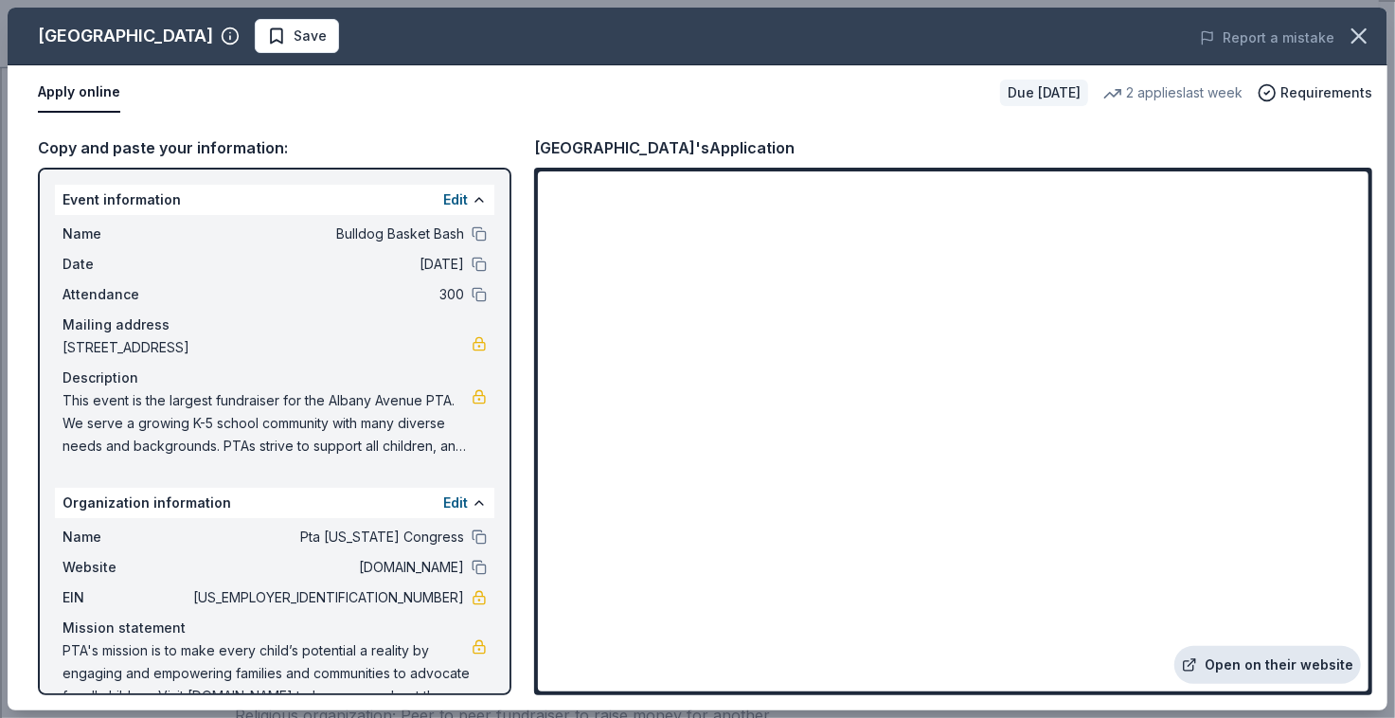
click at [1236, 673] on link "Open on their website" at bounding box center [1268, 665] width 187 height 38
click at [1363, 43] on icon "button" at bounding box center [1359, 36] width 27 height 27
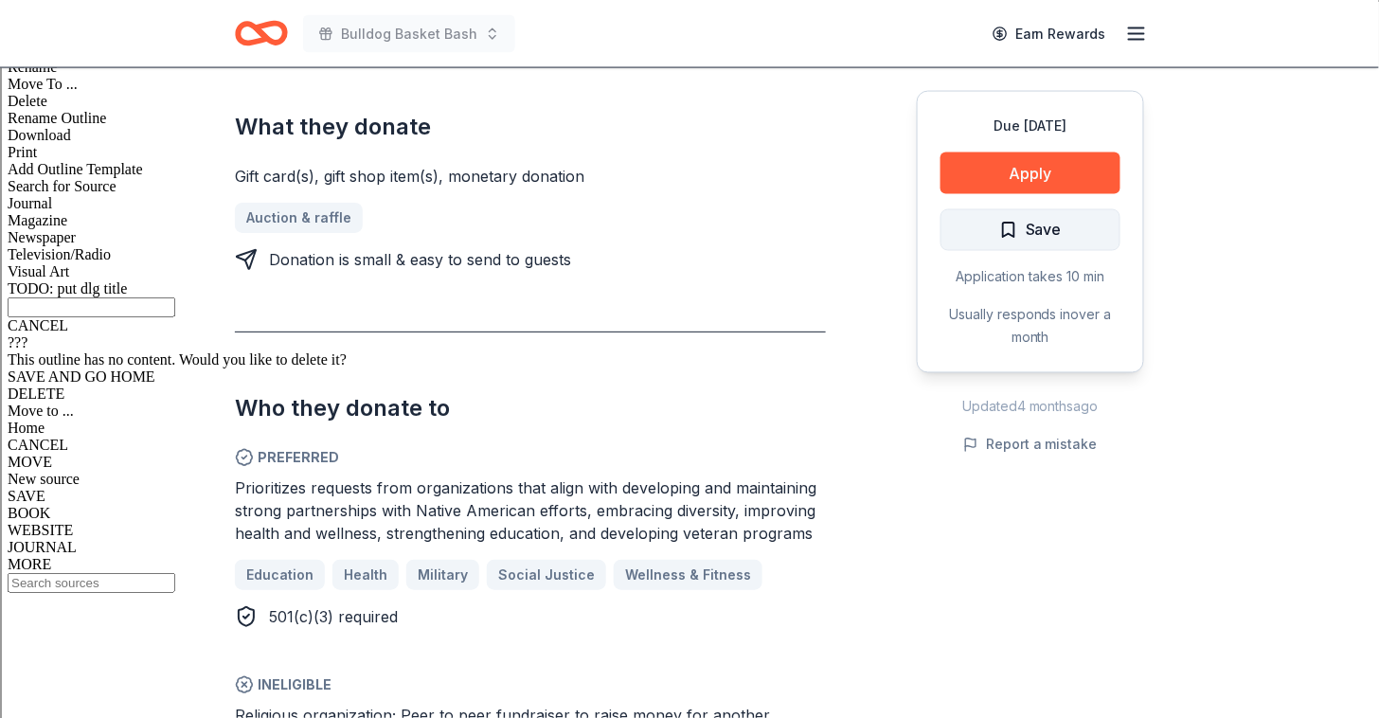
click at [1069, 238] on button "Save" at bounding box center [1031, 230] width 180 height 42
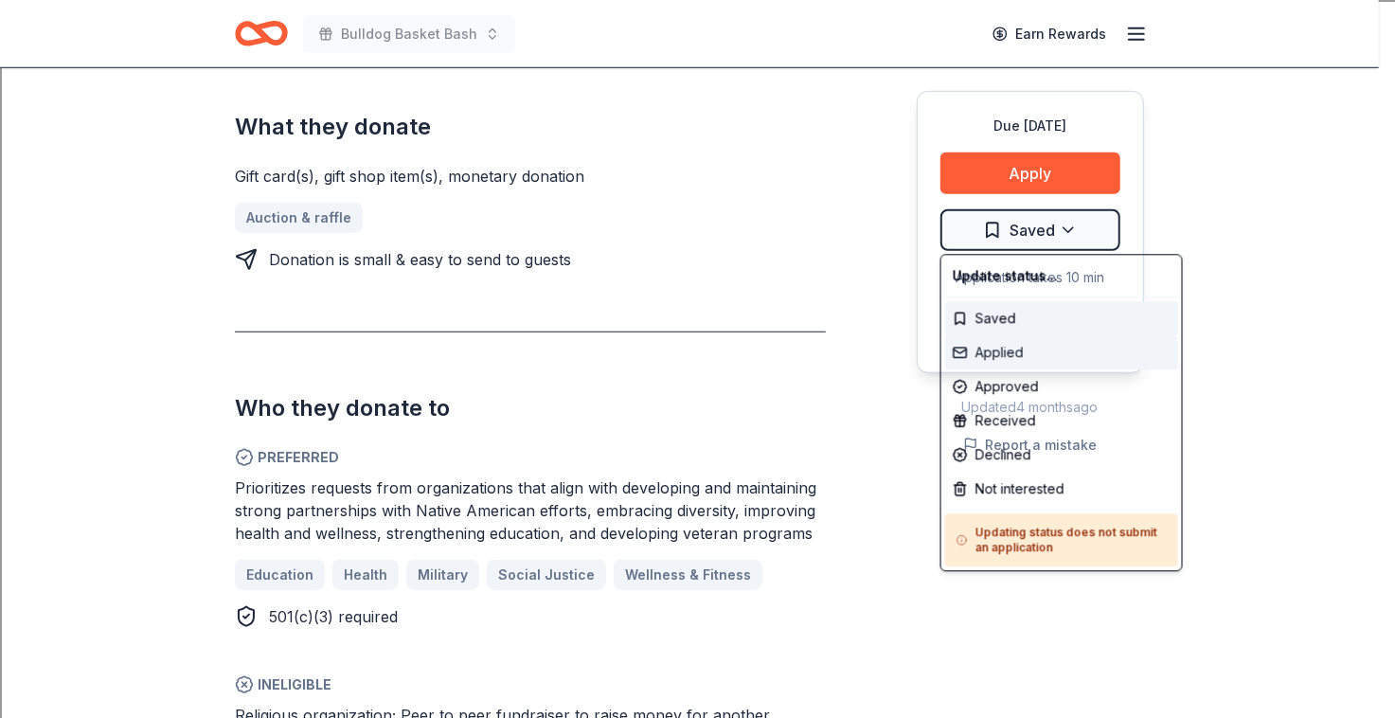
click at [1003, 349] on div "Applied" at bounding box center [1061, 352] width 233 height 34
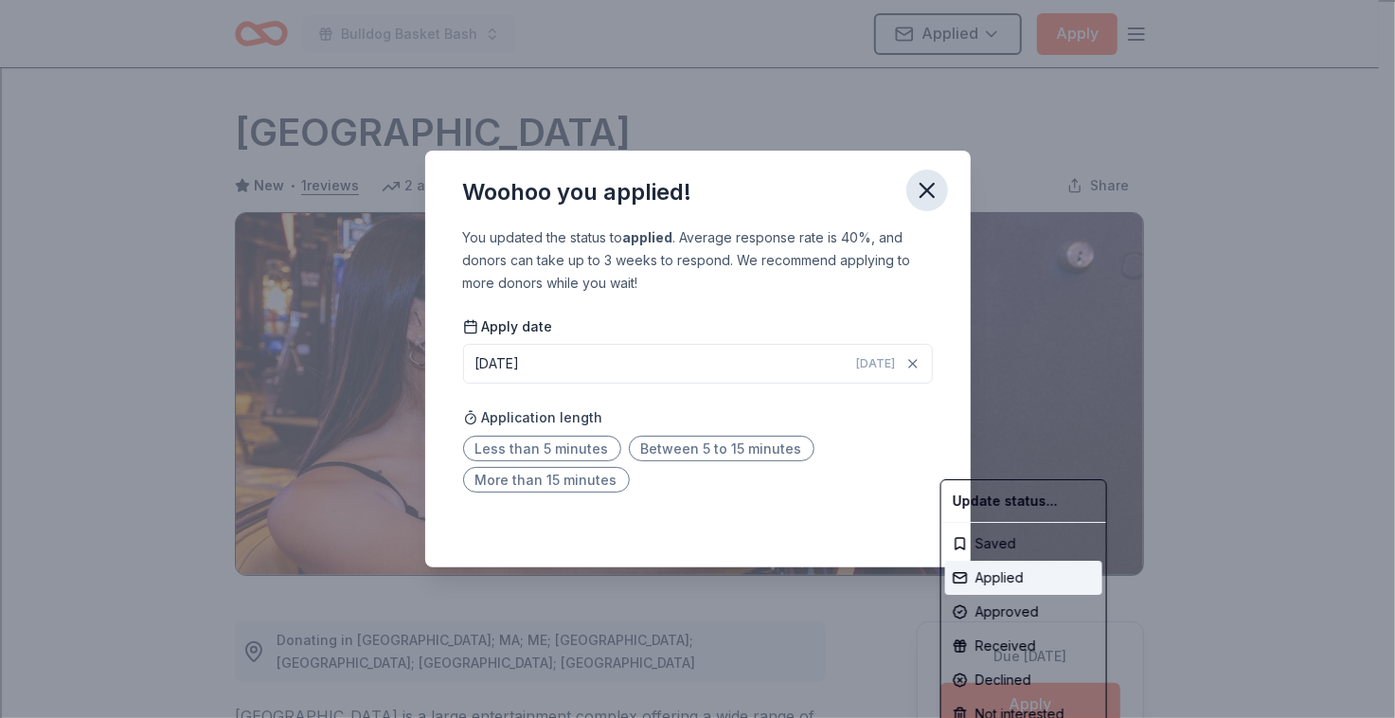
click at [929, 194] on html "Bulldog Basket Bash Applied Apply Due in 96 days Share Foxwoods Resort Casino N…" at bounding box center [697, 359] width 1395 height 718
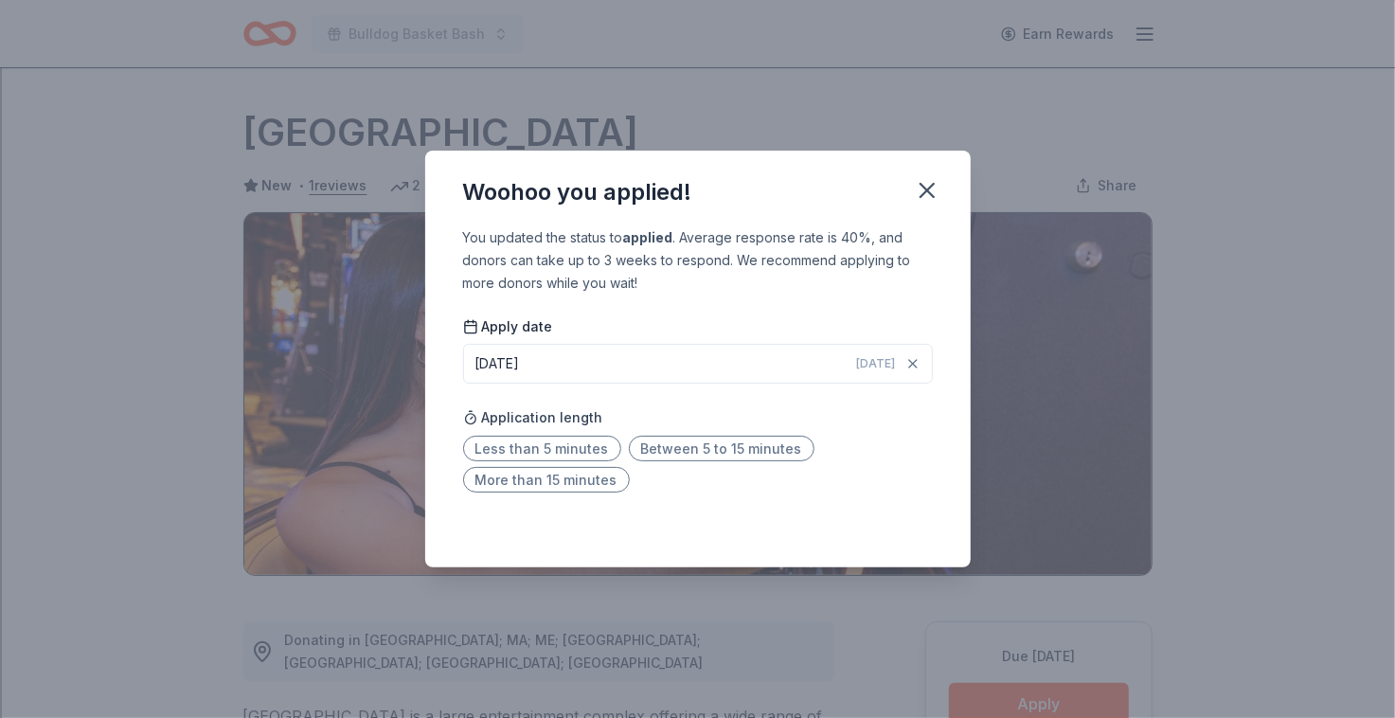
scroll to position [401, 0]
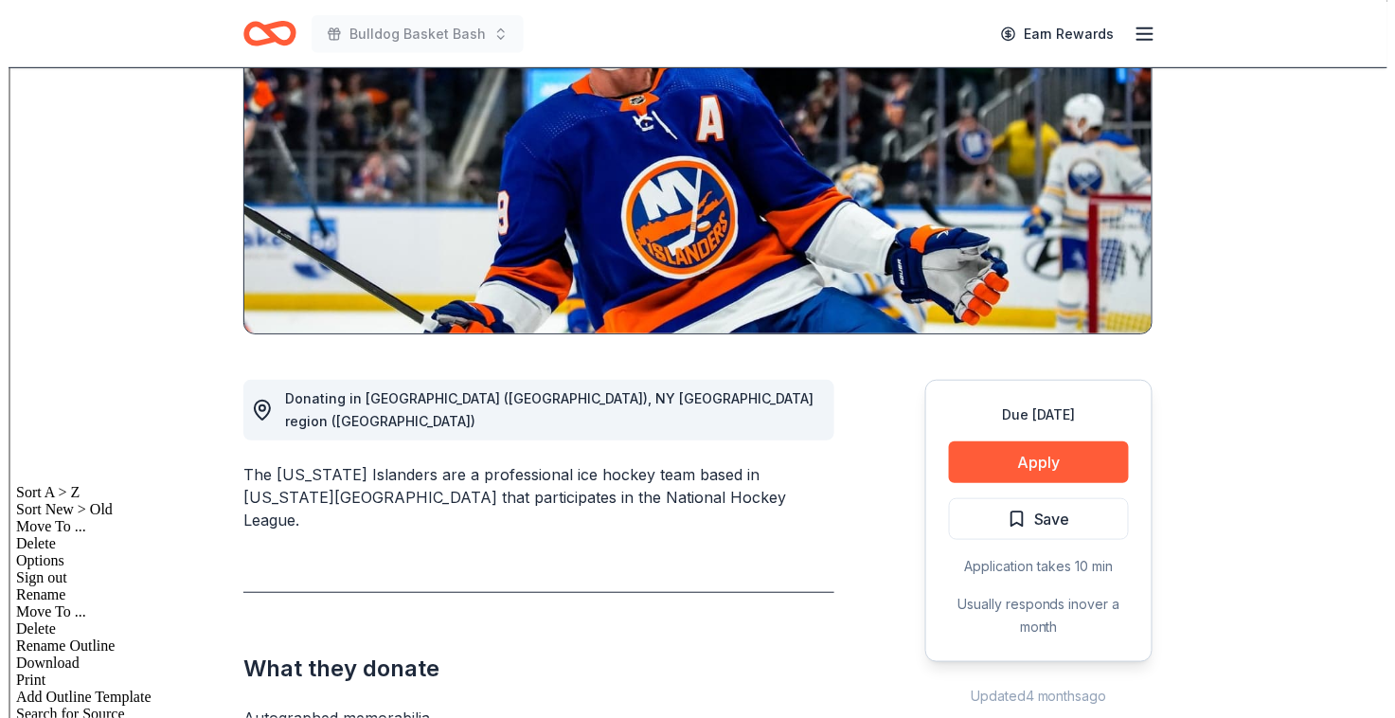
scroll to position [249, 0]
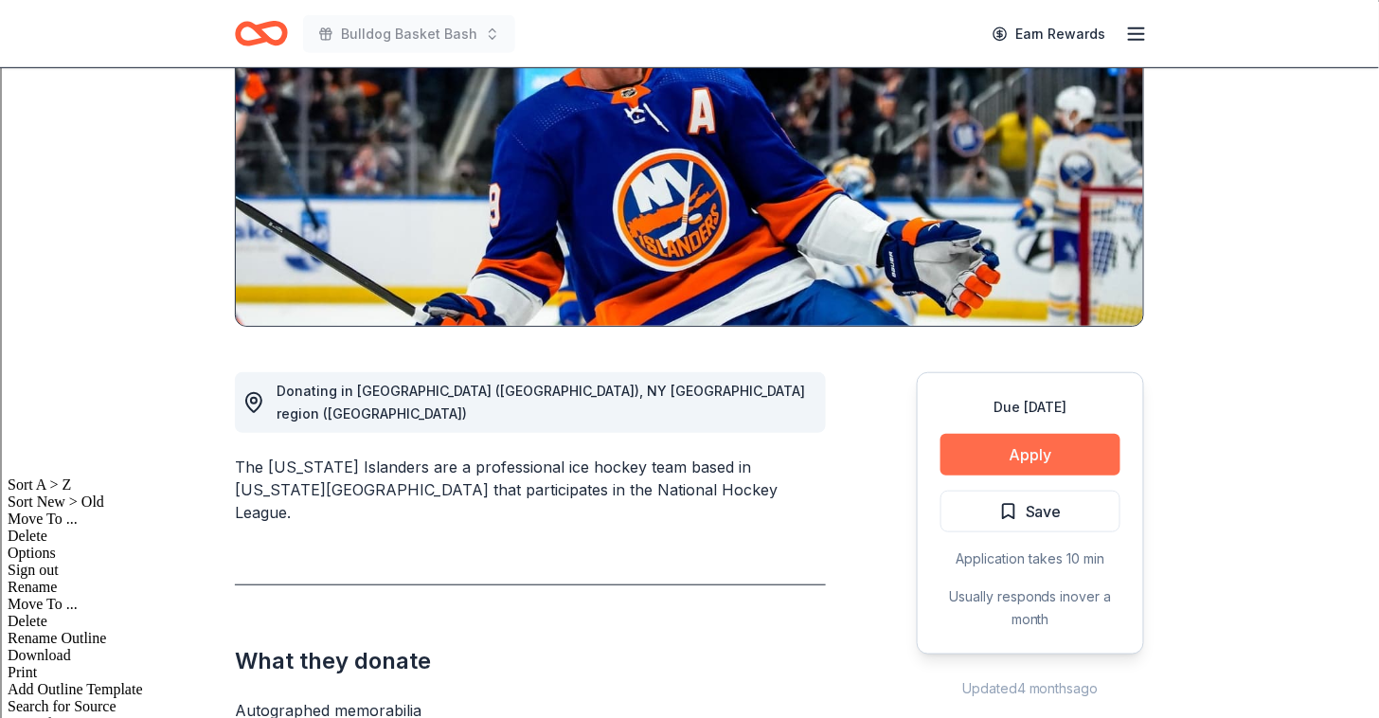
click at [1020, 454] on button "Apply" at bounding box center [1031, 455] width 180 height 42
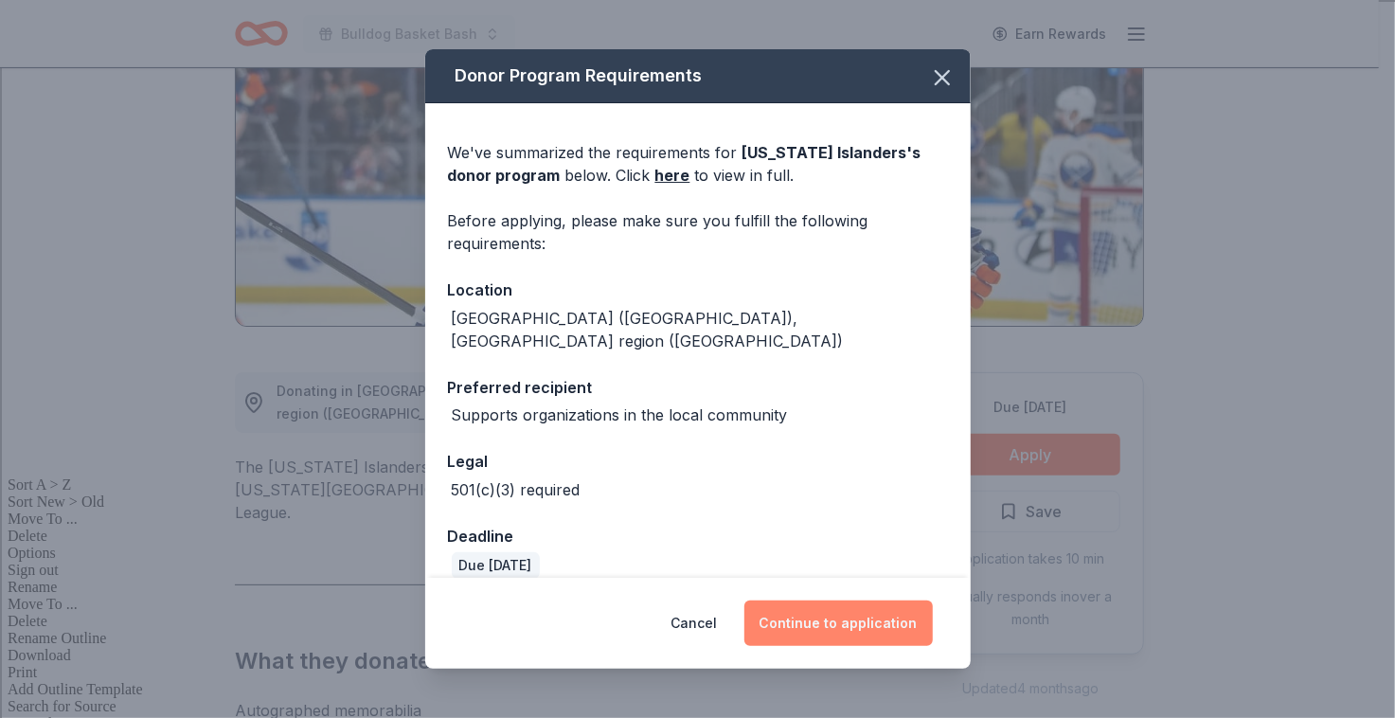
click at [792, 628] on button "Continue to application" at bounding box center [838, 623] width 188 height 45
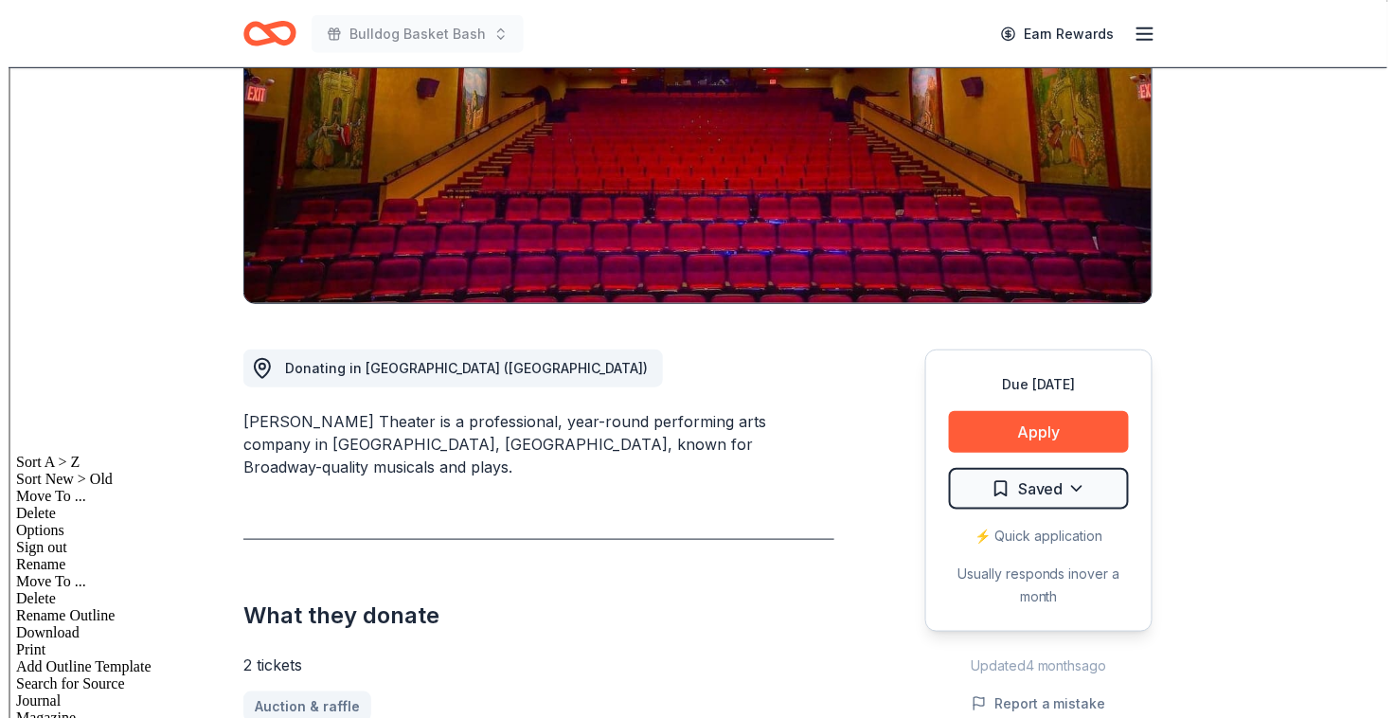
scroll to position [275, 0]
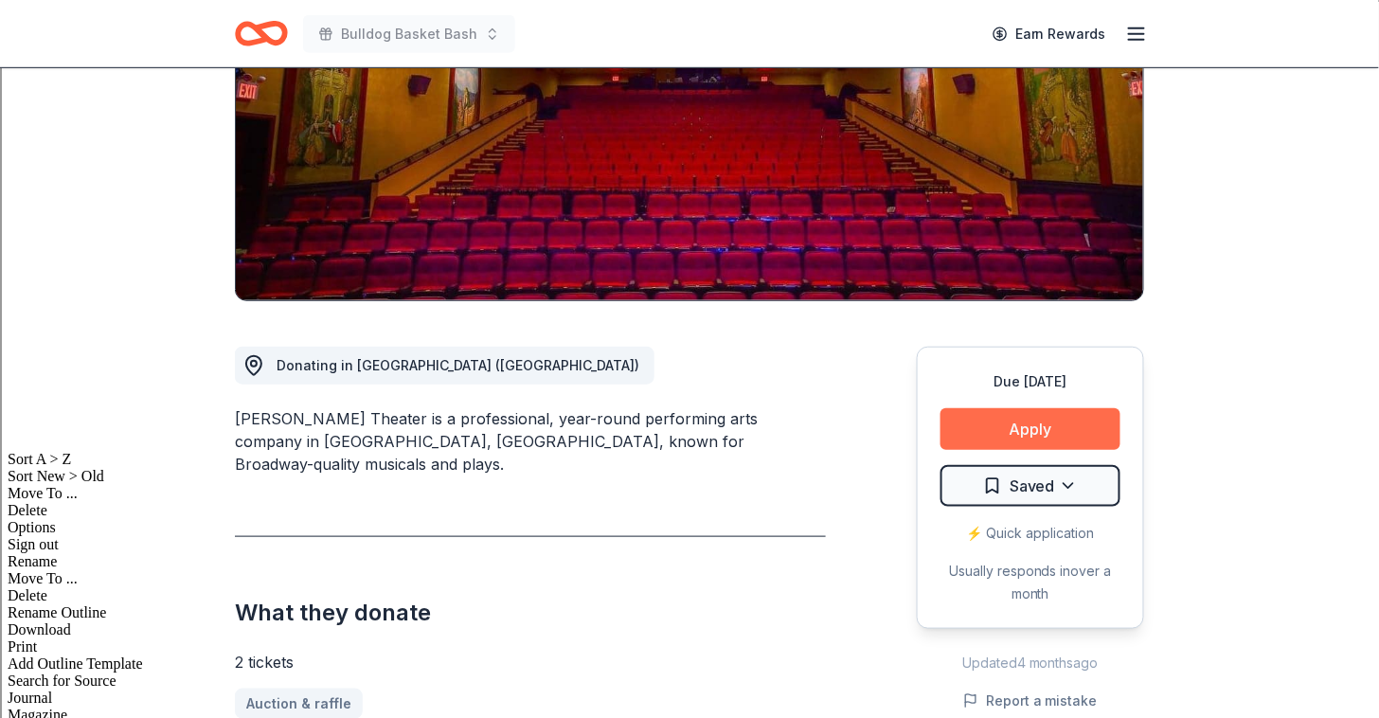
click at [1010, 421] on button "Apply" at bounding box center [1031, 429] width 180 height 42
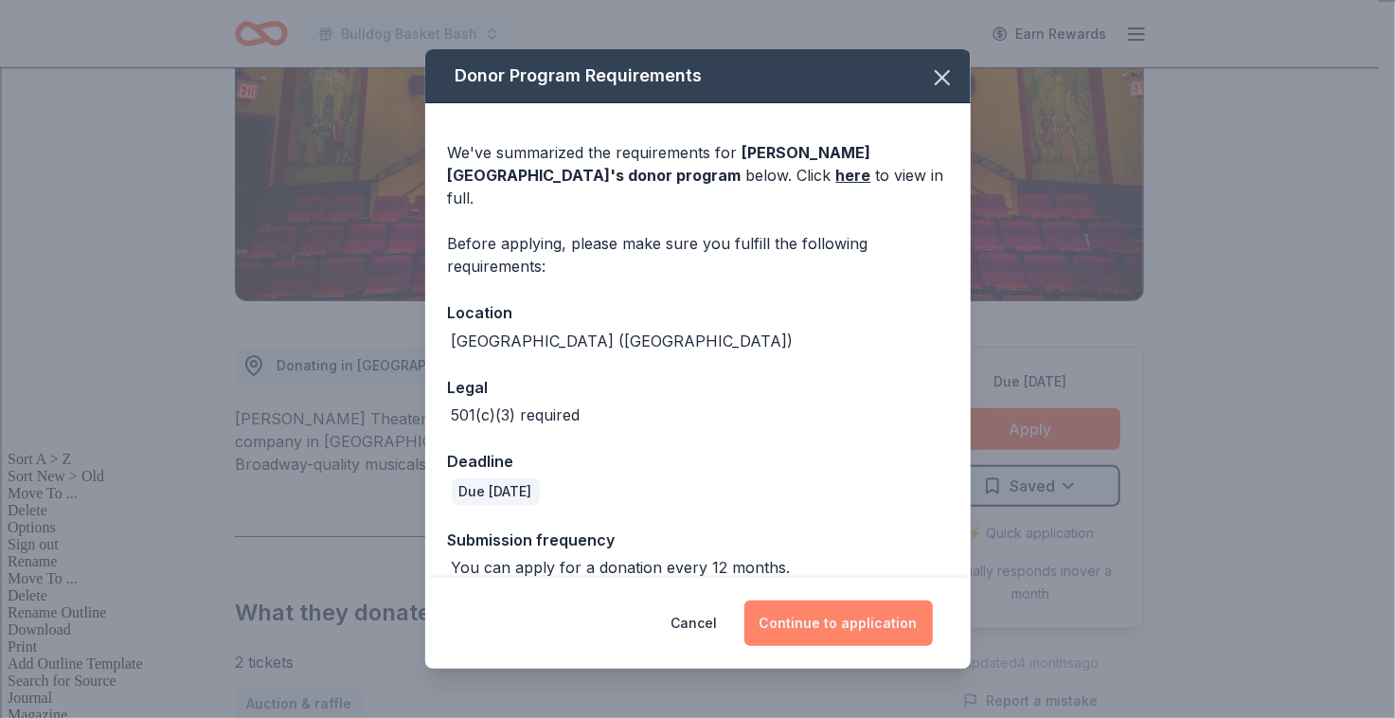
click at [847, 629] on button "Continue to application" at bounding box center [838, 623] width 188 height 45
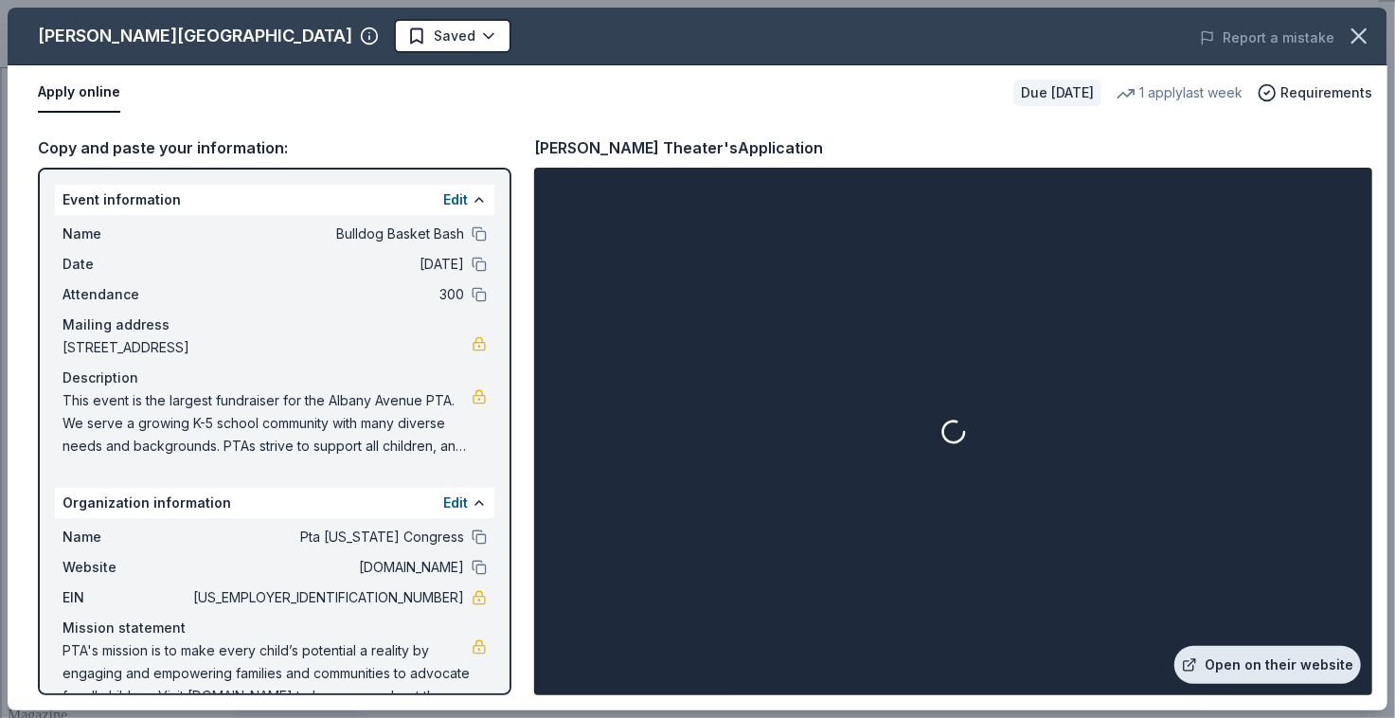
click at [1291, 666] on link "Open on their website" at bounding box center [1268, 665] width 187 height 38
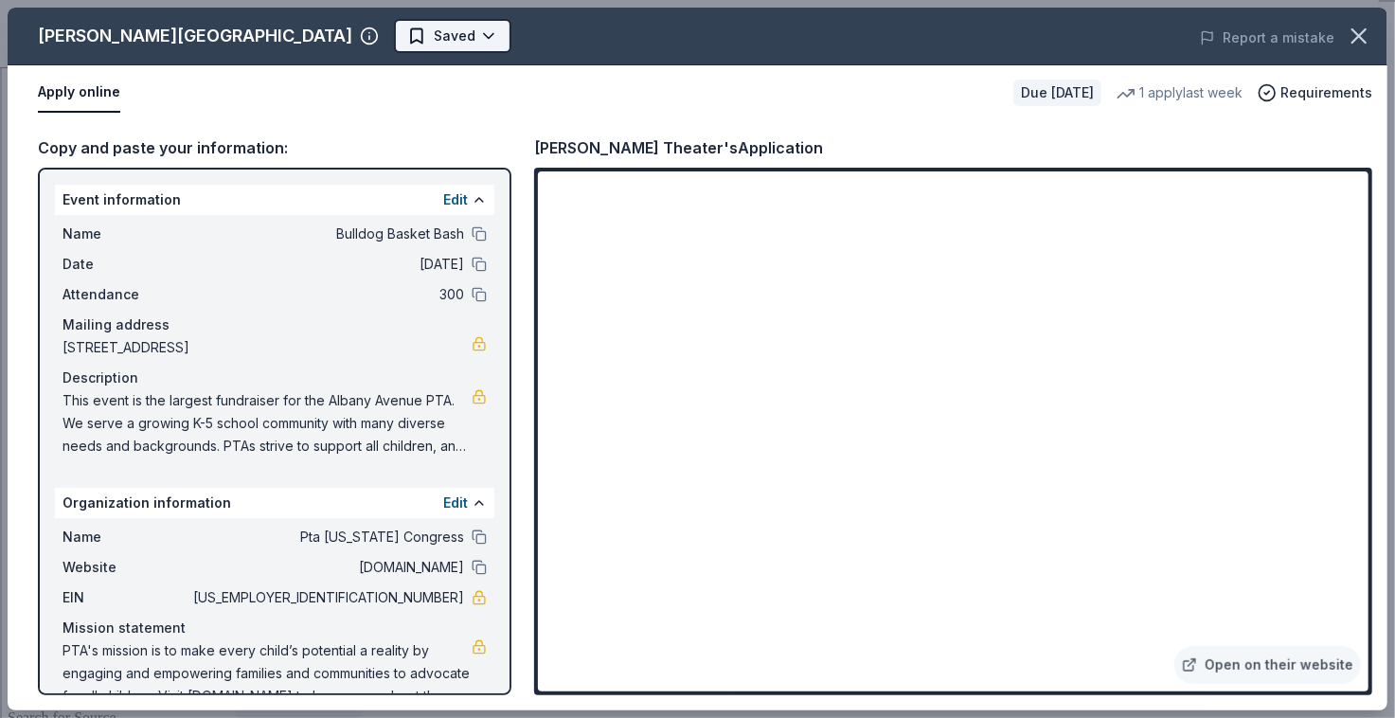
click at [321, 36] on body "Bulldog Basket Bash Earn Rewards Due in 126 days Share Engeman Theater New 1 ap…" at bounding box center [689, 84] width 1379 height 718
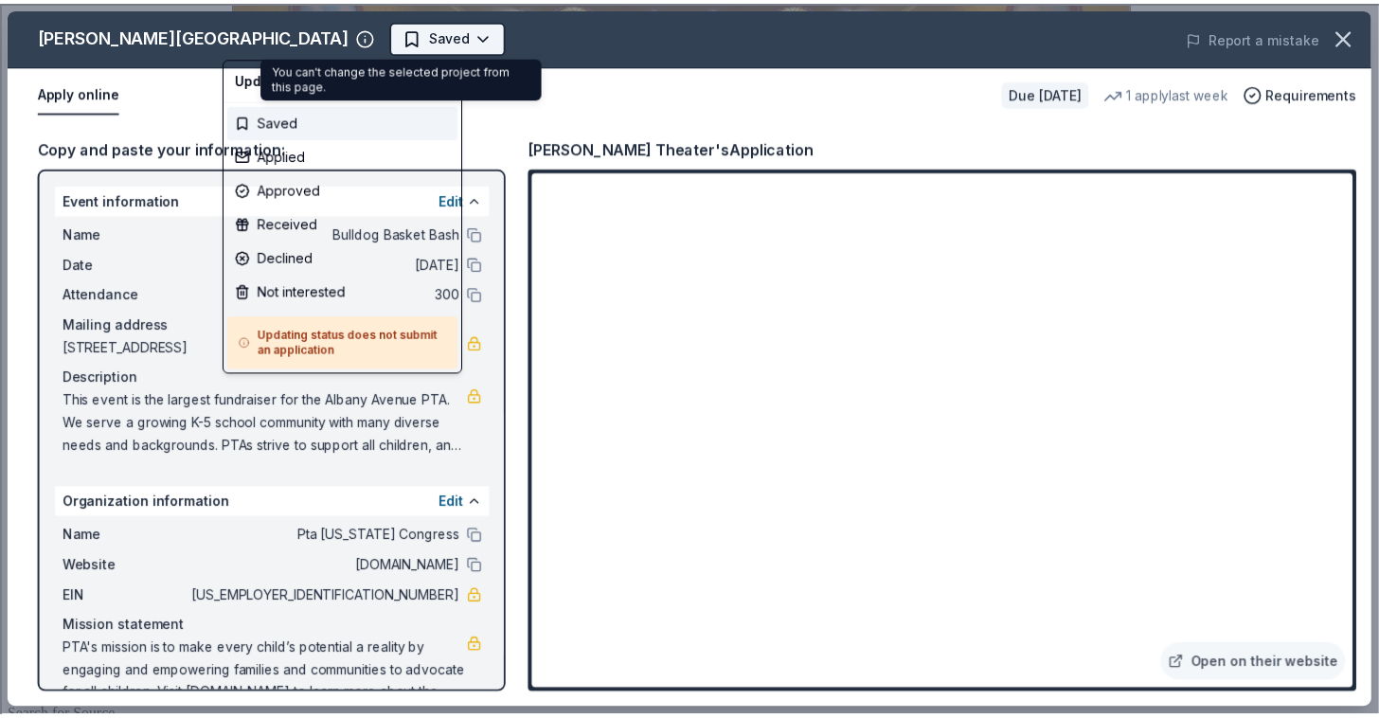
scroll to position [0, 0]
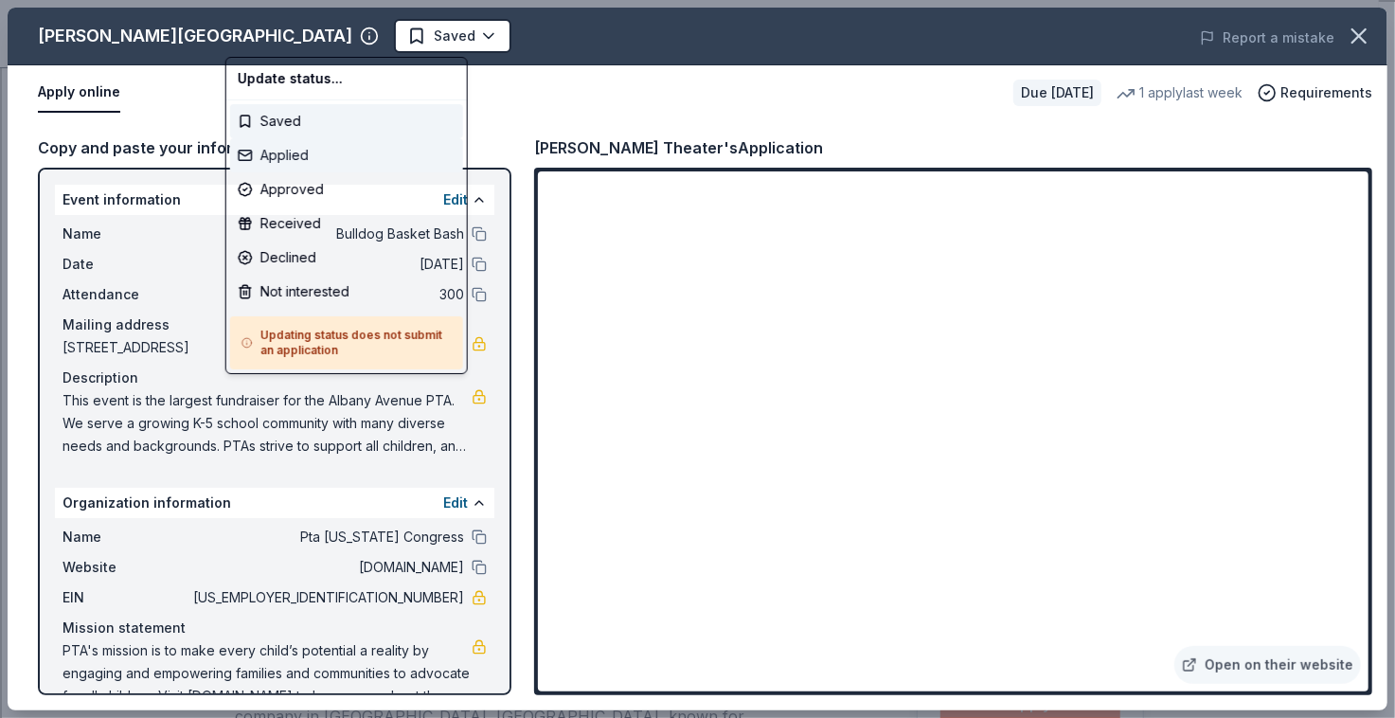
click at [303, 156] on div "Applied" at bounding box center [346, 155] width 233 height 34
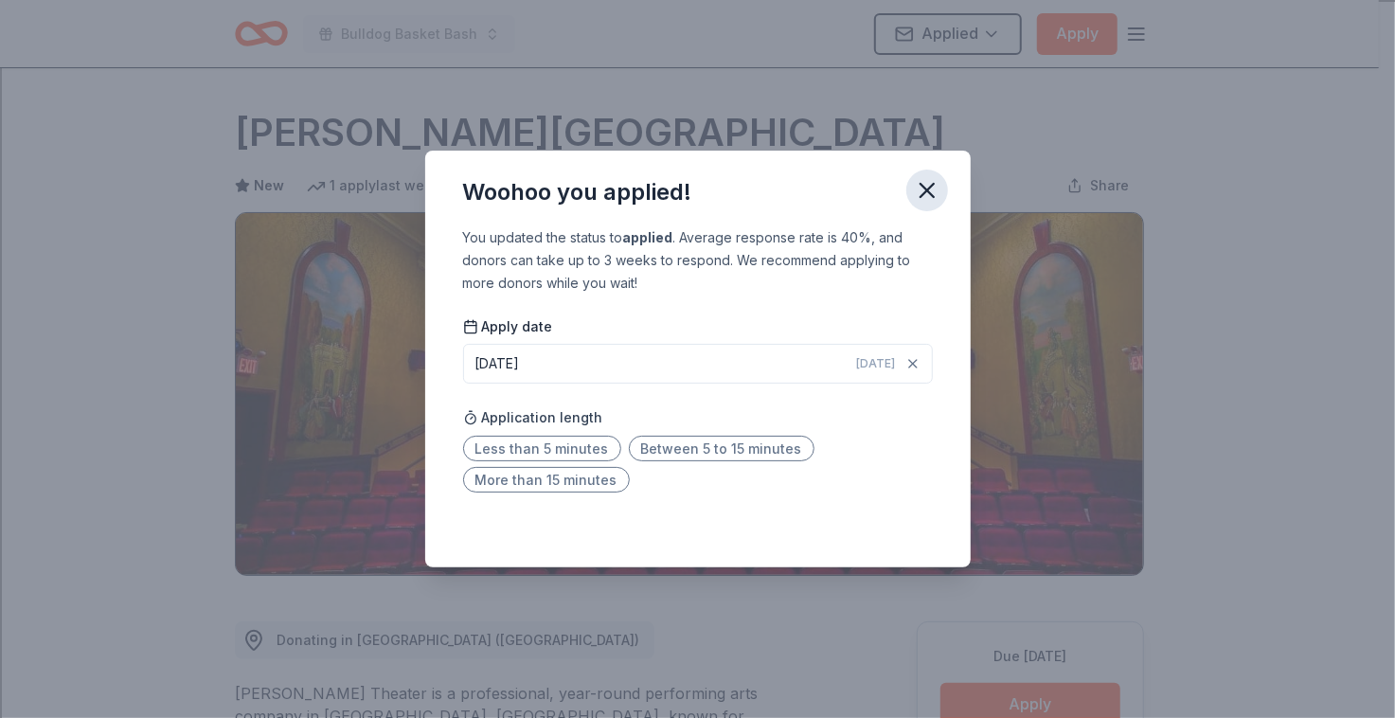
click at [931, 190] on icon "button" at bounding box center [927, 190] width 27 height 27
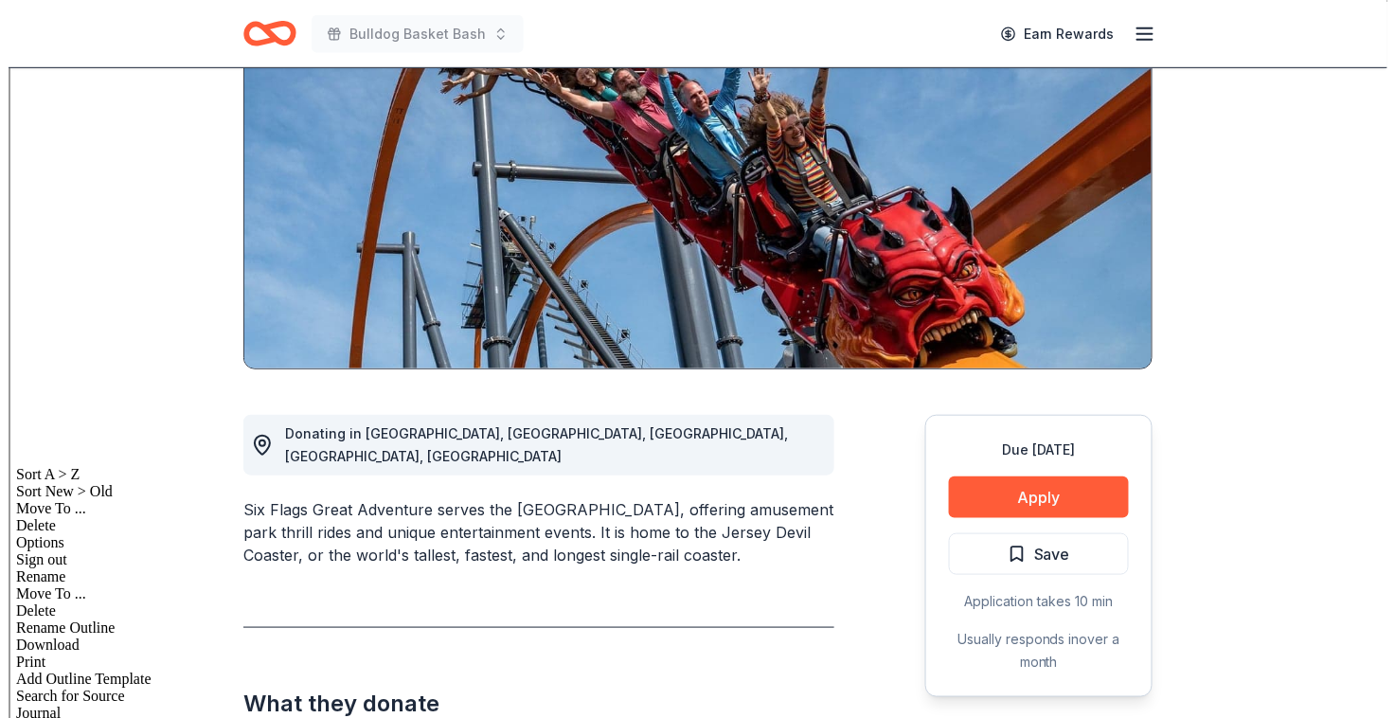
scroll to position [260, 0]
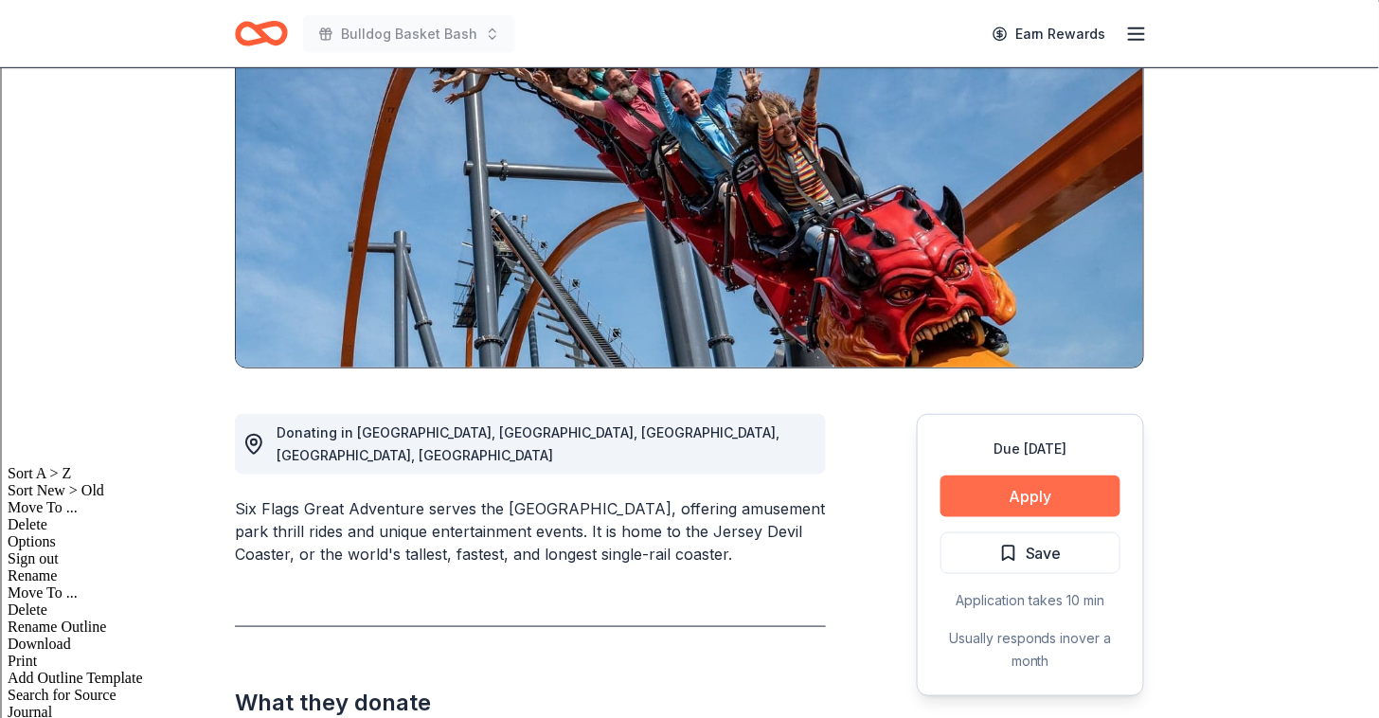
click at [1060, 475] on button "Apply" at bounding box center [1031, 496] width 180 height 42
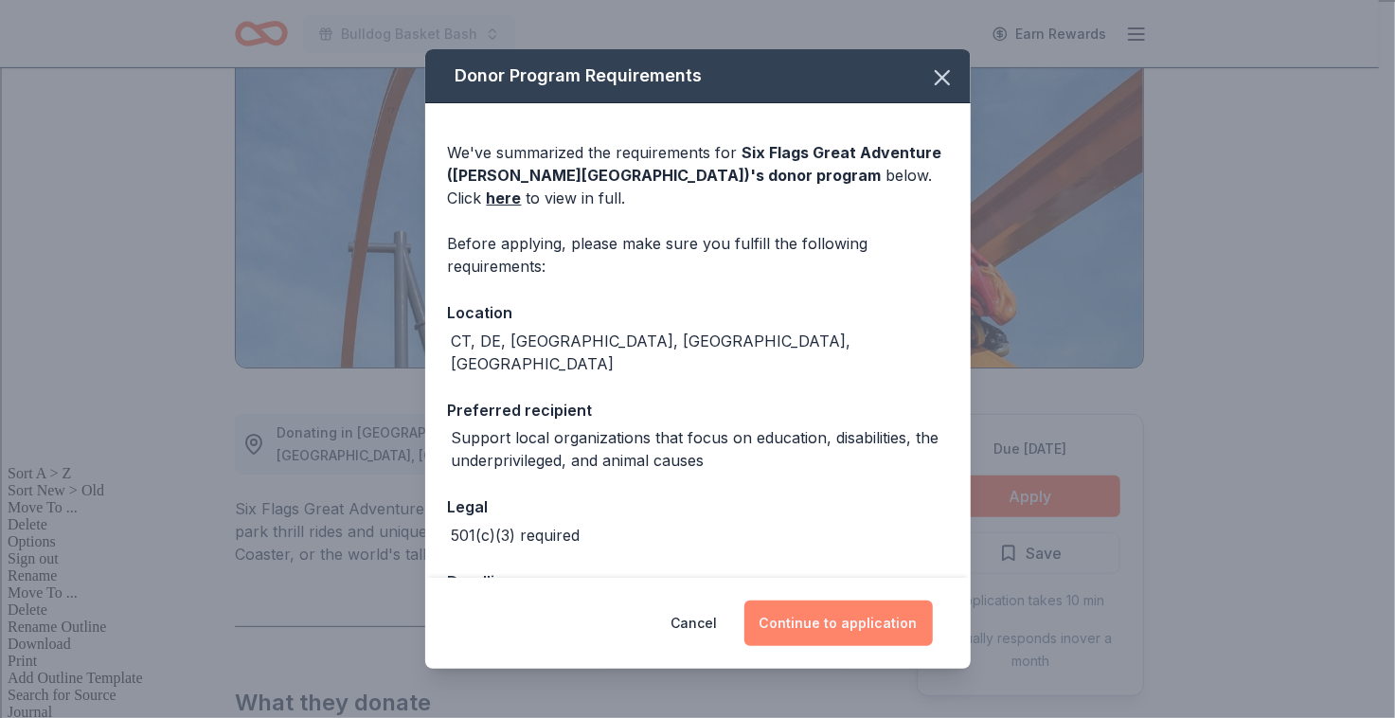
click at [833, 629] on button "Continue to application" at bounding box center [838, 623] width 188 height 45
